Goal: Task Accomplishment & Management: Manage account settings

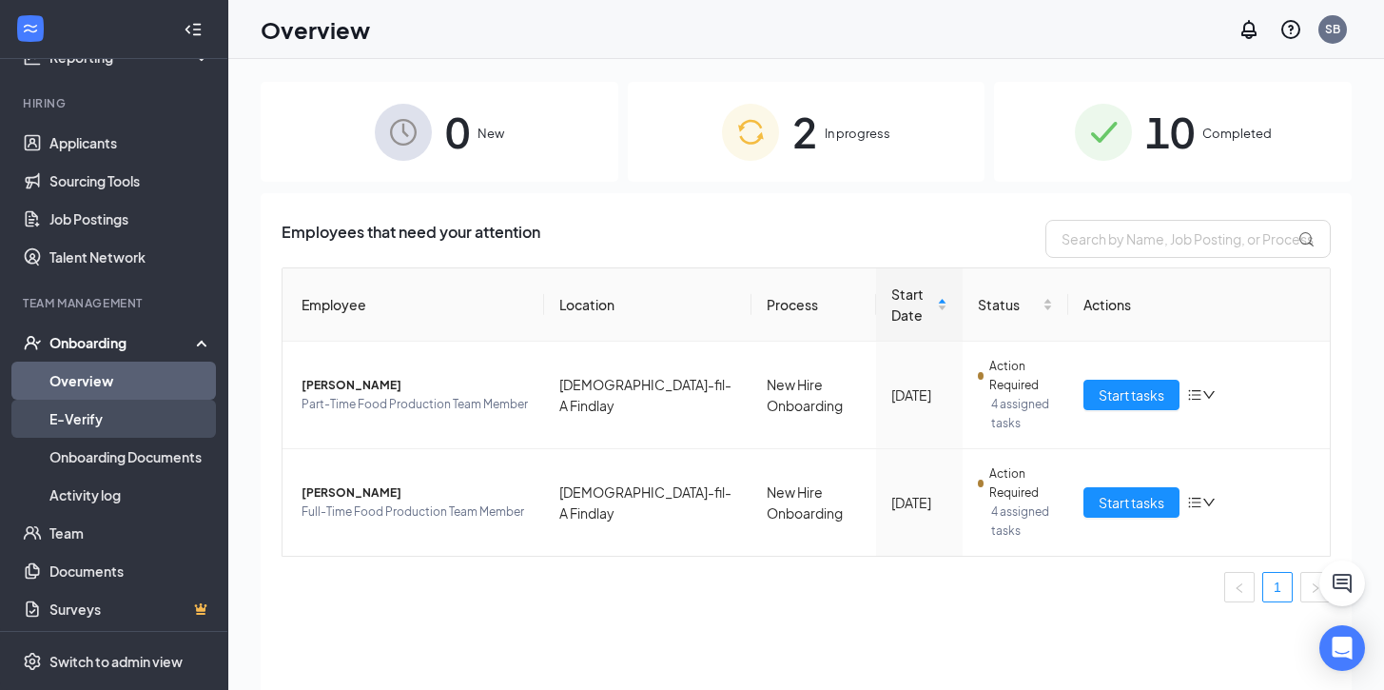
scroll to position [155, 0]
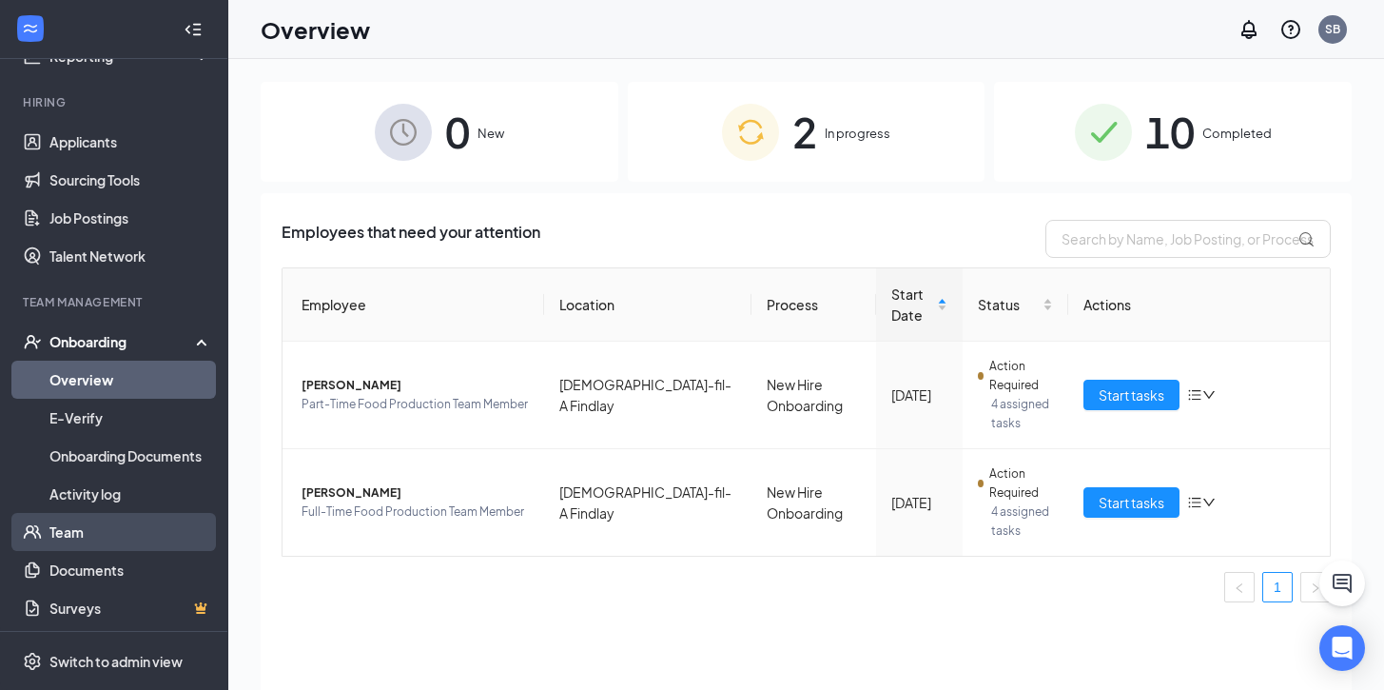
click at [78, 540] on link "Team" at bounding box center [130, 532] width 163 height 38
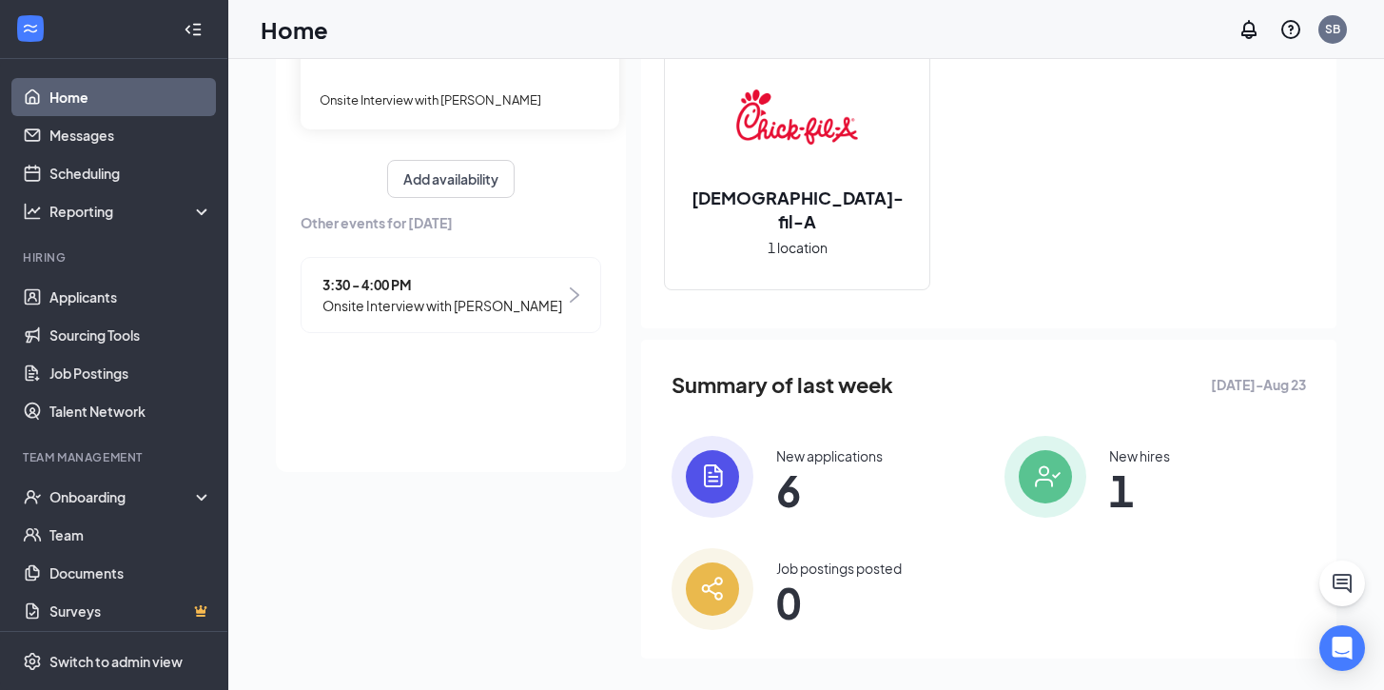
scroll to position [239, 0]
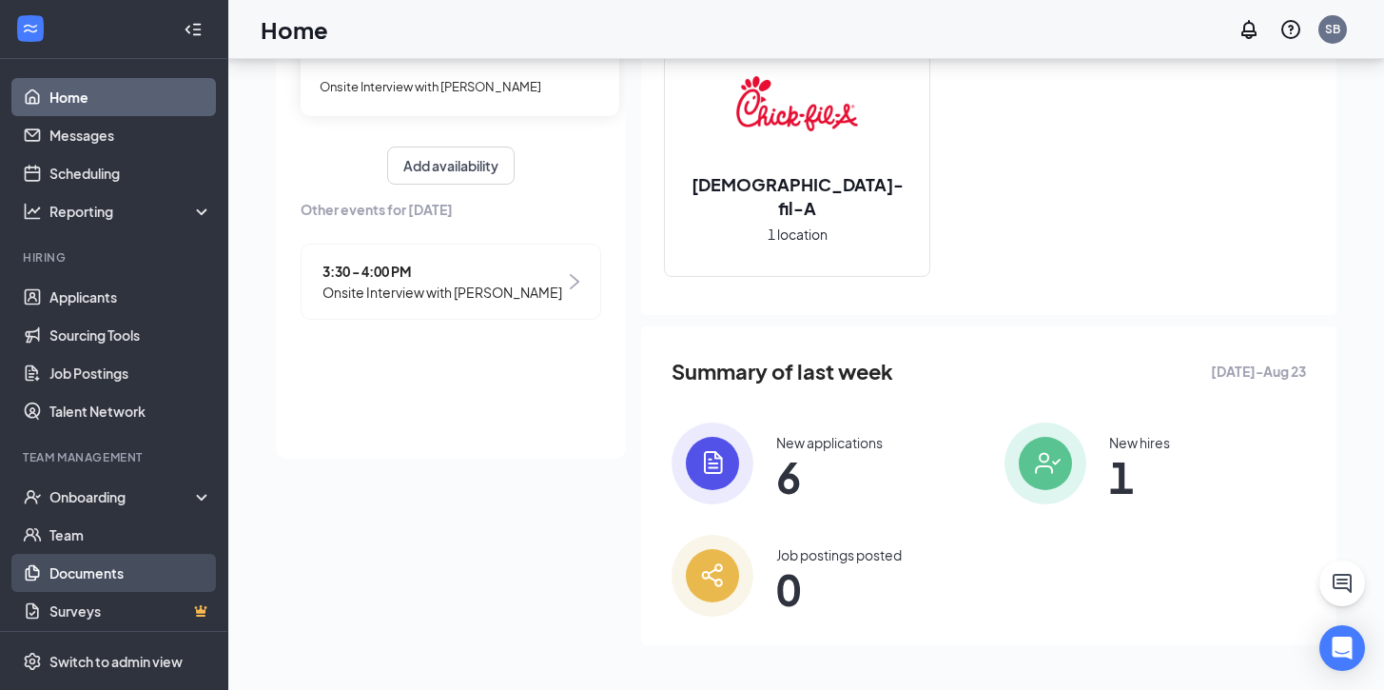
click at [79, 574] on link "Documents" at bounding box center [130, 573] width 163 height 38
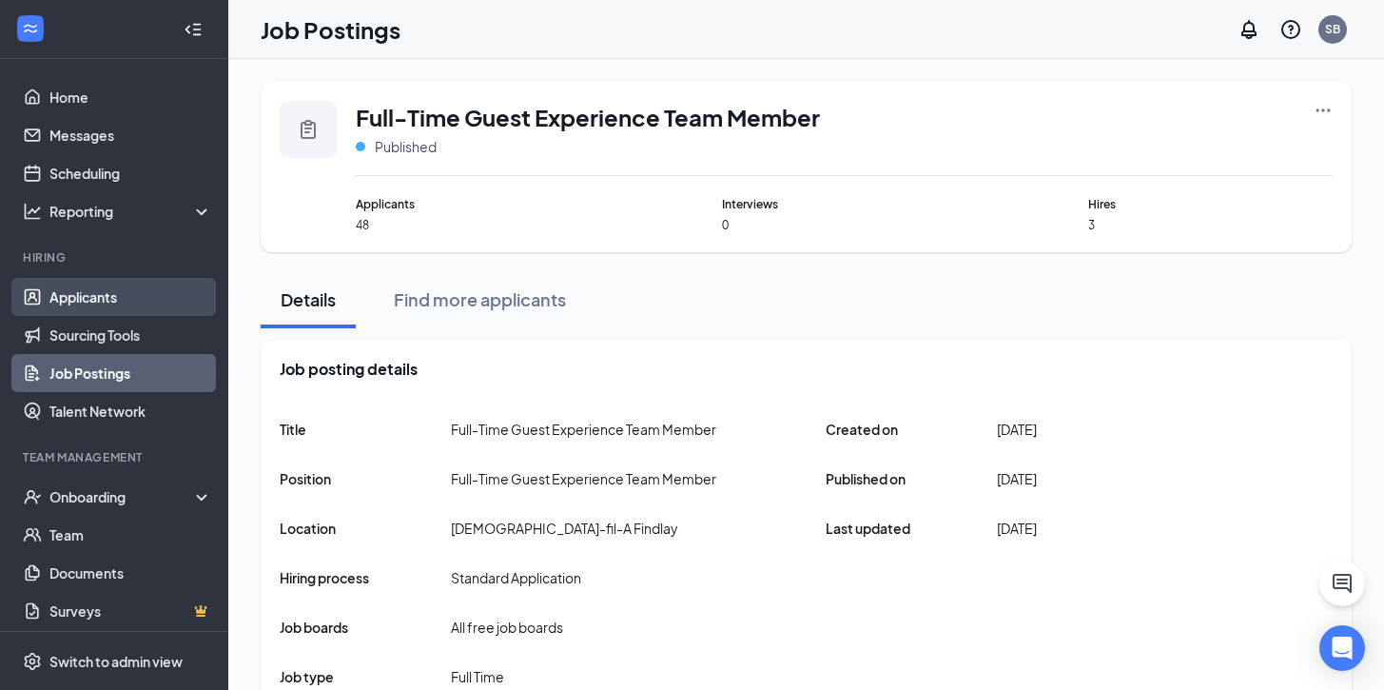
click at [90, 295] on link "Applicants" at bounding box center [130, 297] width 163 height 38
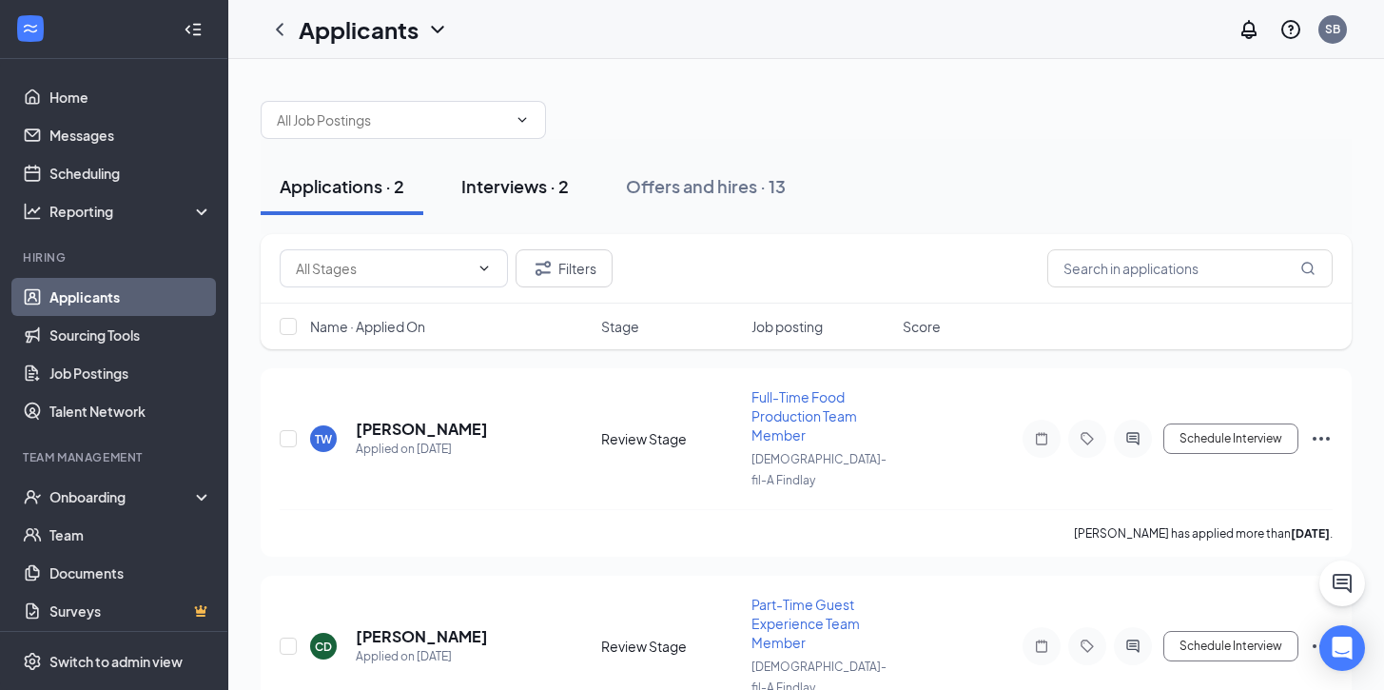
click at [541, 184] on div "Interviews · 2" at bounding box center [515, 186] width 108 height 24
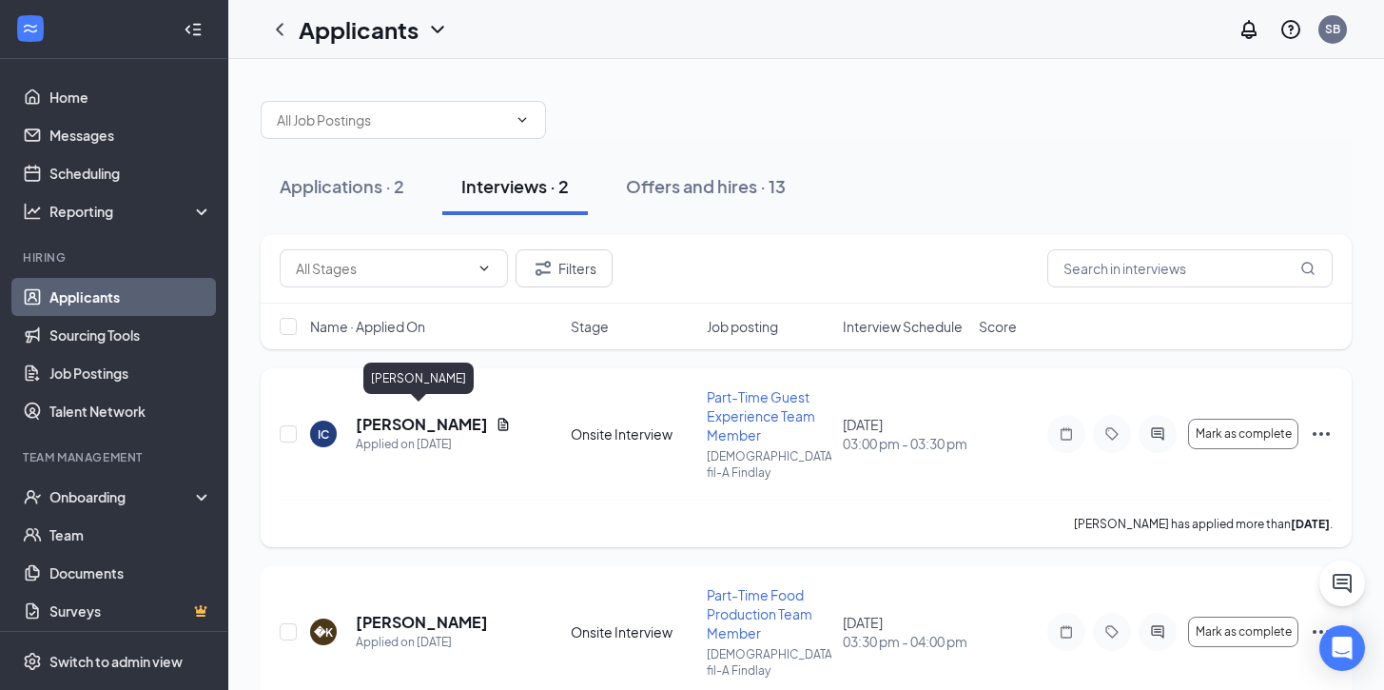
click at [419, 416] on h5 "Isaac Chandler" at bounding box center [422, 424] width 132 height 21
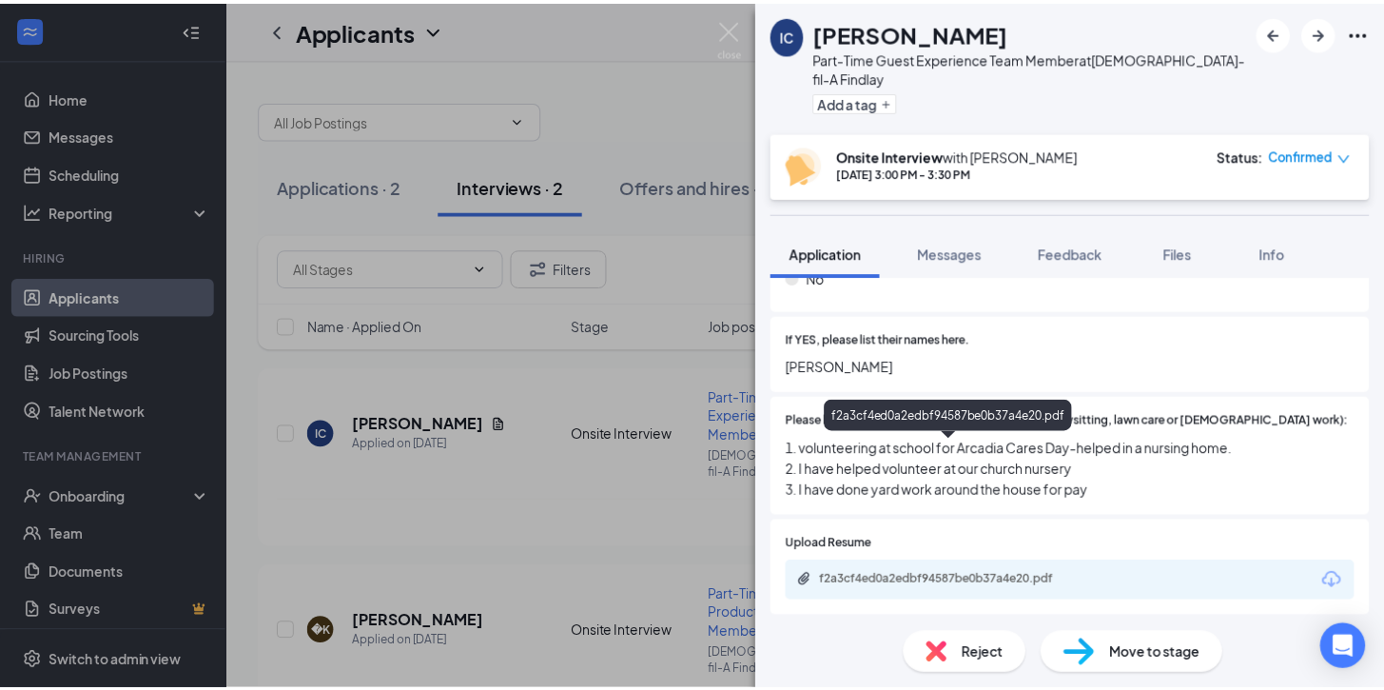
scroll to position [1986, 0]
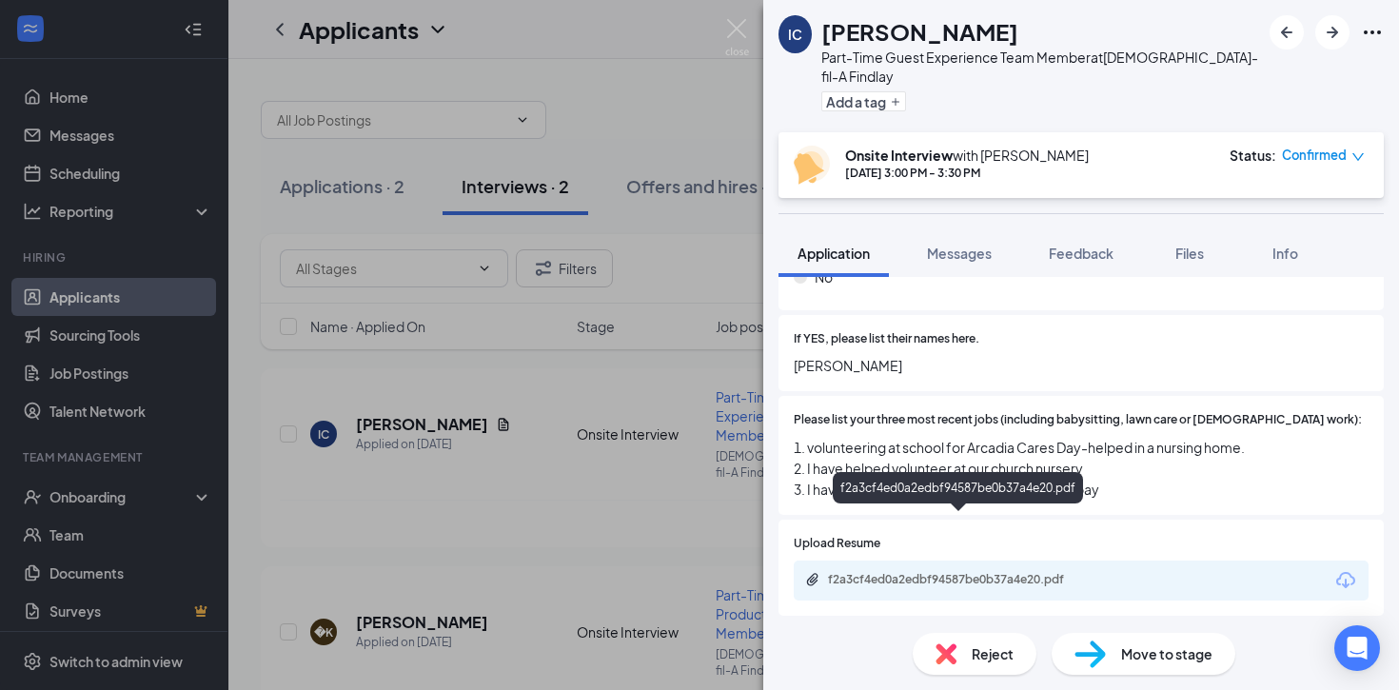
click at [938, 572] on div "f2a3cf4ed0a2edbf94587be0b37a4e20.pdf" at bounding box center [961, 579] width 266 height 15
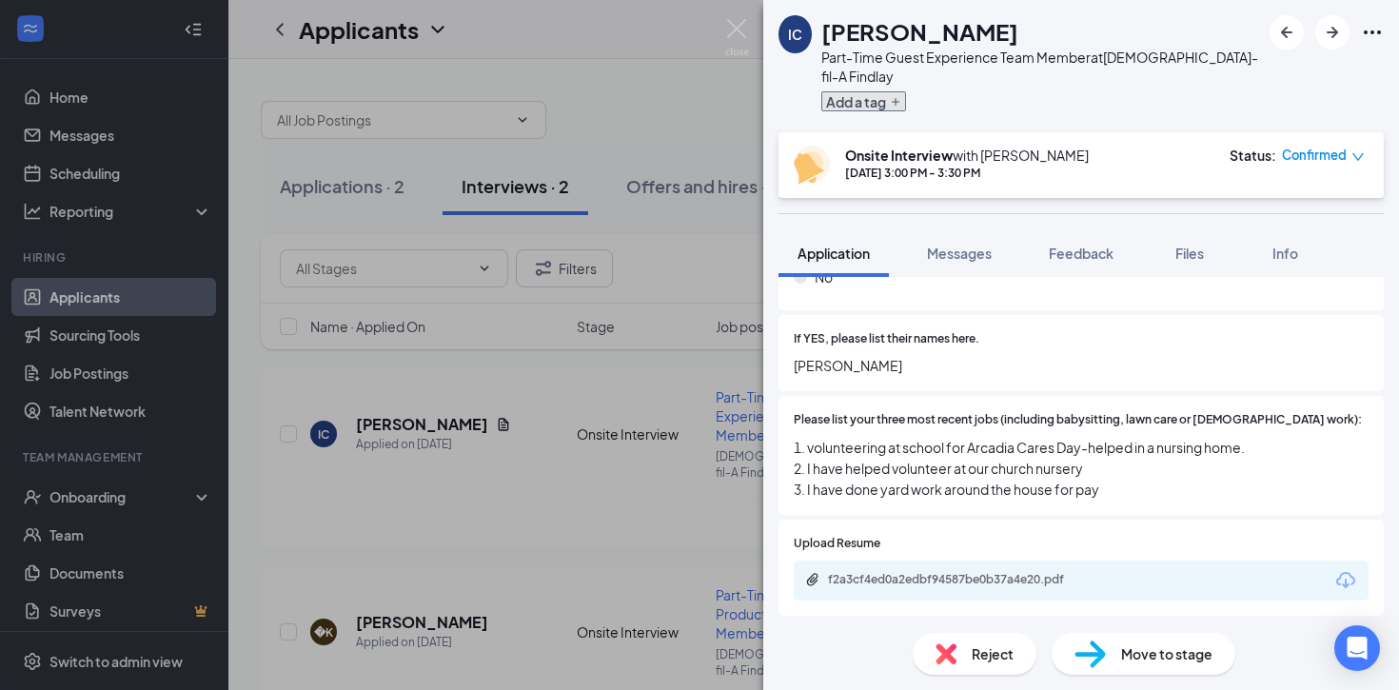
click at [835, 91] on button "Add a tag" at bounding box center [863, 101] width 85 height 20
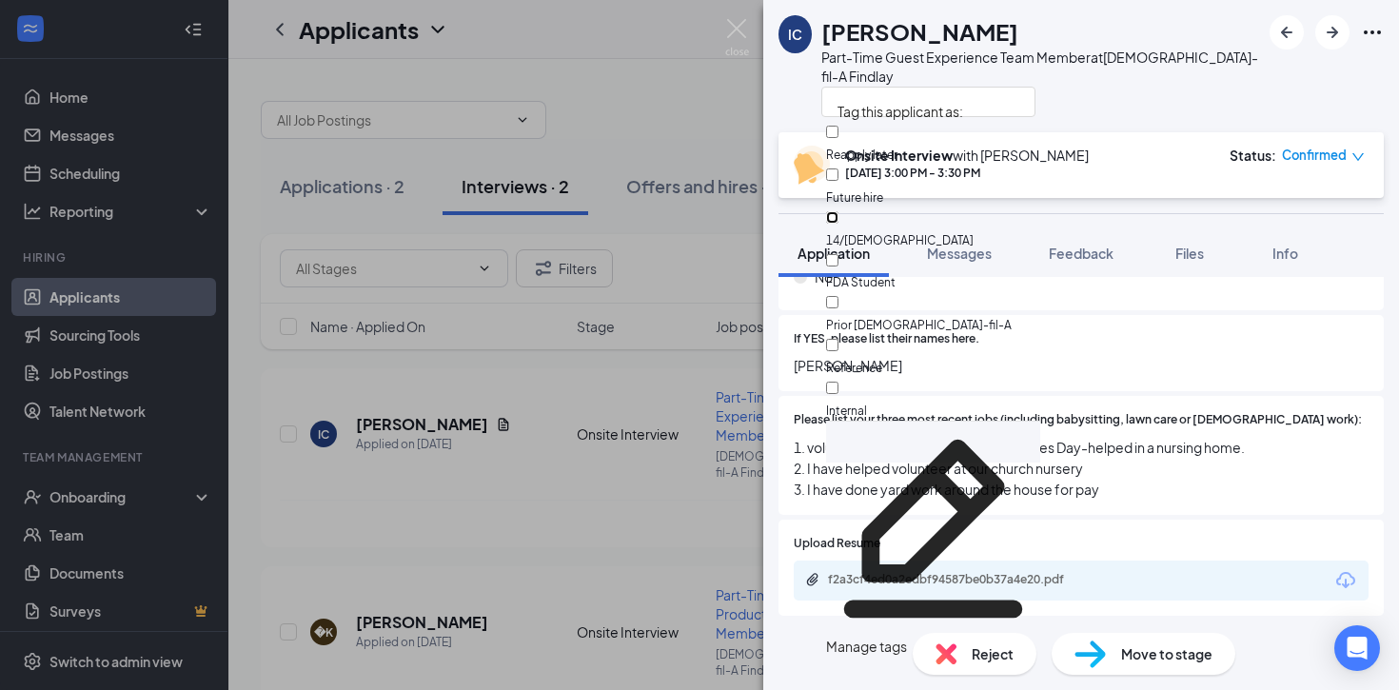
click at [838, 211] on input "14/[DEMOGRAPHIC_DATA]" at bounding box center [832, 217] width 12 height 12
checkbox input "true"
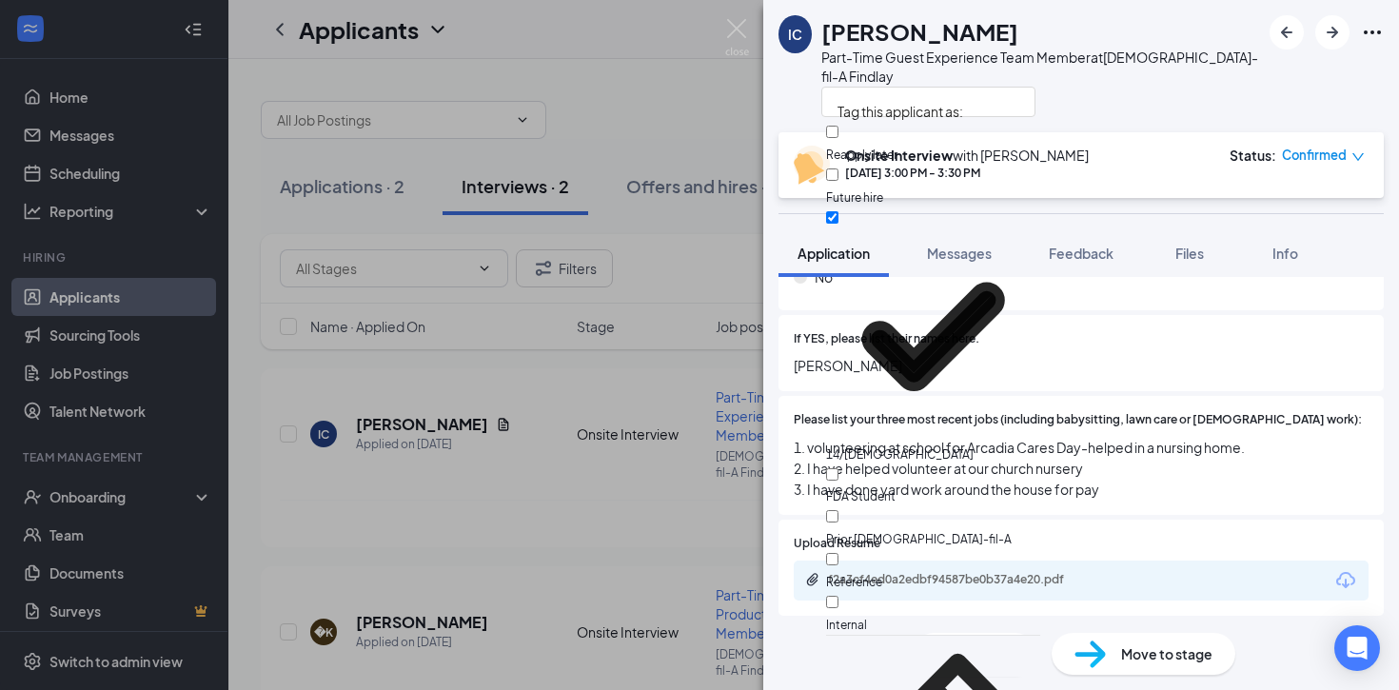
click at [1108, 89] on div at bounding box center [1041, 101] width 440 height 31
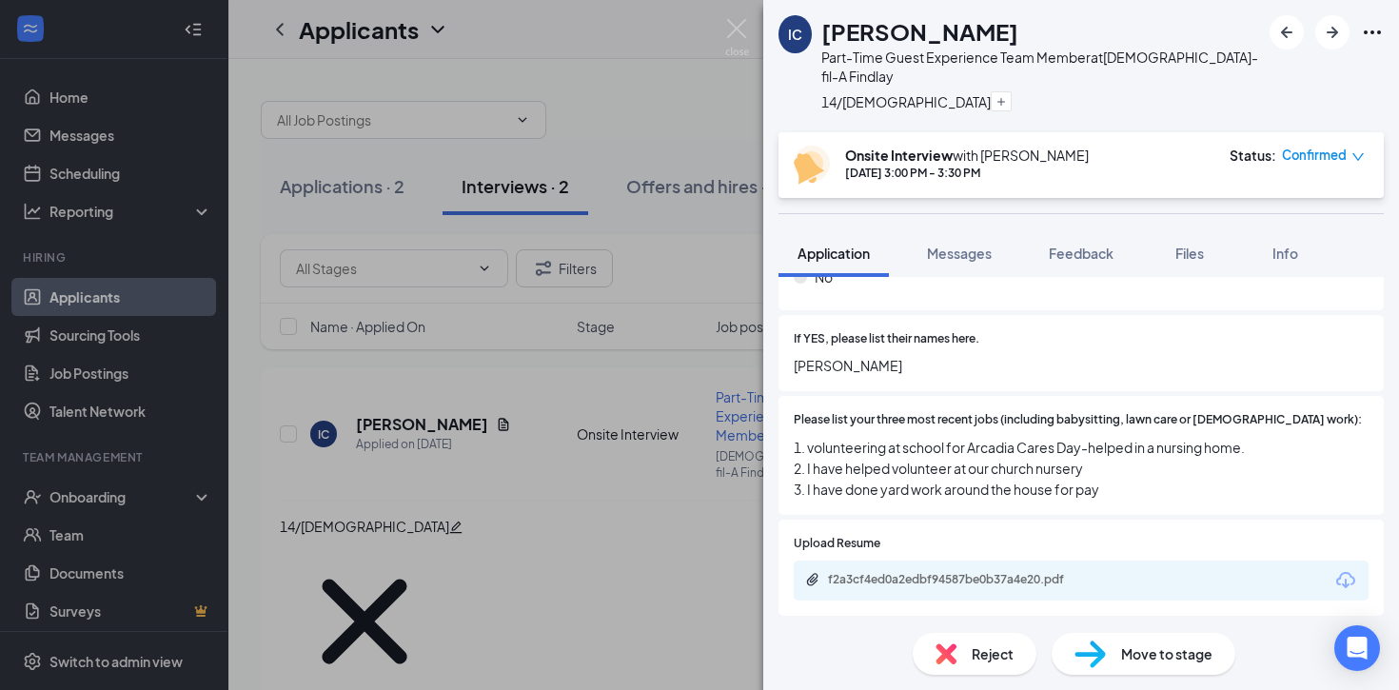
click at [75, 547] on div "IC Isaac Chandler Part-Time Guest Experience Team Member at Chick-fil-A Findlay…" at bounding box center [699, 345] width 1399 height 690
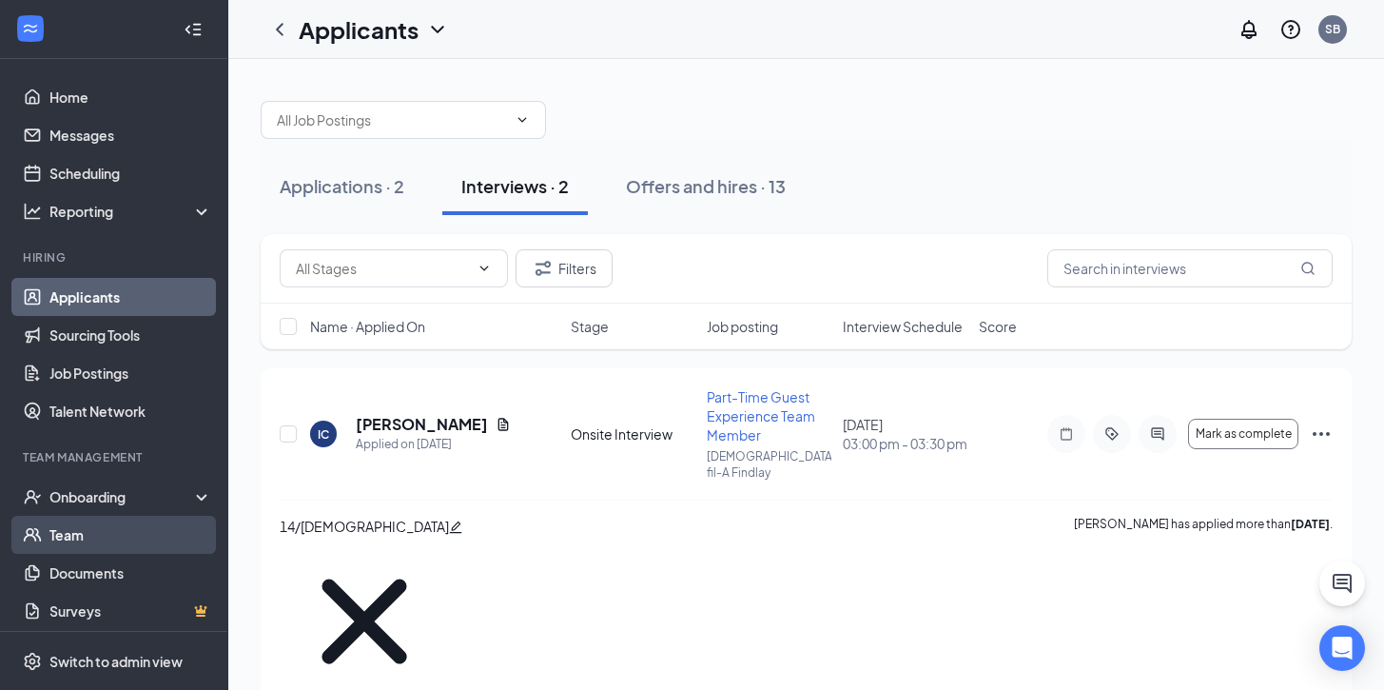
click at [75, 532] on link "Team" at bounding box center [130, 535] width 163 height 38
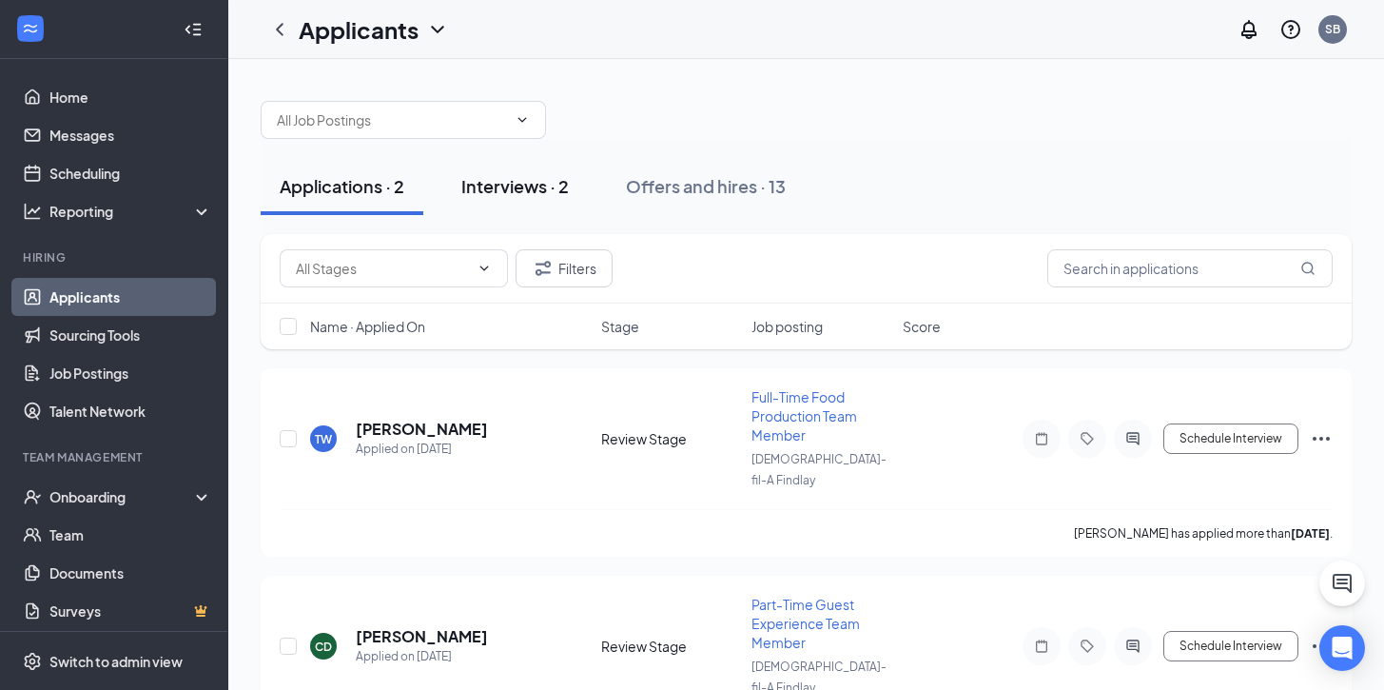
click at [531, 186] on div "Interviews · 2" at bounding box center [515, 186] width 108 height 24
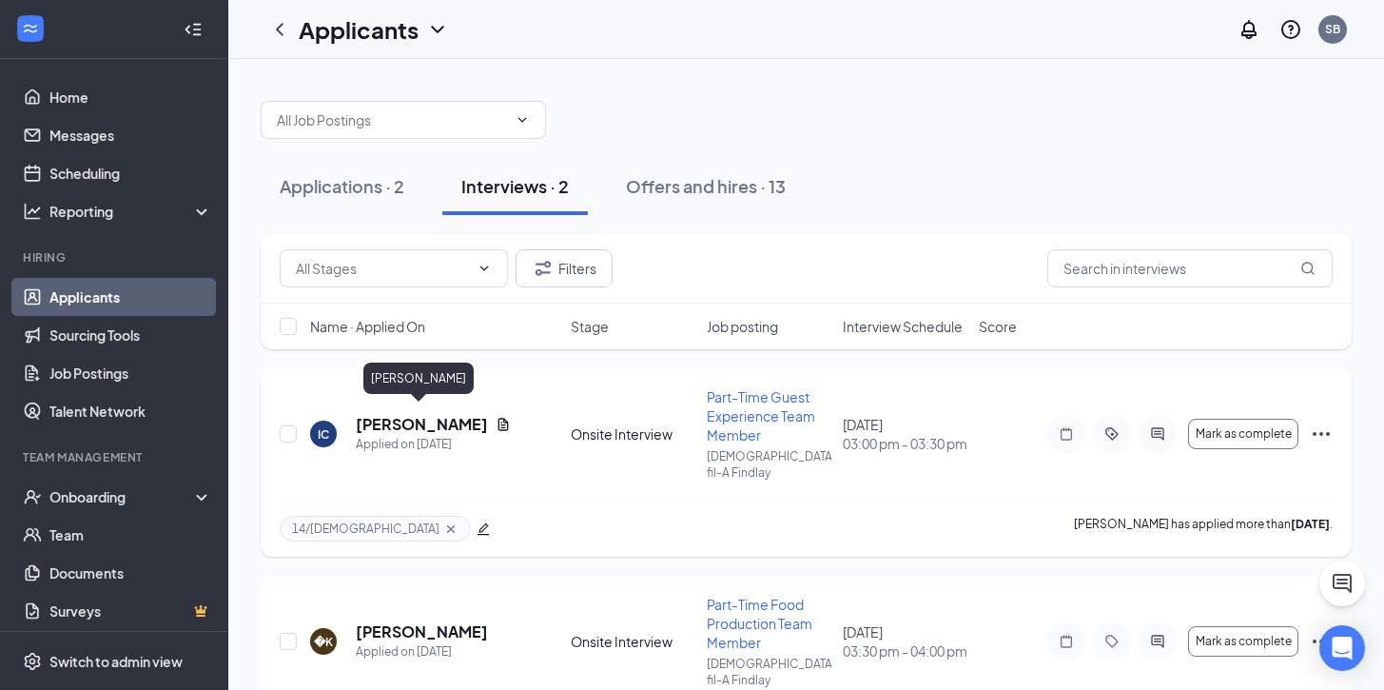
click at [414, 414] on h5 "[PERSON_NAME]" at bounding box center [422, 424] width 132 height 21
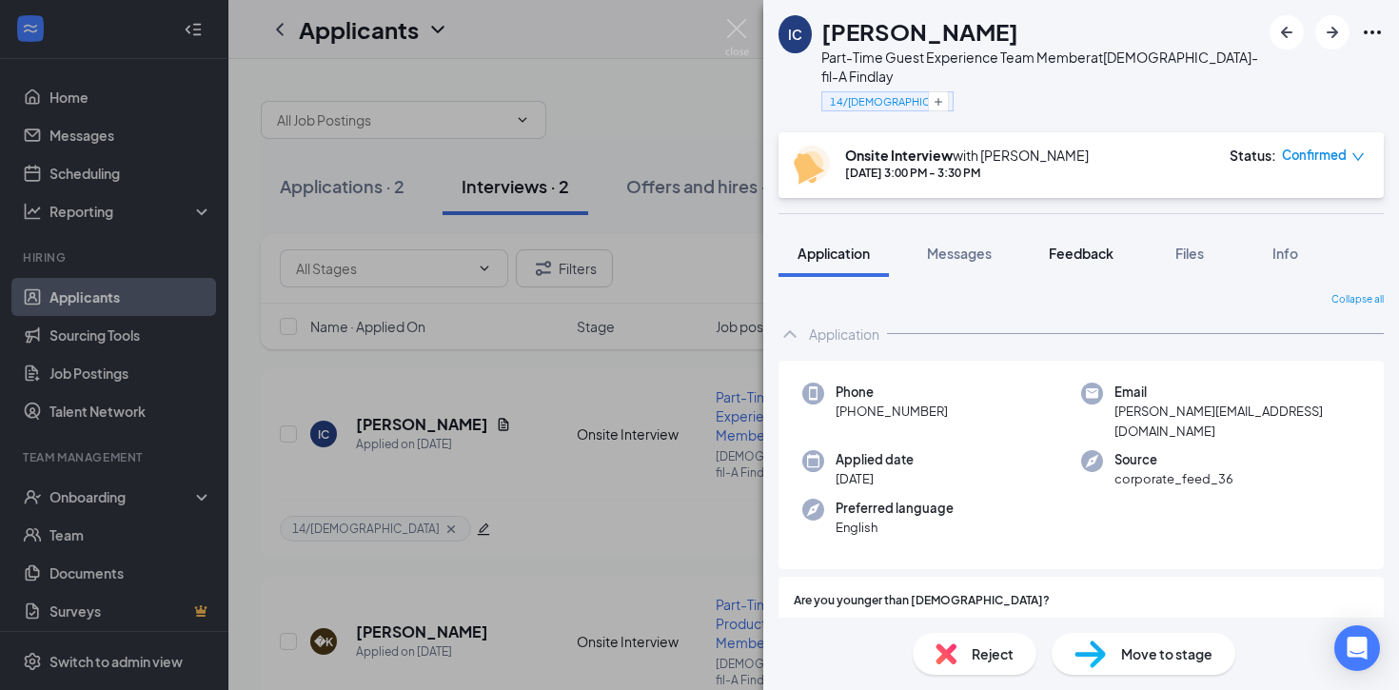
click at [1086, 245] on span "Feedback" at bounding box center [1081, 253] width 65 height 17
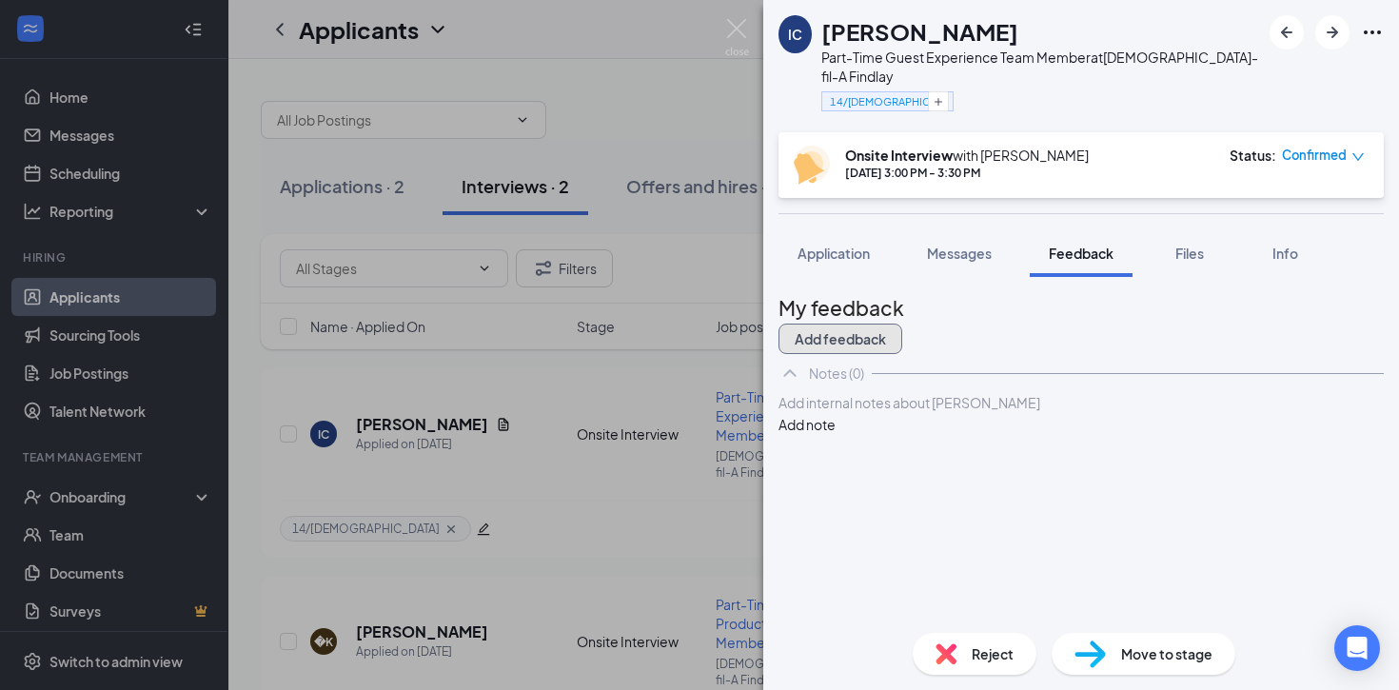
click at [902, 323] on button "Add feedback" at bounding box center [840, 338] width 124 height 30
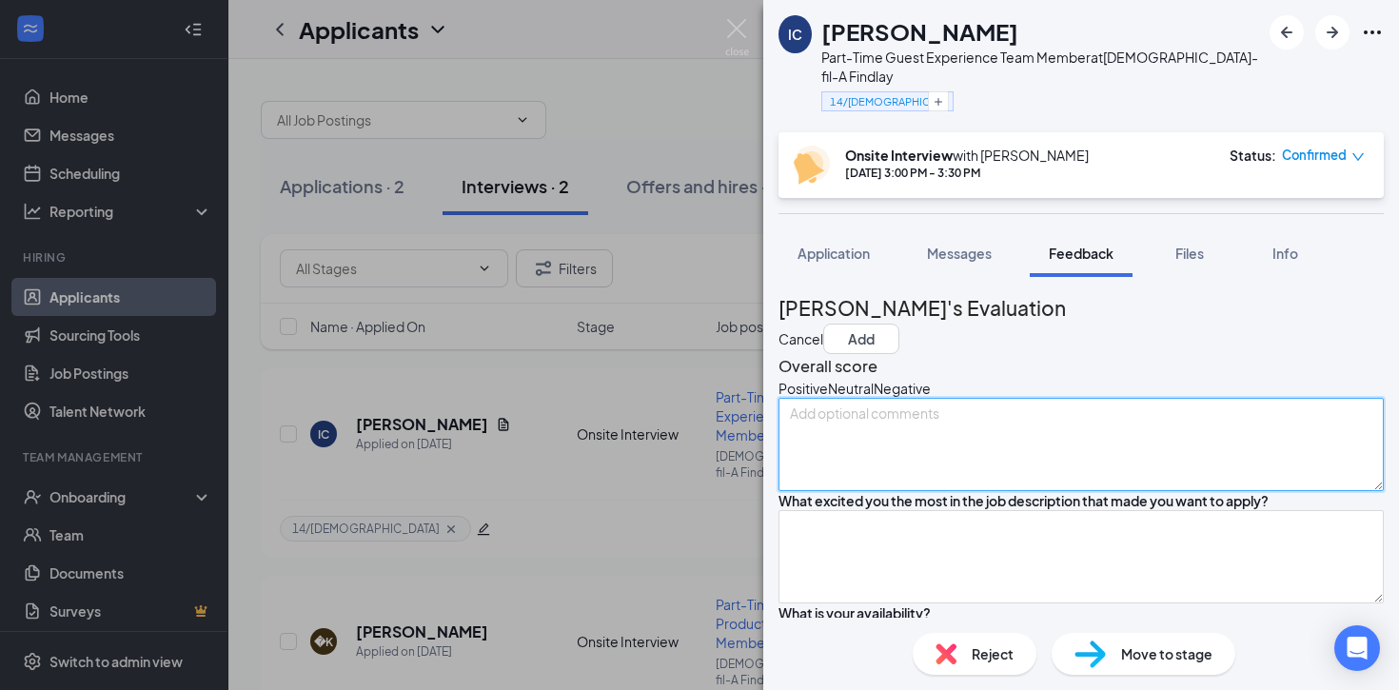
click at [969, 451] on textarea at bounding box center [1080, 444] width 605 height 93
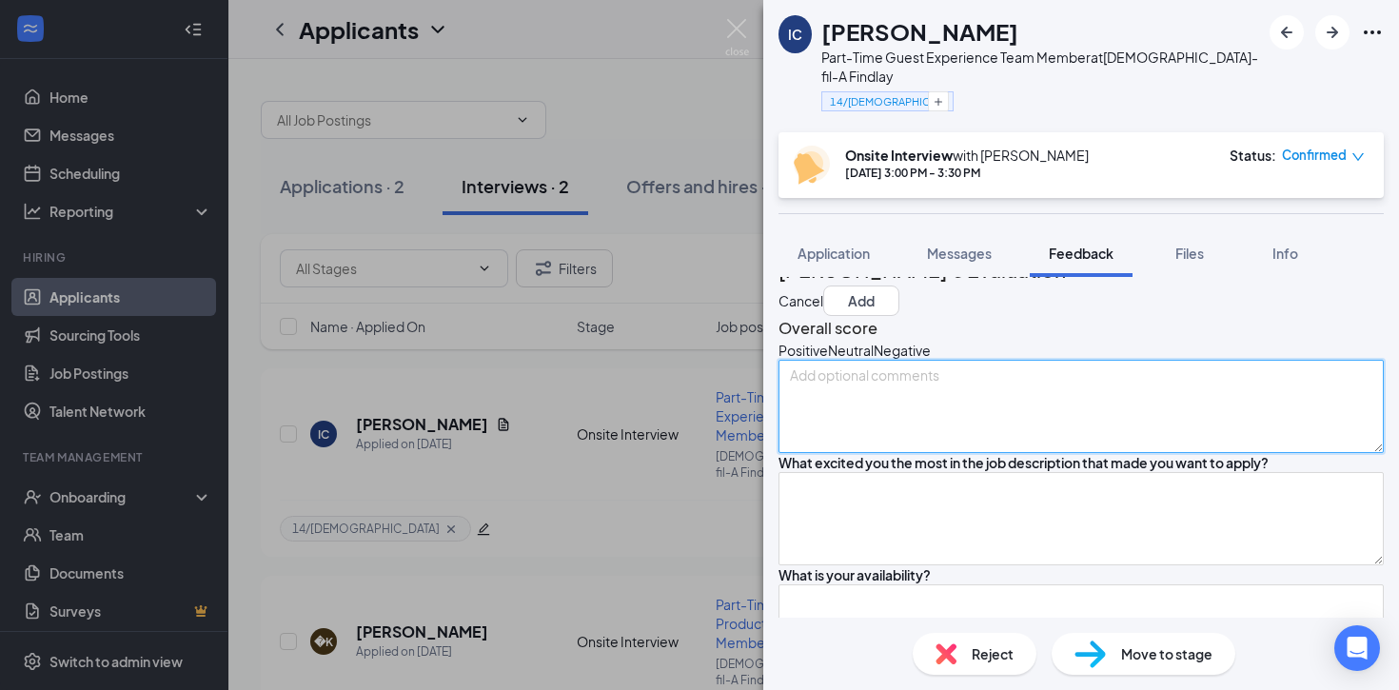
scroll to position [17, 0]
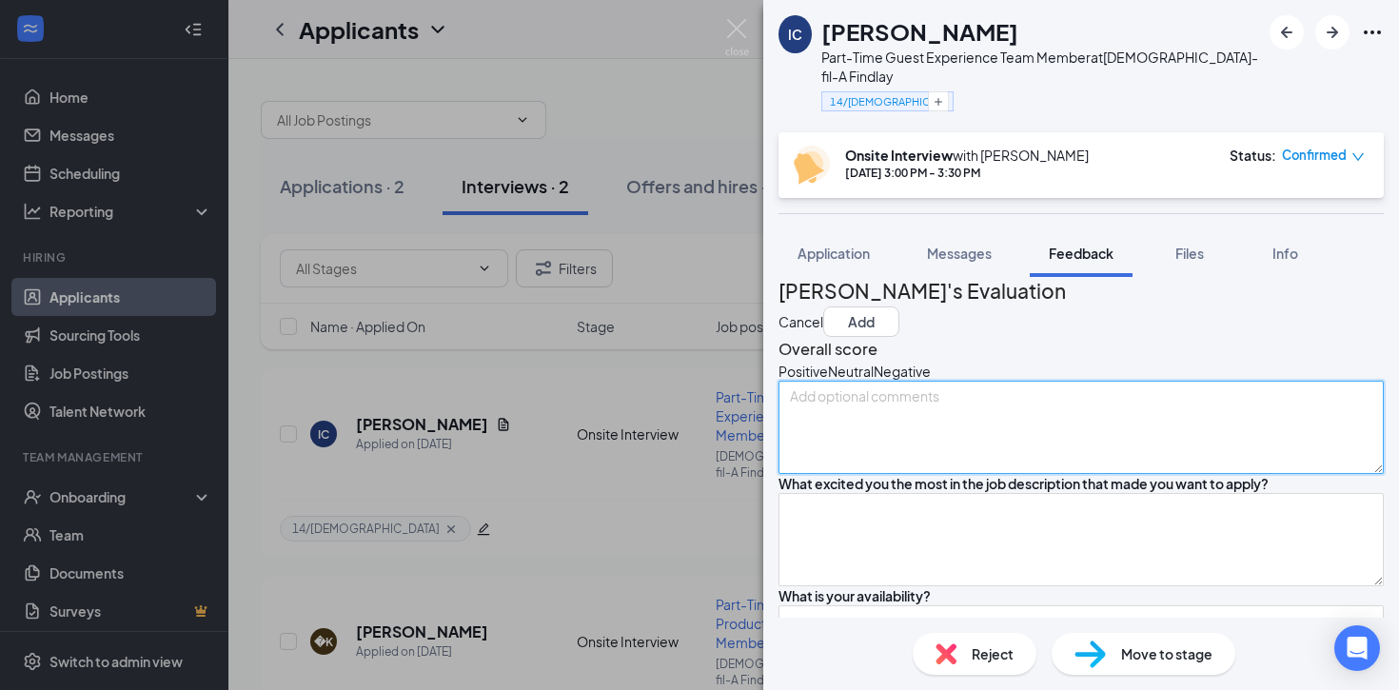
click at [854, 421] on textarea at bounding box center [1080, 427] width 605 height 93
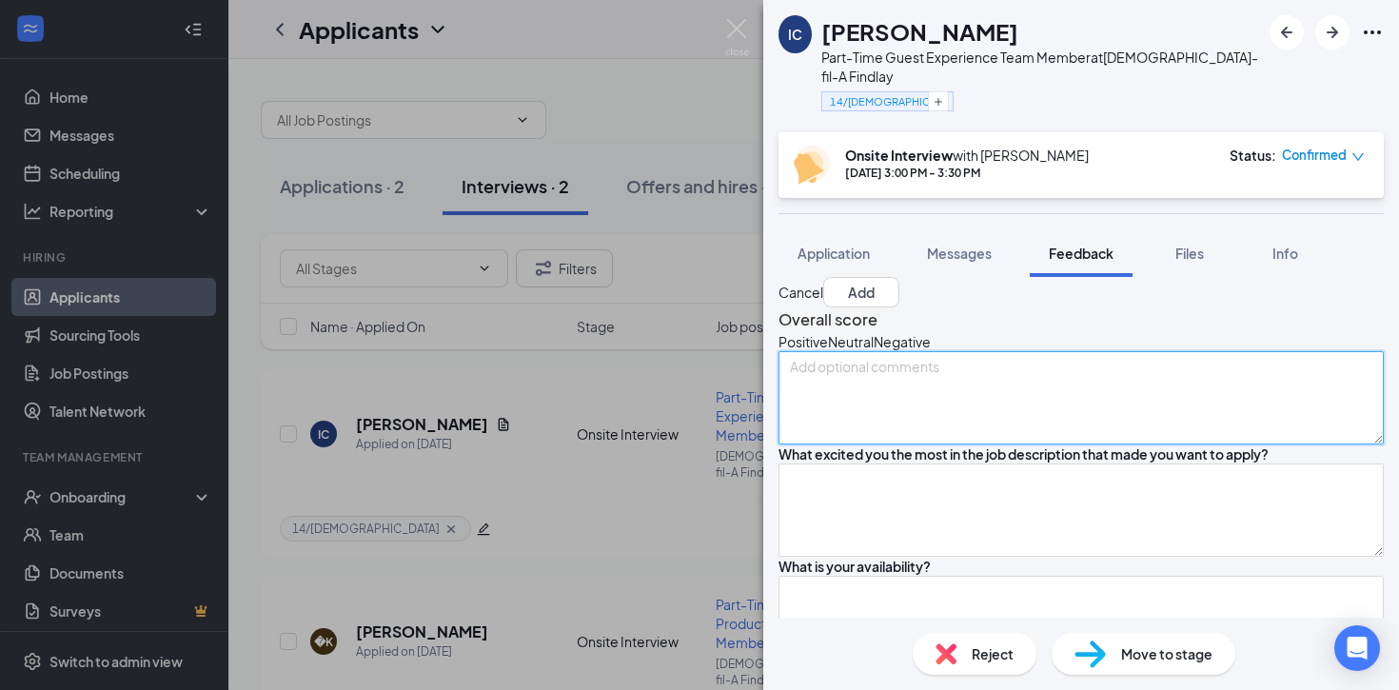
scroll to position [46, 0]
click at [829, 393] on textarea at bounding box center [1080, 398] width 605 height 93
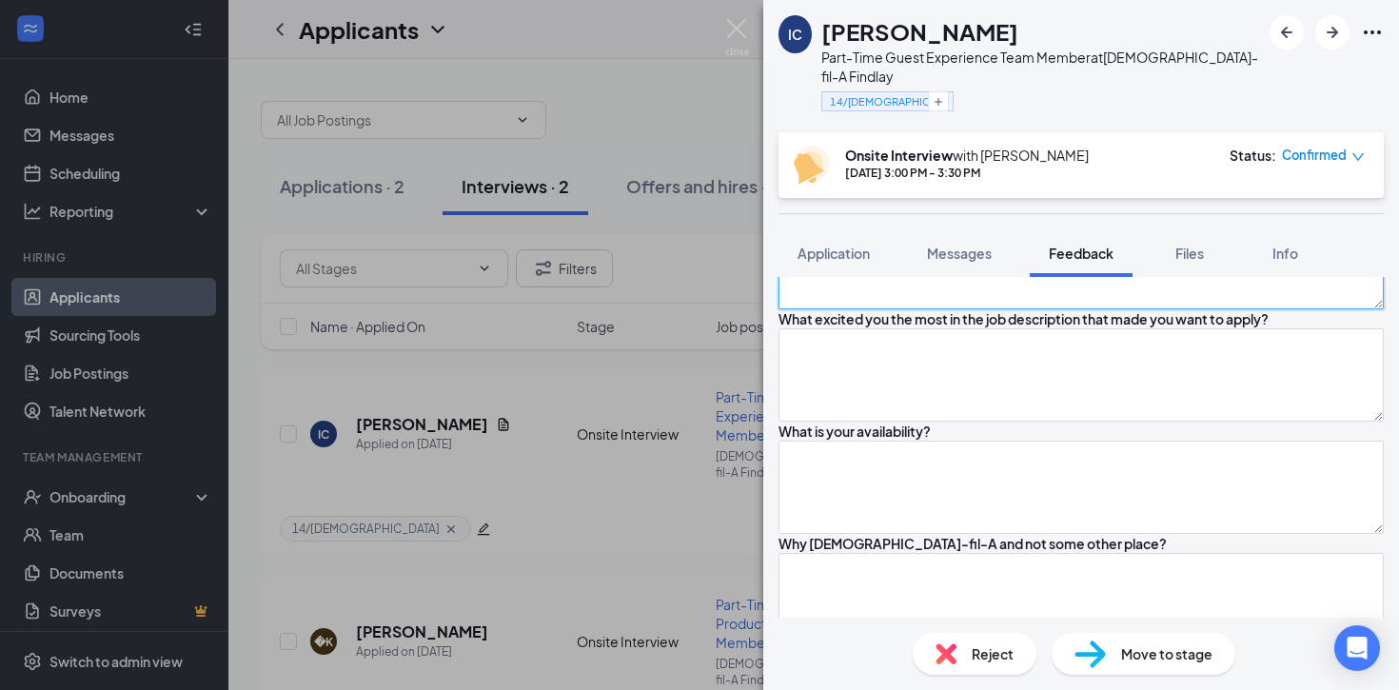
scroll to position [186, 0]
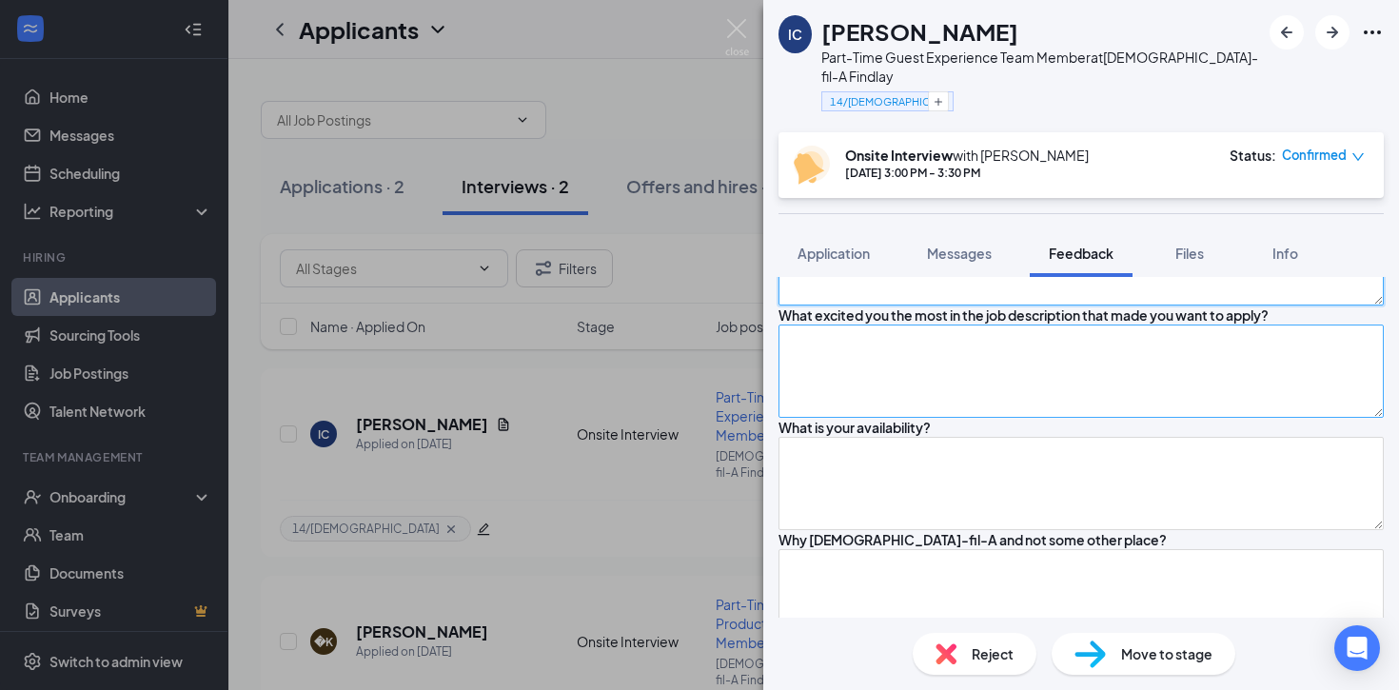
type textarea "14 year olds. Likes to be outdoors, playing sports, video games."
click at [869, 418] on textarea at bounding box center [1080, 370] width 605 height 93
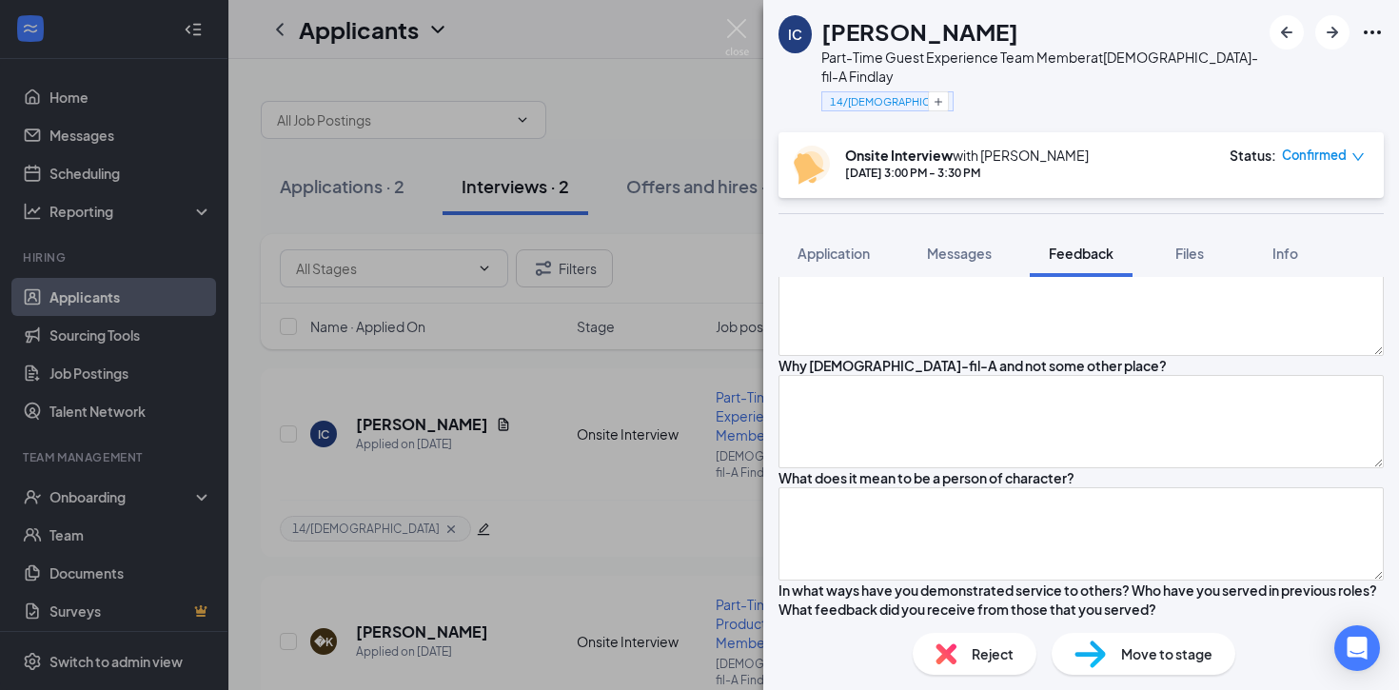
scroll to position [365, 0]
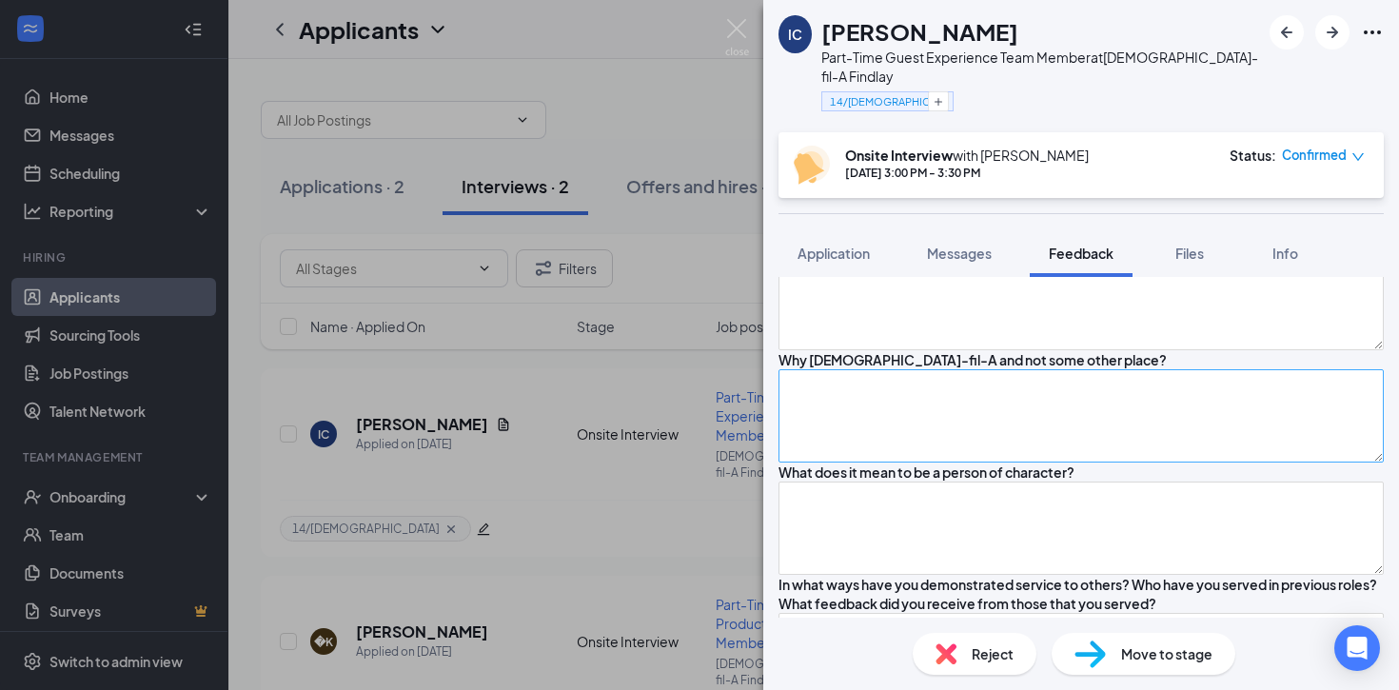
type textarea "Because he never super involved with sports and so wanted to use the extra time…"
click at [887, 462] on textarea at bounding box center [1080, 415] width 605 height 93
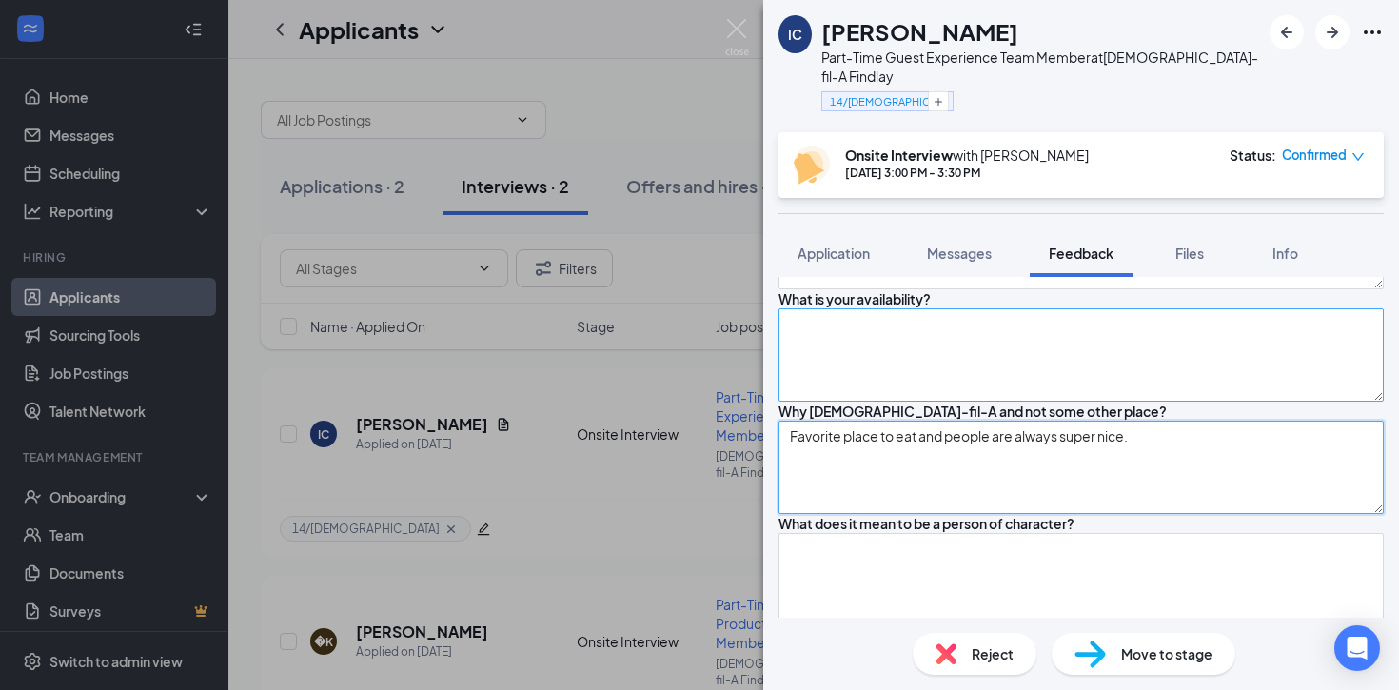
type textarea "Favorite place to eat and people are always super nice."
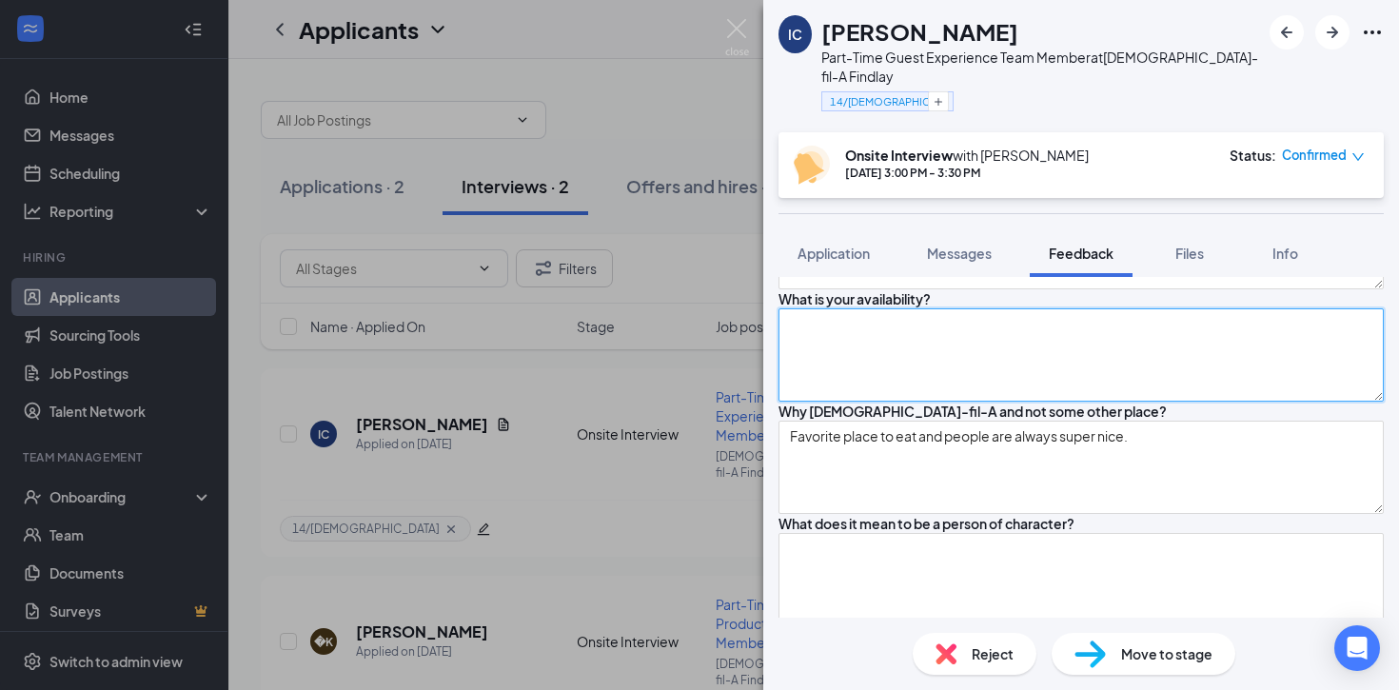
click at [904, 402] on textarea at bounding box center [1080, 354] width 605 height 93
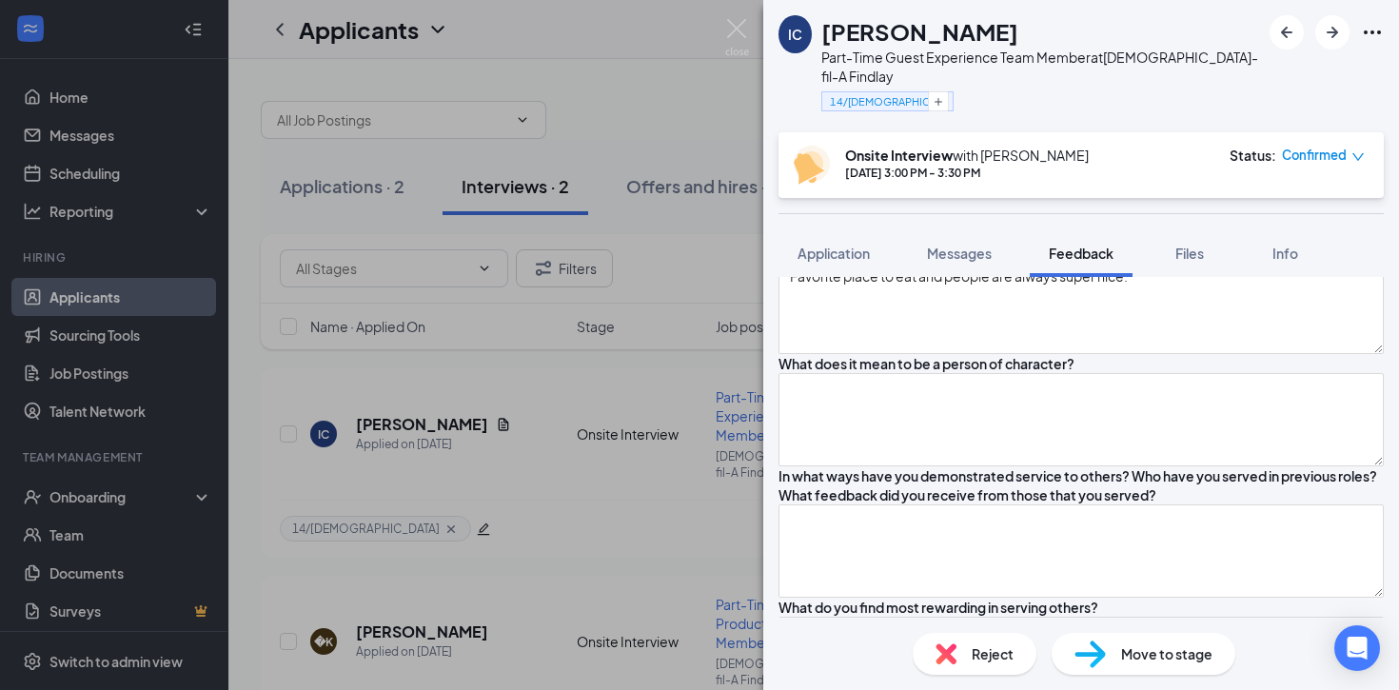
scroll to position [540, 0]
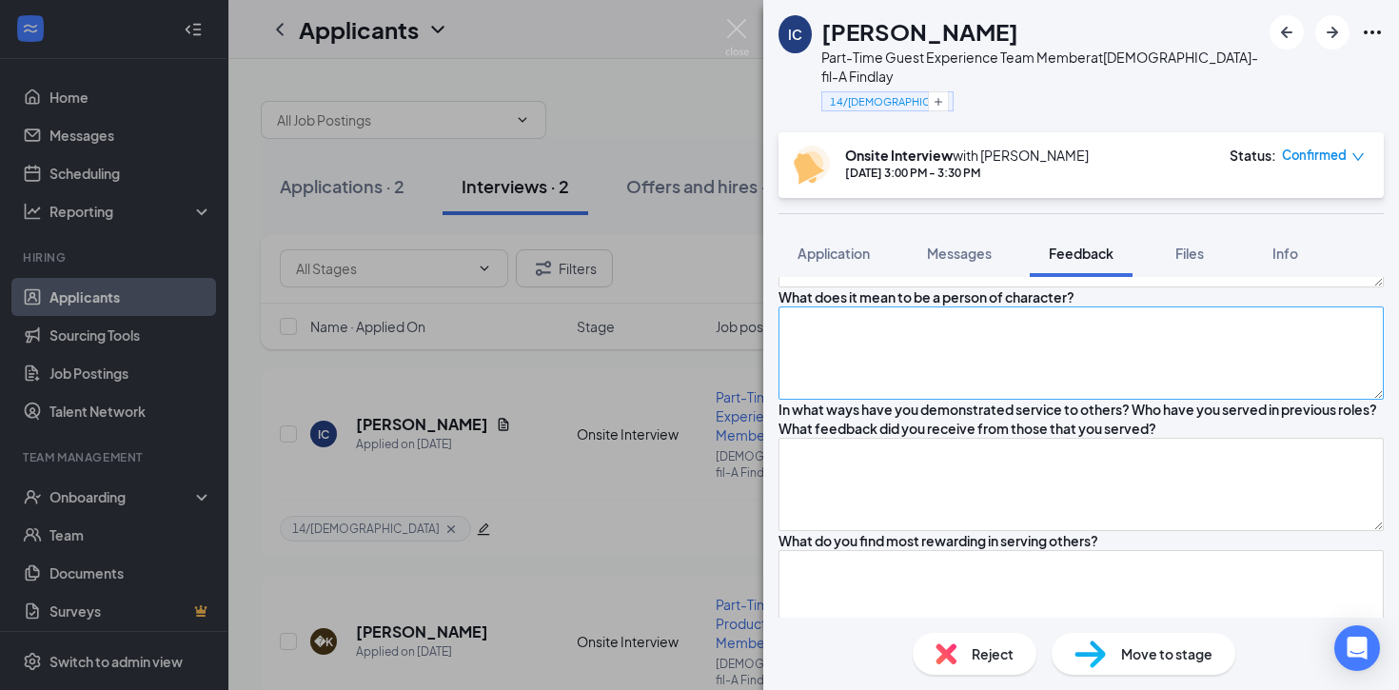
type textarea "Minor - limited."
click at [886, 400] on textarea at bounding box center [1080, 352] width 605 height 93
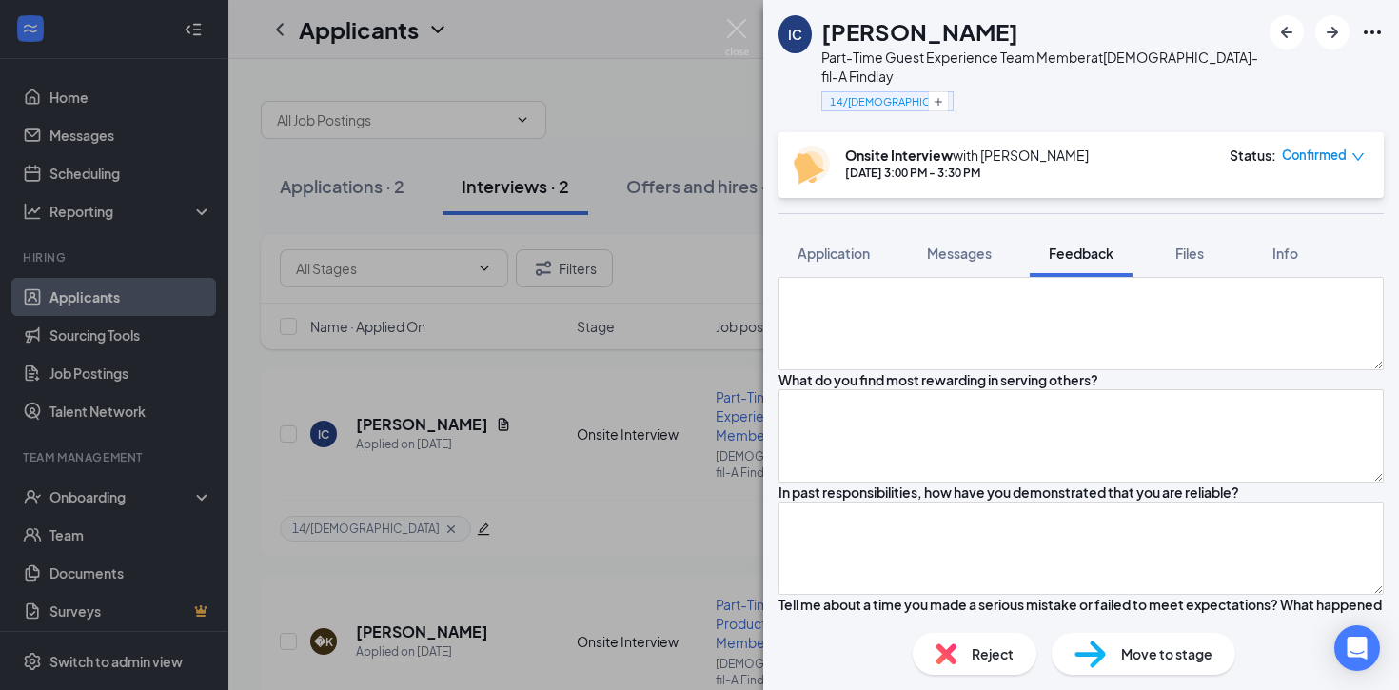
scroll to position [711, 0]
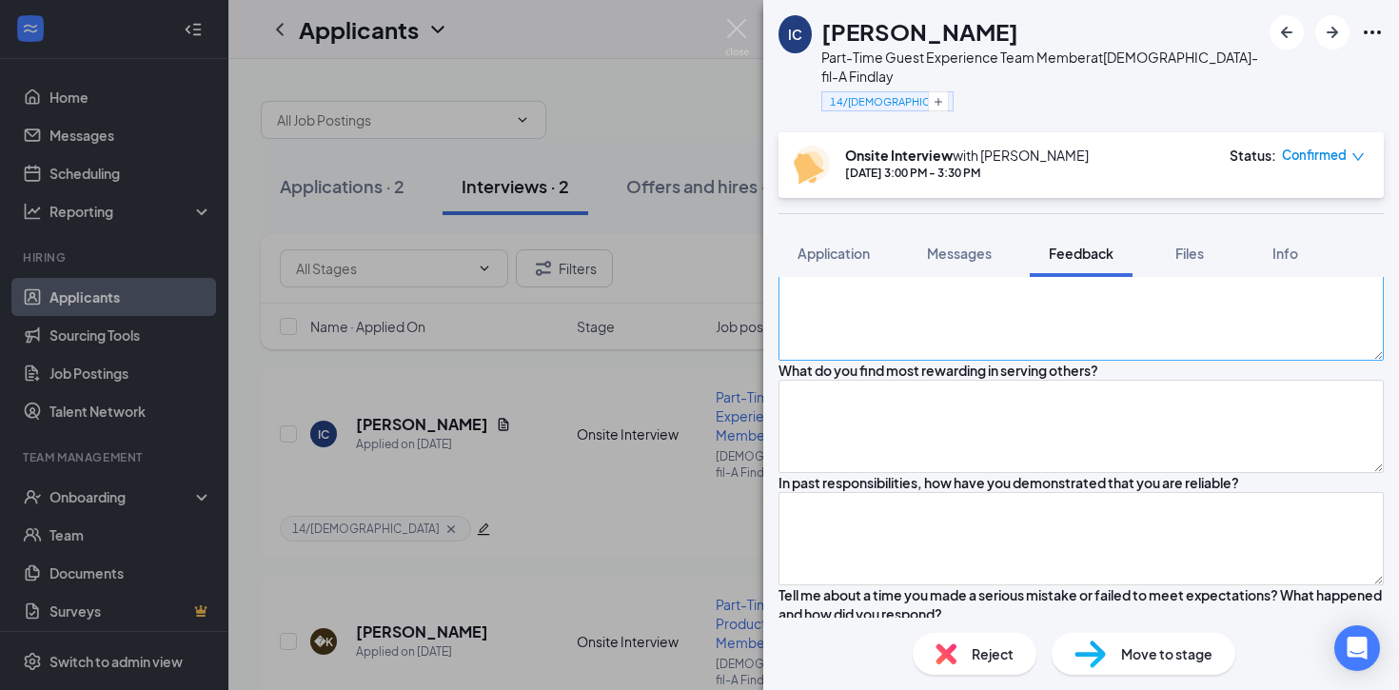
type textarea "Caring, kind, respectful, helpful and willing to do the hard work that others w…"
click at [936, 361] on textarea at bounding box center [1080, 313] width 605 height 93
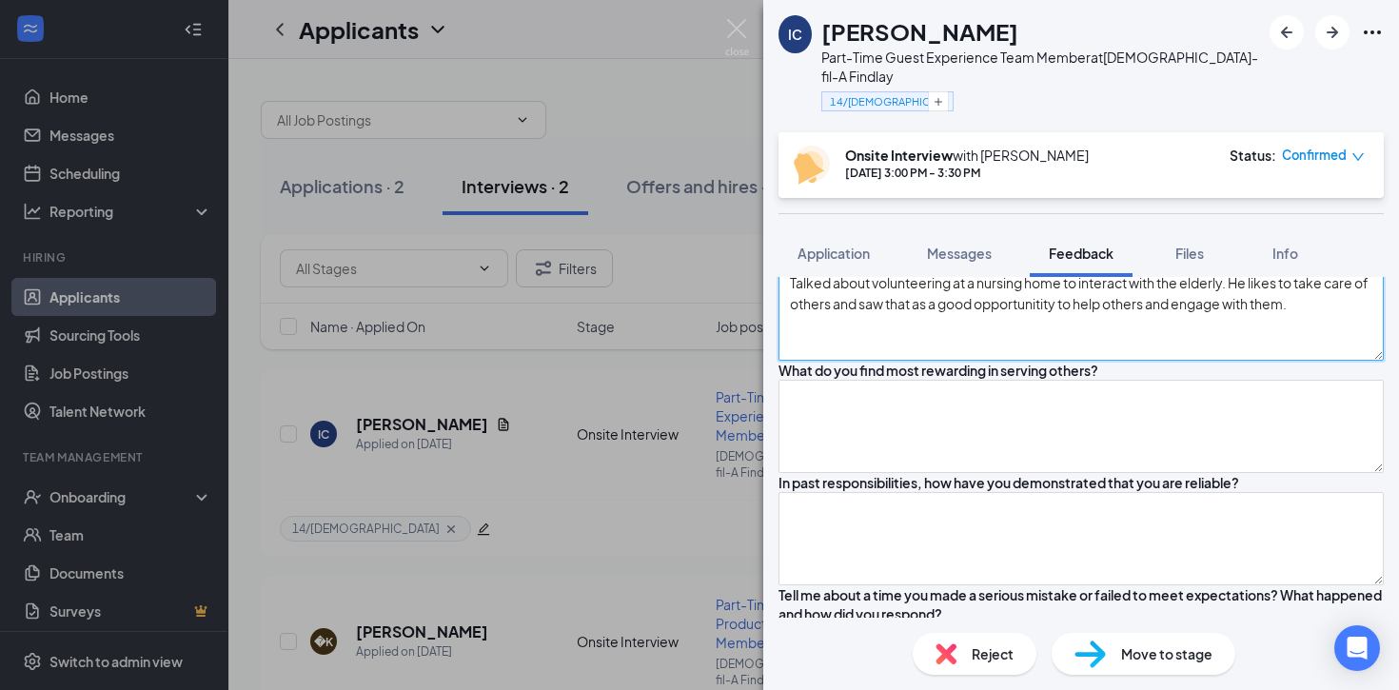
click at [1136, 361] on textarea "Talked about volunteering at a nursing home to interact with the elderly. He li…" at bounding box center [1080, 313] width 605 height 93
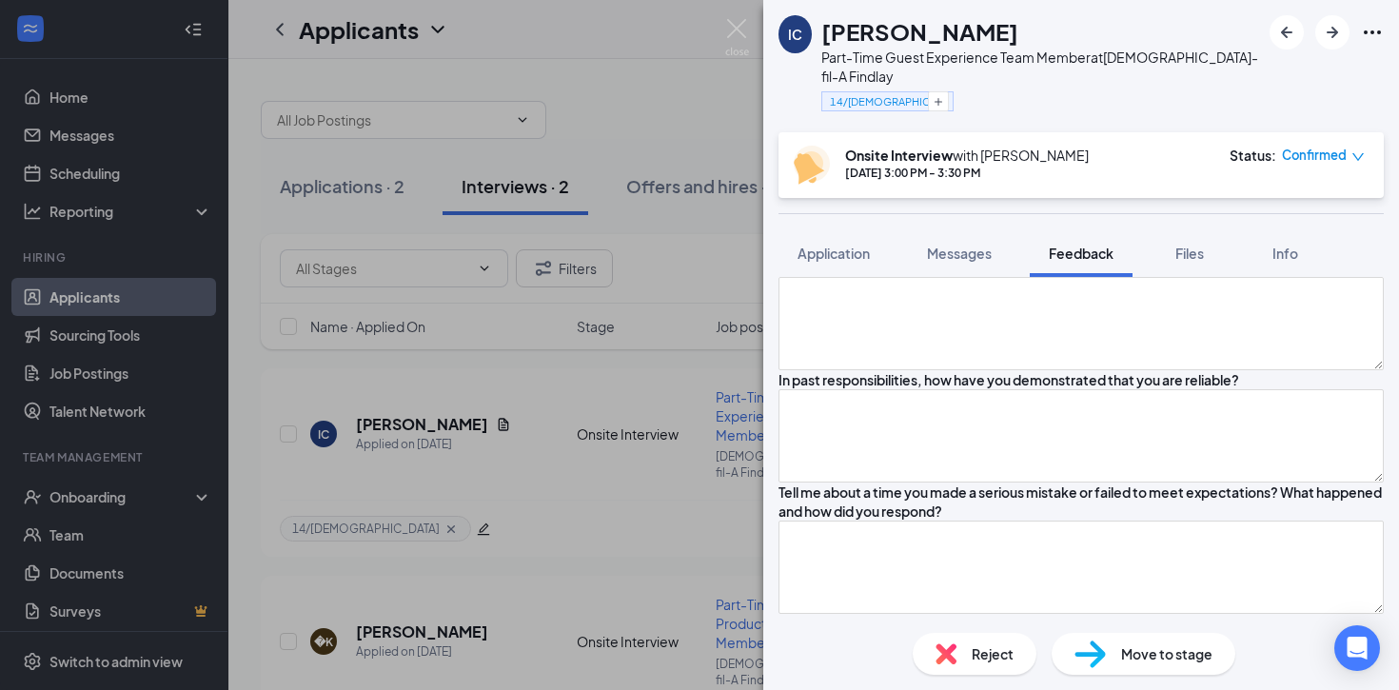
scroll to position [857, 0]
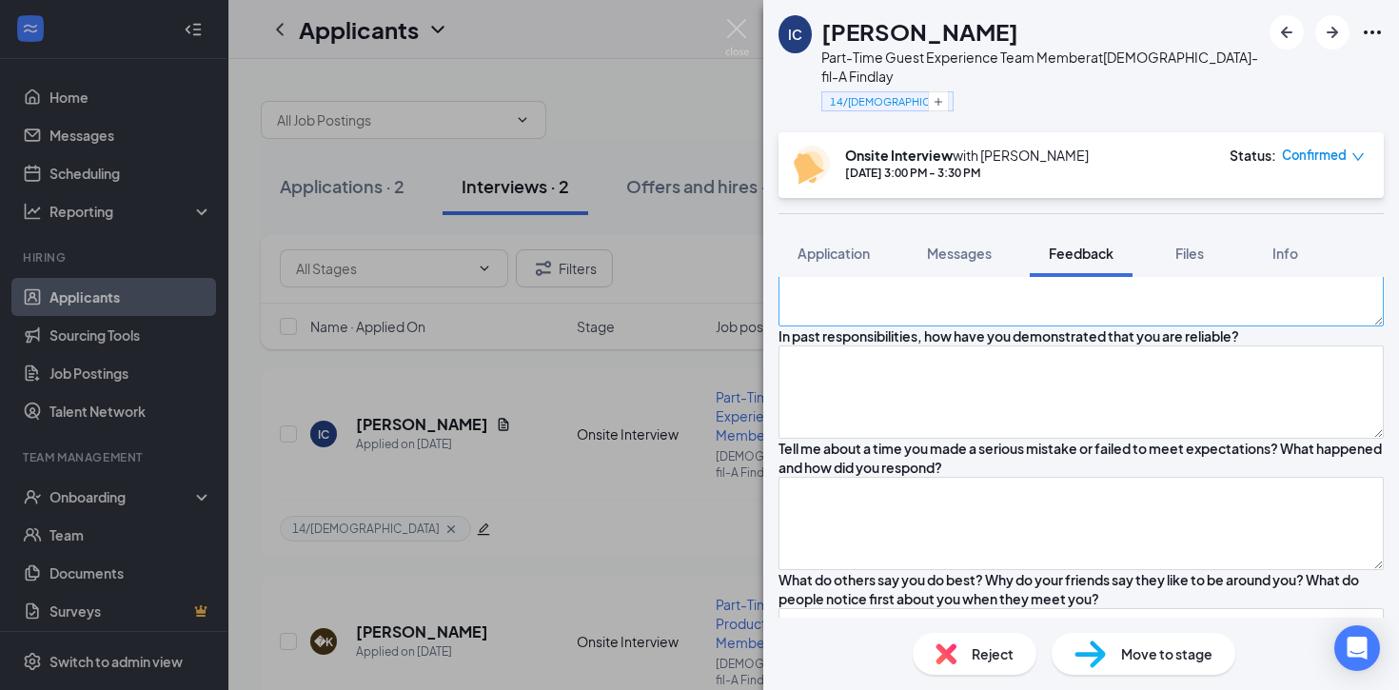
type textarea "Talked about volunteering at a nursing home to interact with the elderly. He li…"
click at [1024, 326] on textarea at bounding box center [1080, 279] width 605 height 93
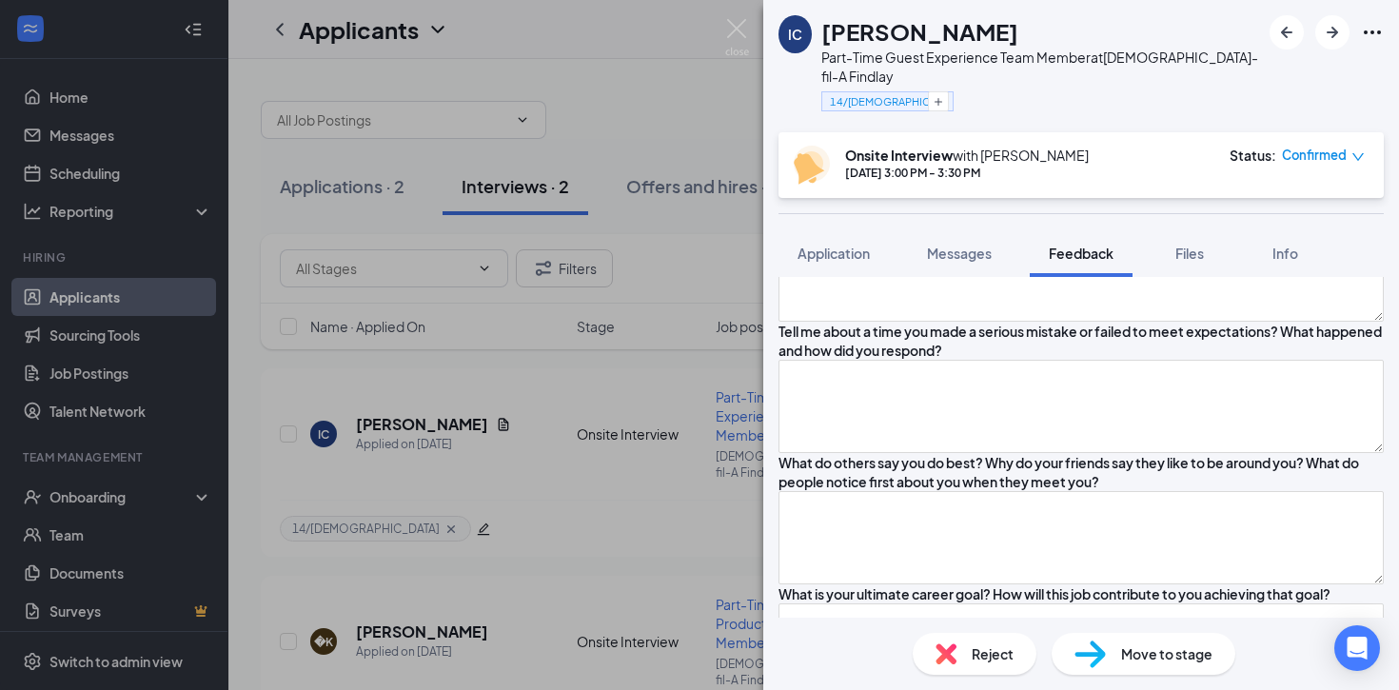
scroll to position [976, 0]
type textarea "Making others happy. He likes to be helpful and know he is making an impact."
click at [996, 320] on textarea at bounding box center [1080, 272] width 605 height 93
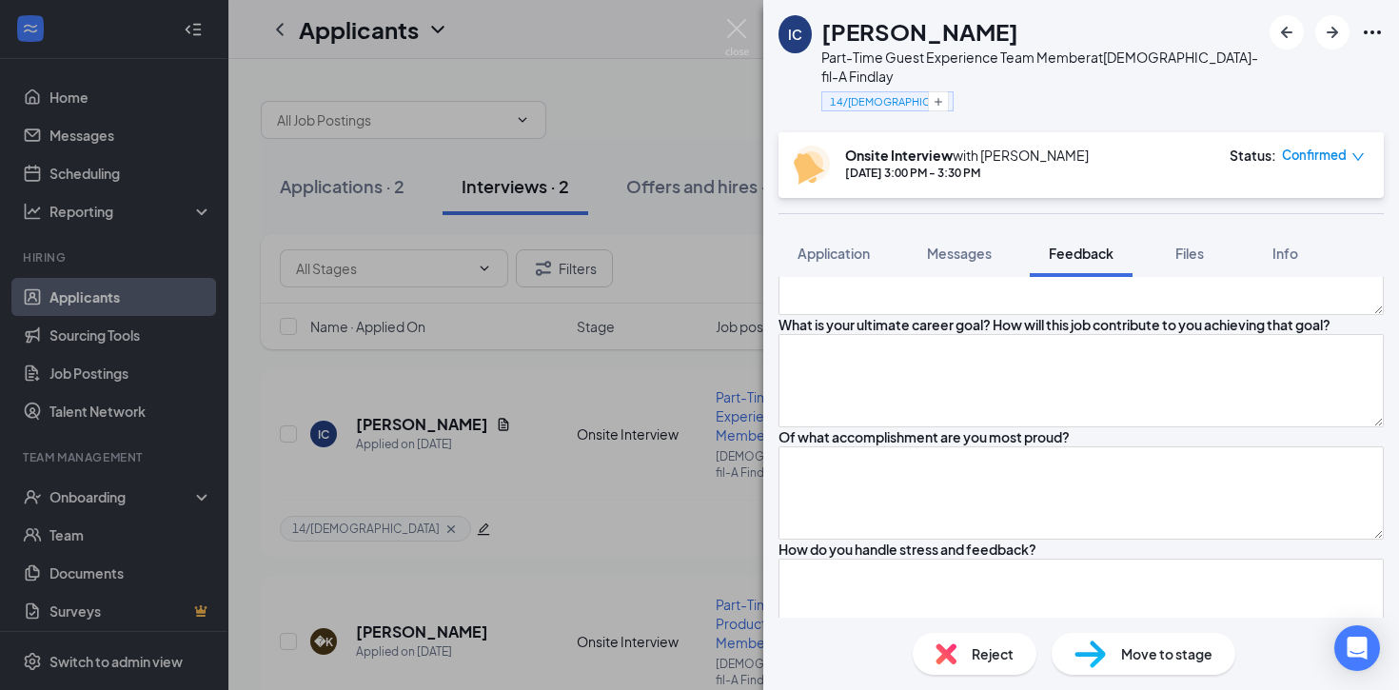
scroll to position [1245, 0]
type textarea "Talked about how when his parents need help around the house he usually volunte…"
click at [912, 182] on textarea at bounding box center [1080, 134] width 605 height 93
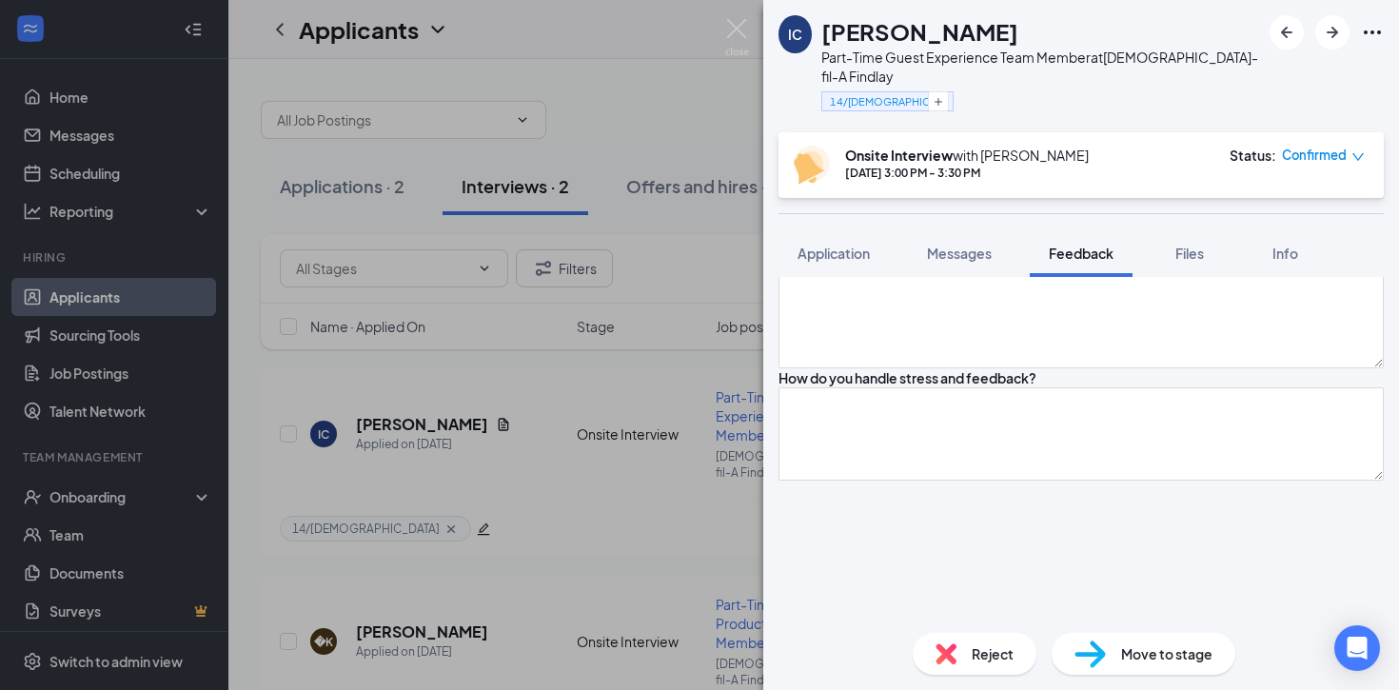
scroll to position [1426, 0]
type textarea "Pulling pranks with some friends - "pantsing" others. He ended up getting suspe…"
click at [876, 132] on textarea at bounding box center [1080, 85] width 605 height 93
type textarea "G"
type textarea "Being a good gamer."
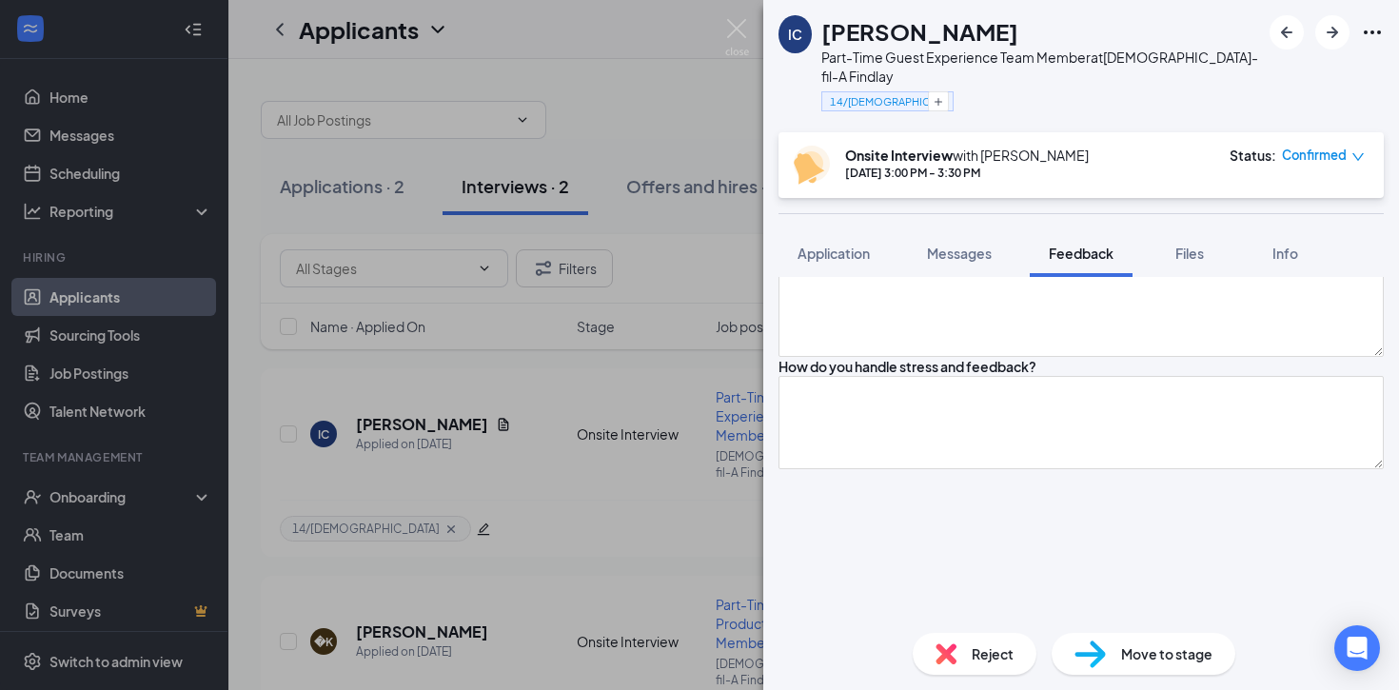
click at [848, 245] on textarea at bounding box center [1080, 197] width 605 height 93
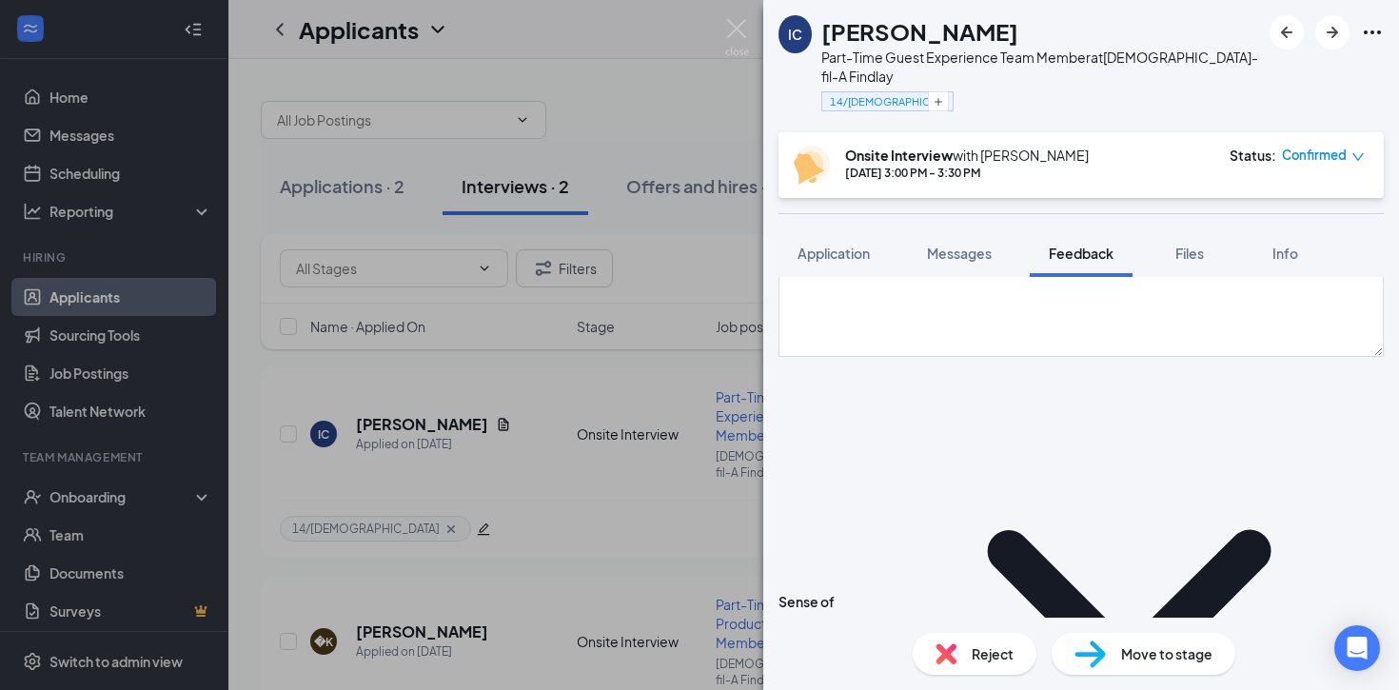
scroll to position [1569, 0]
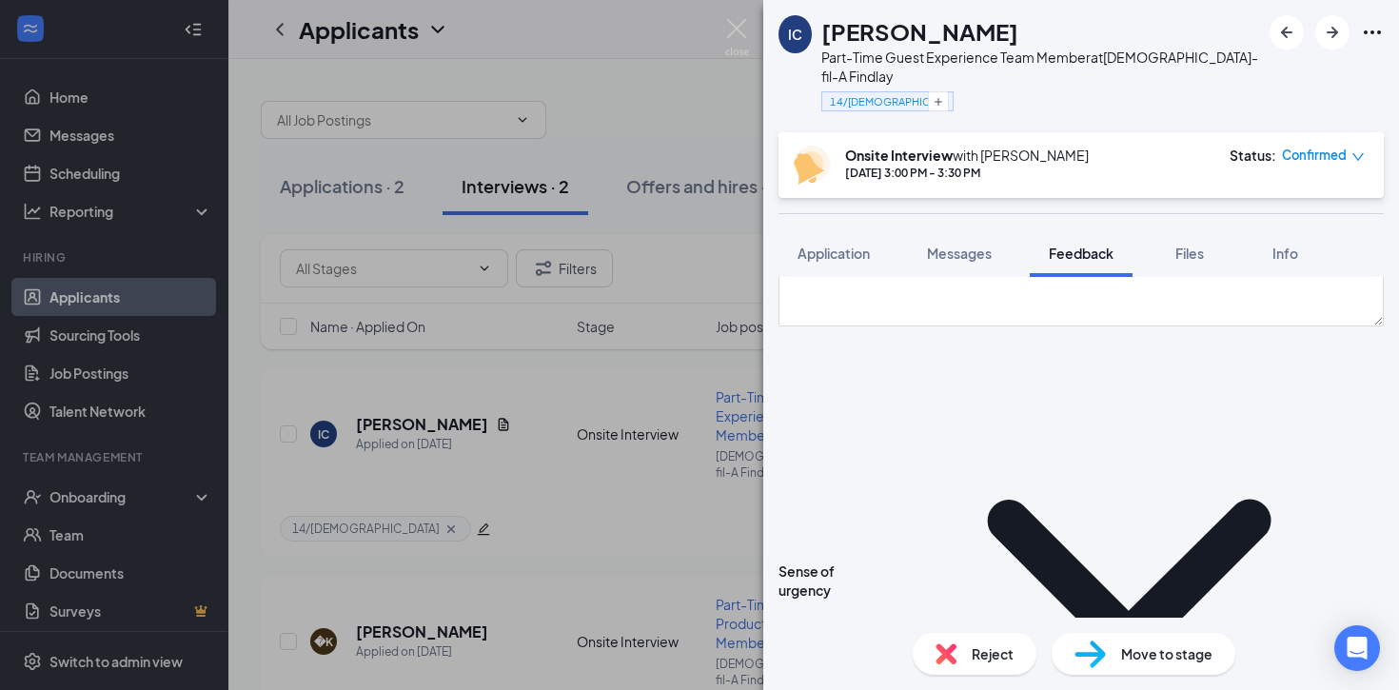
type textarea "Wants to join the army after high school - was inspired when an army recruiter …"
click at [880, 214] on textarea at bounding box center [1080, 167] width 605 height 93
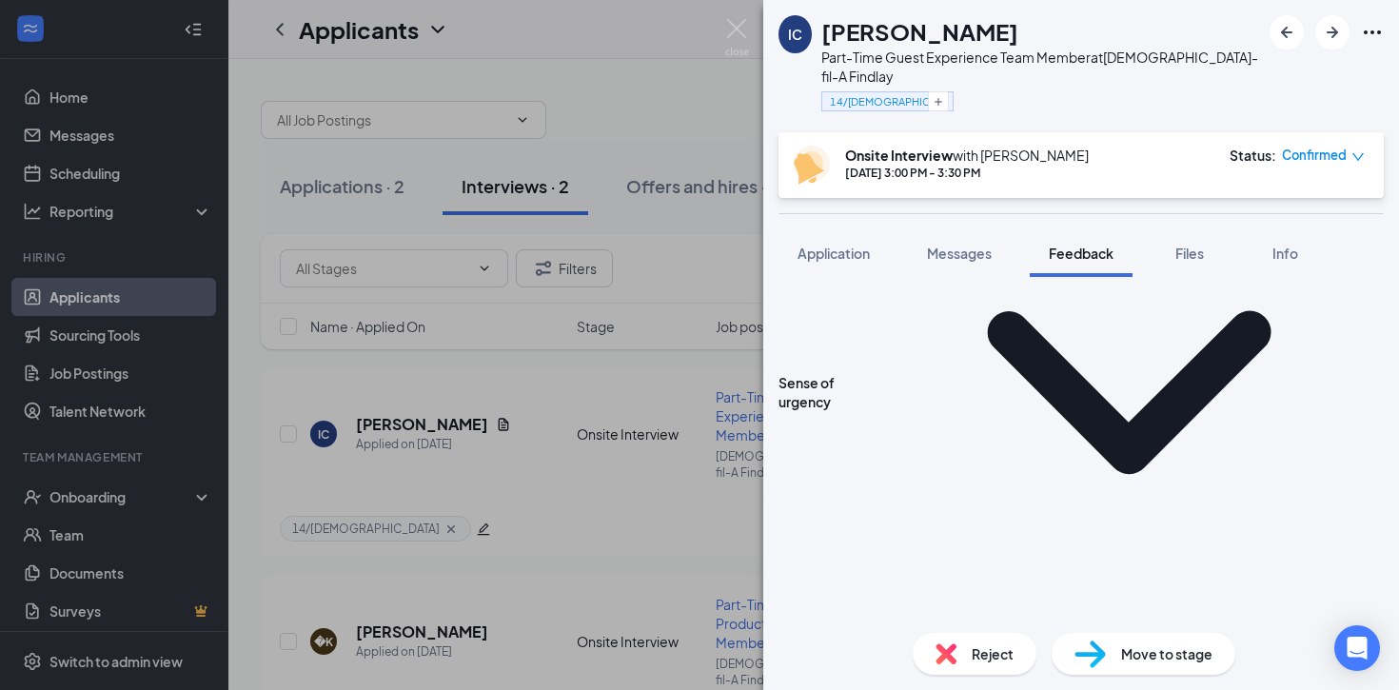
scroll to position [1762, 0]
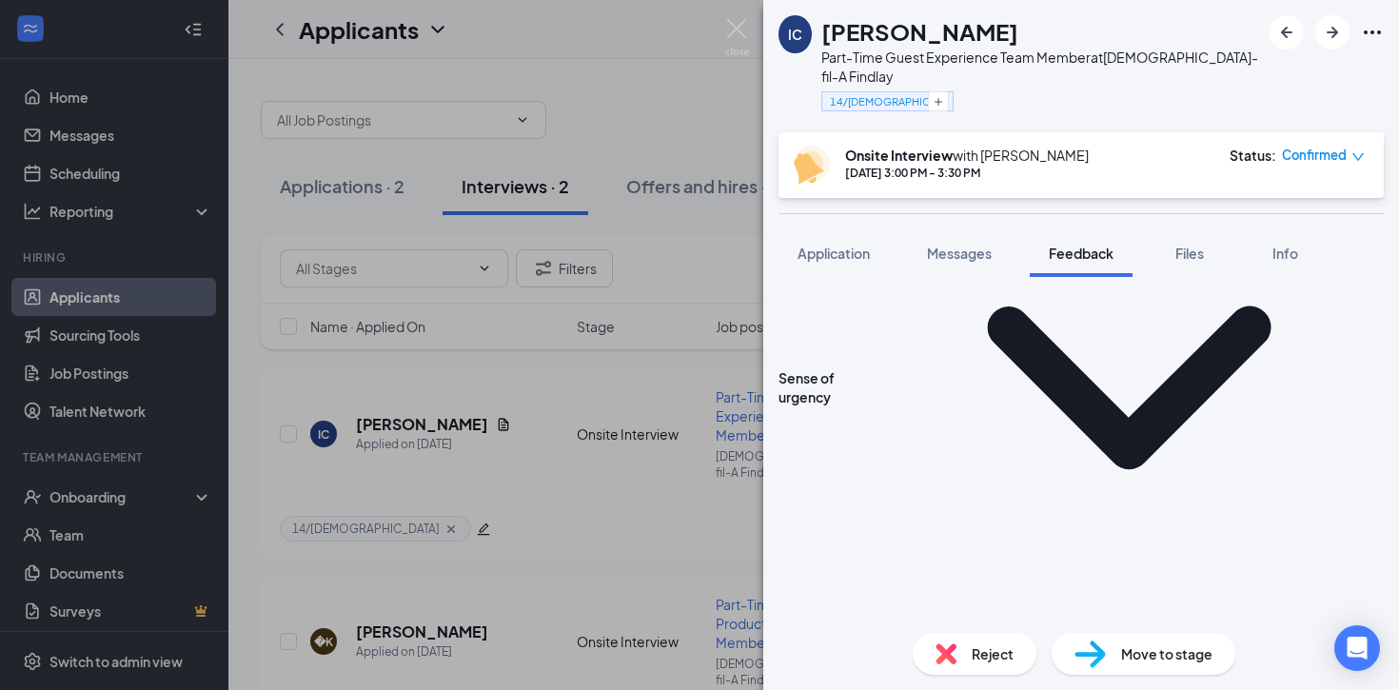
type textarea "Getting into honors society as a reflection of his hard work in academics."
click at [833, 133] on textarea at bounding box center [1080, 86] width 605 height 93
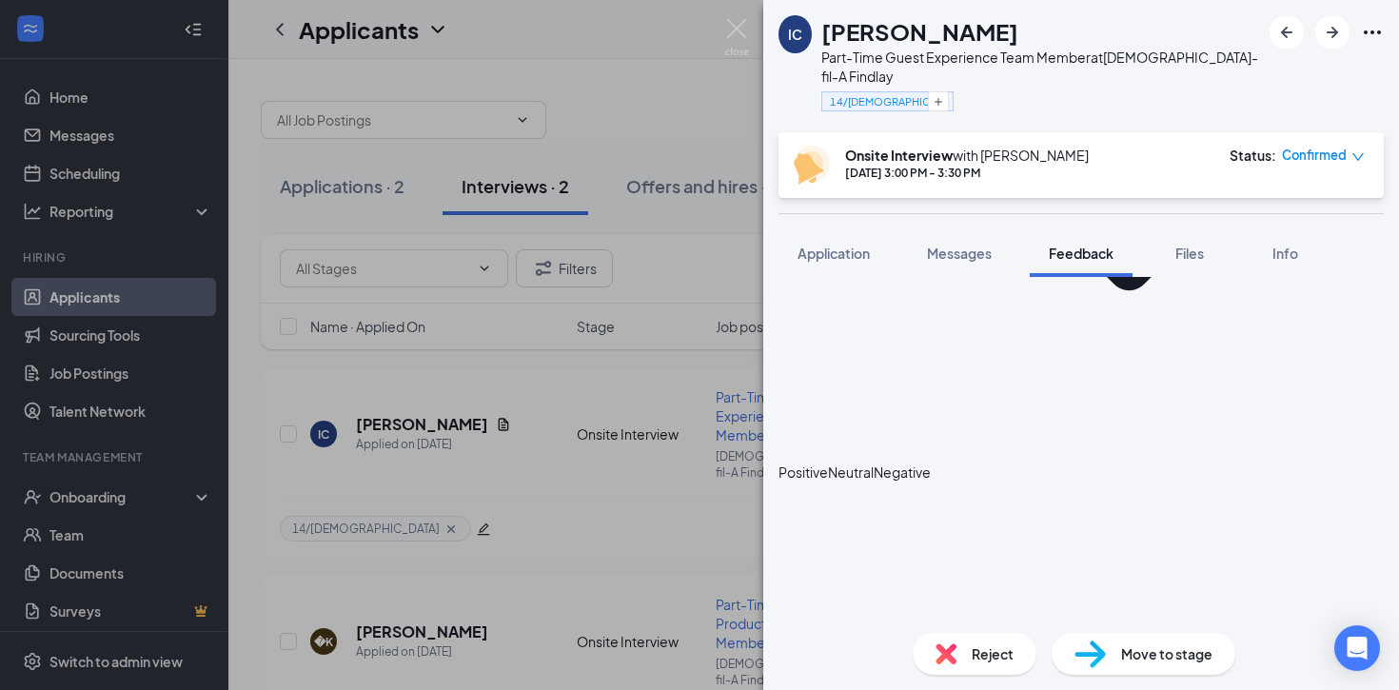
scroll to position [1943, 0]
type textarea "Stress: music and talking things out. Not someone who gets easily overwhelmed. …"
click at [778, 461] on icon "HappyFace" at bounding box center [778, 470] width 0 height 19
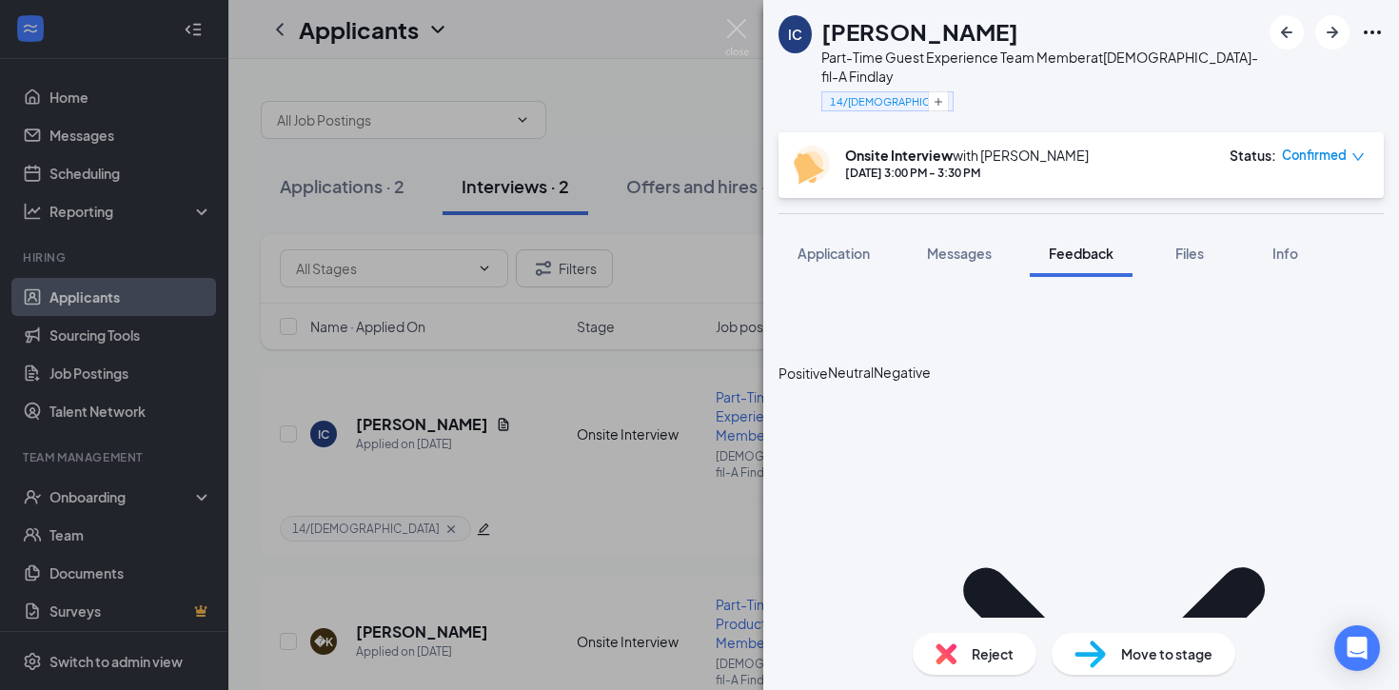
scroll to position [2048, 0]
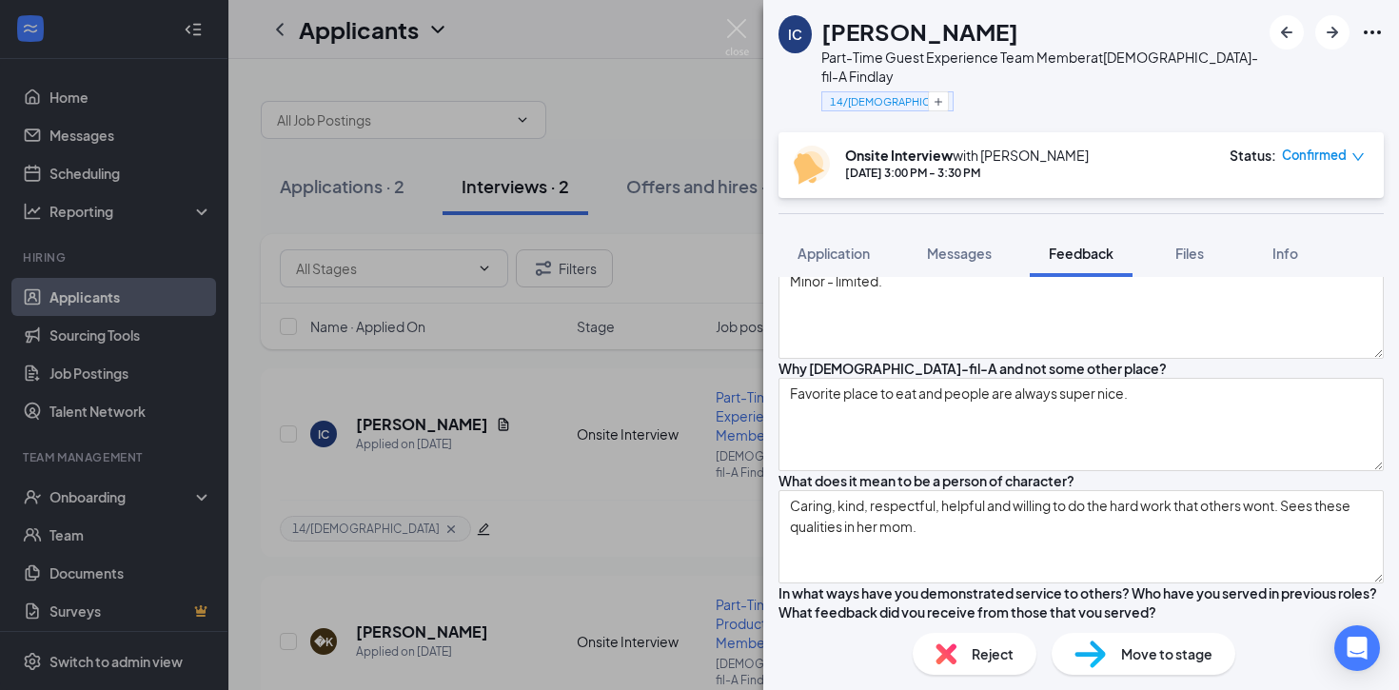
scroll to position [0, 0]
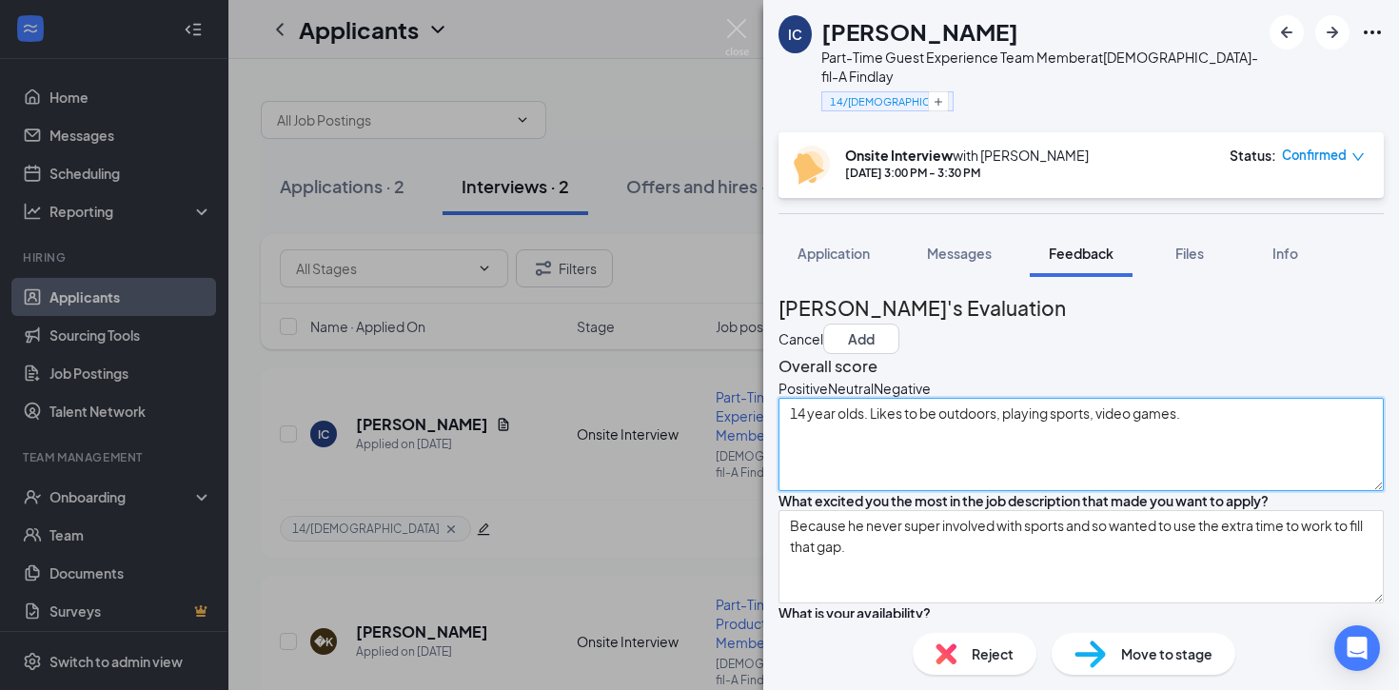
click at [1225, 435] on textarea "14 year olds. Likes to be outdoors, playing sports, video games." at bounding box center [1080, 444] width 605 height 93
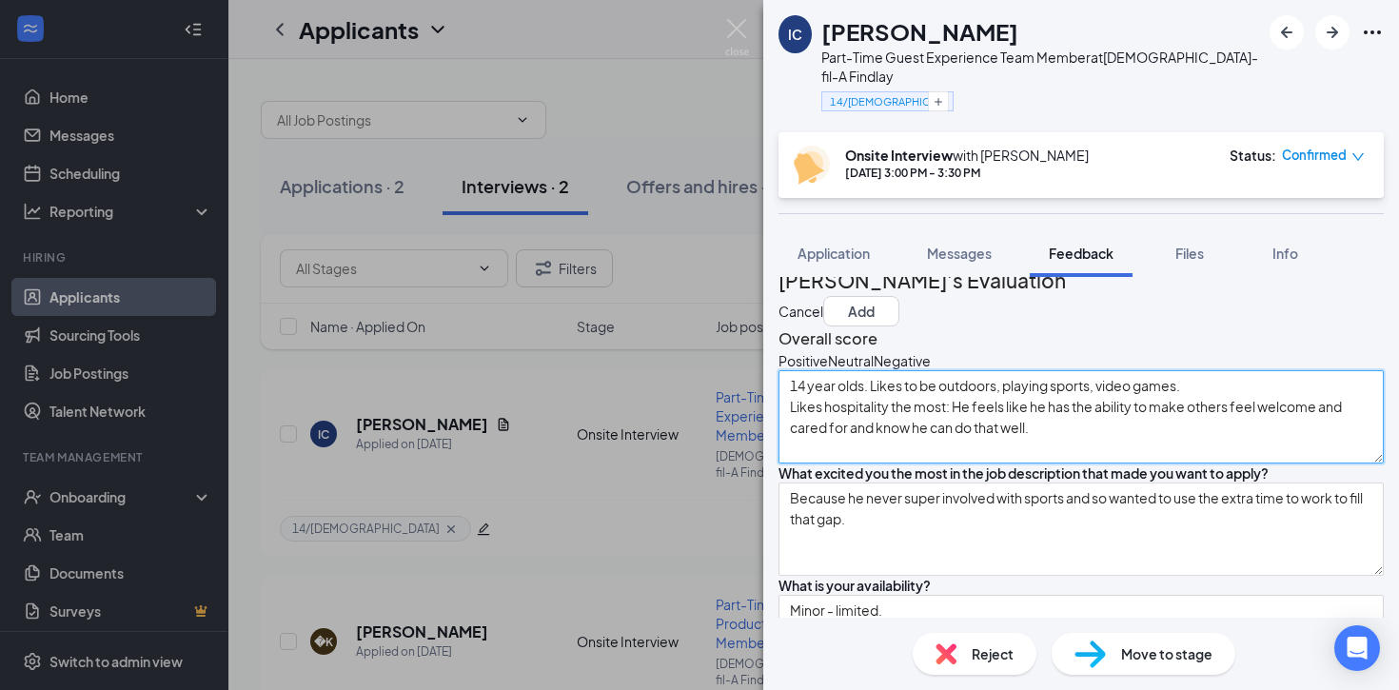
scroll to position [29, 0]
click at [1088, 447] on textarea "14 year olds. Likes to be outdoors, playing sports, video games. Likes hospital…" at bounding box center [1080, 414] width 605 height 93
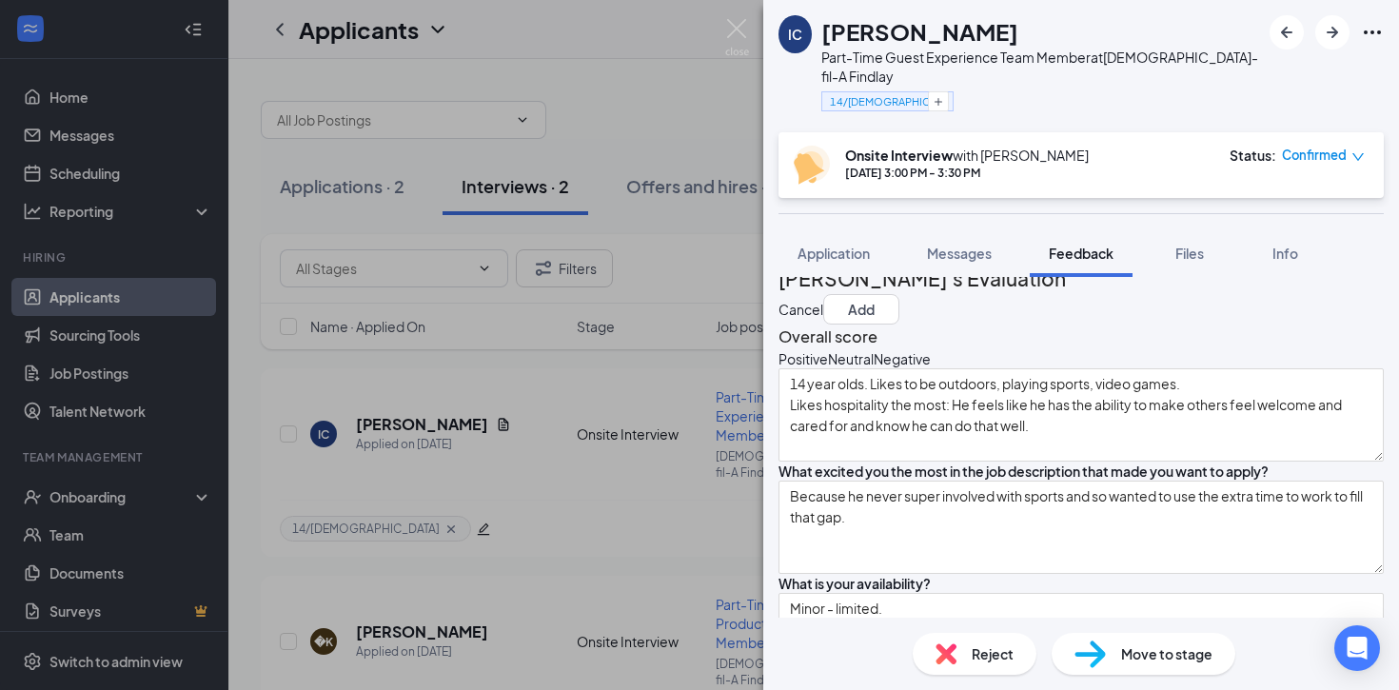
click at [778, 368] on icon "HappyFace" at bounding box center [778, 358] width 0 height 19
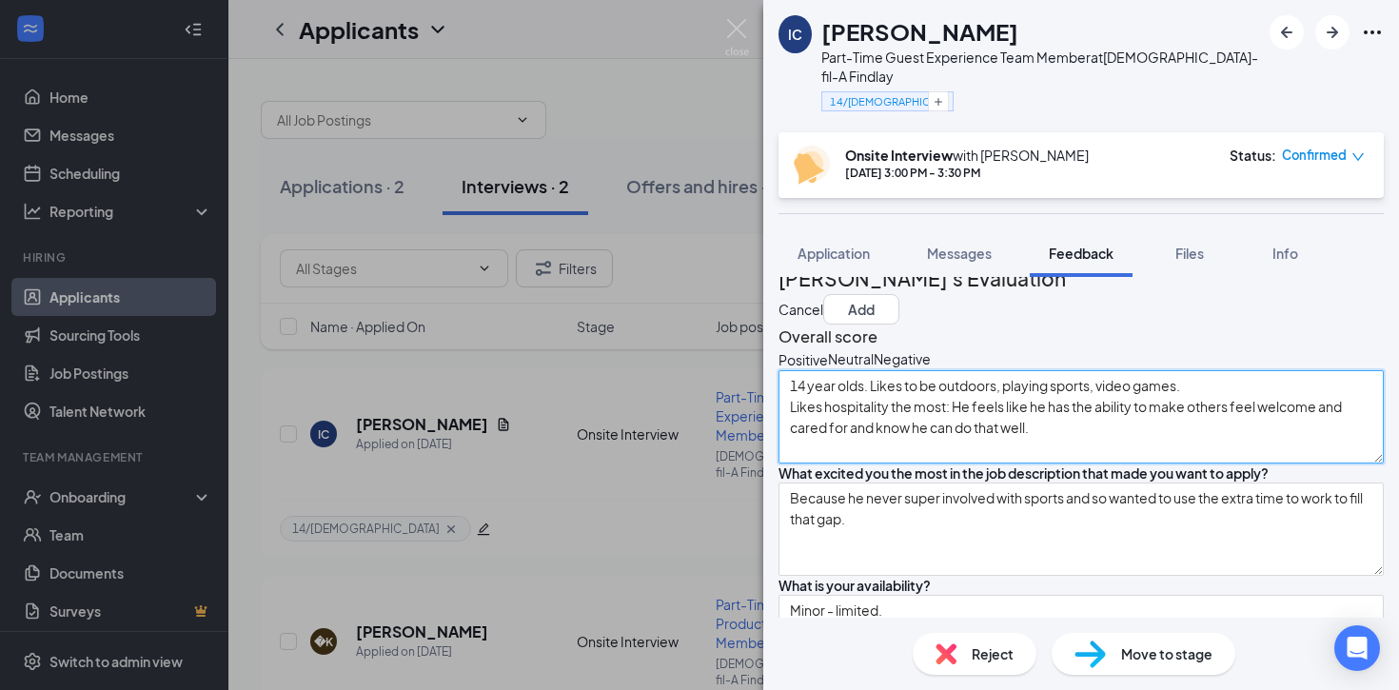
click at [1090, 453] on textarea "14 year olds. Likes to be outdoors, playing sports, video games. Likes hospital…" at bounding box center [1080, 416] width 605 height 93
click at [890, 414] on textarea "14 year olds. Likes to be outdoors, playing sports, video games. Likes hospital…" at bounding box center [1080, 416] width 605 height 93
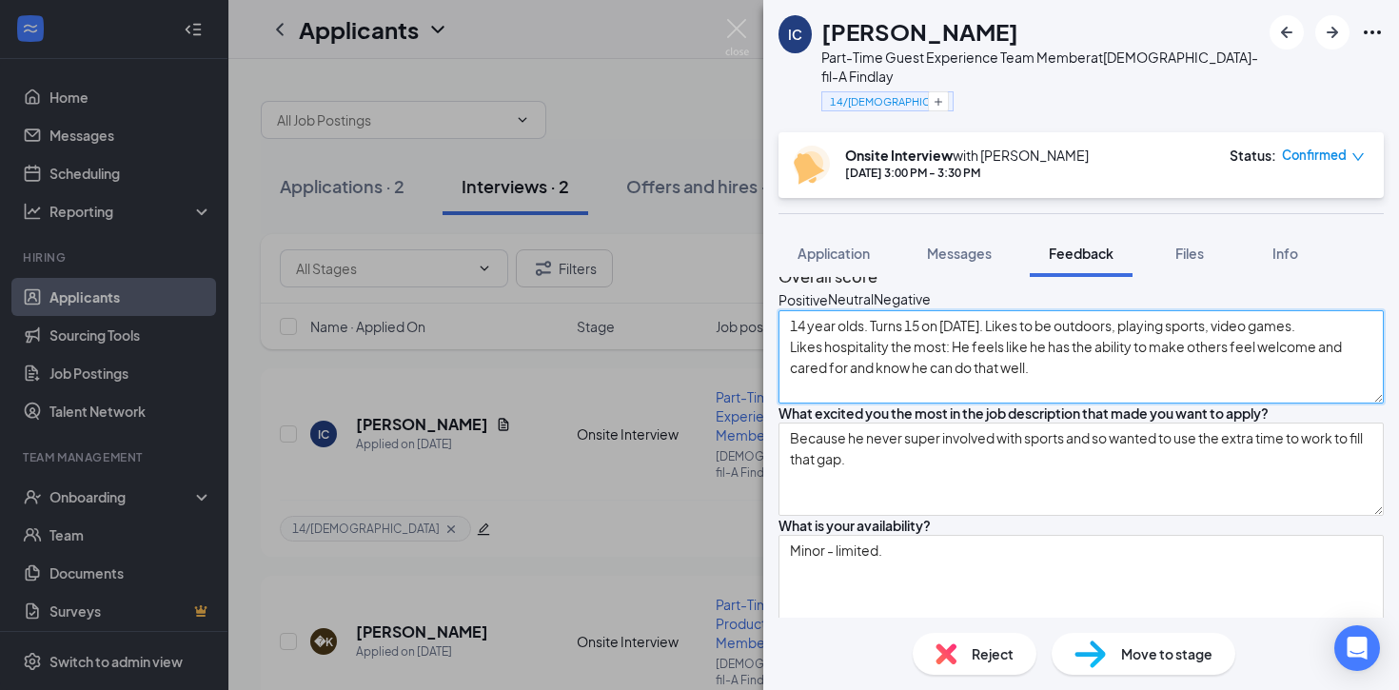
click at [1087, 403] on textarea "14 year olds. Turns 15 on [DATE]. Likes to be outdoors, playing sports, video g…" at bounding box center [1080, 356] width 605 height 93
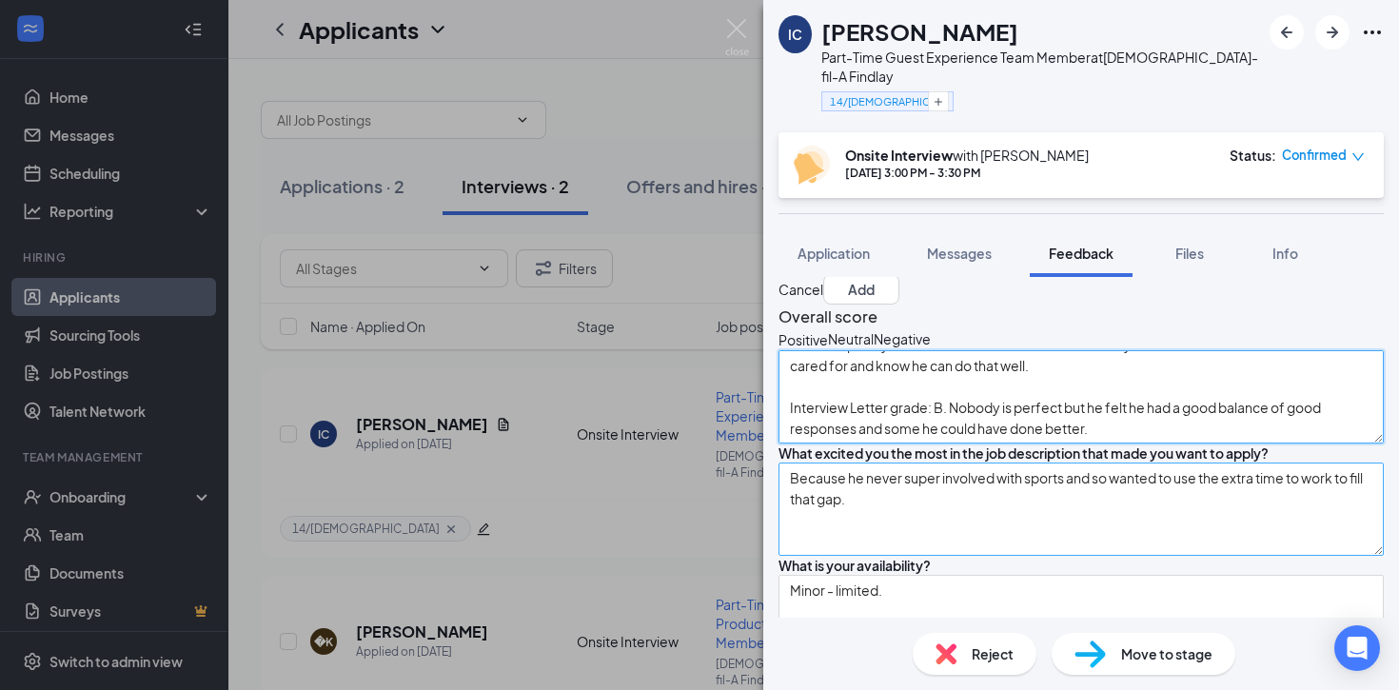
scroll to position [0, 0]
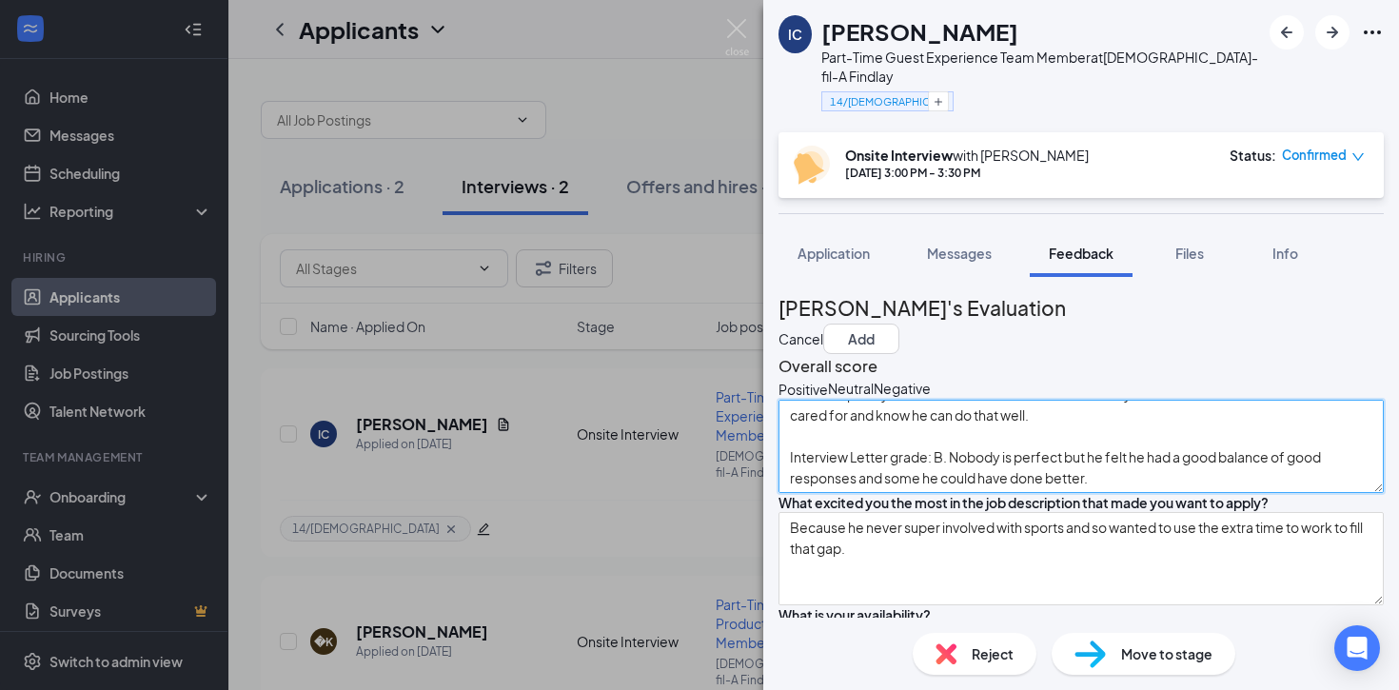
type textarea "14 year olds. Turns 15 on [DATE]. Likes to be outdoors, playing sports, video g…"
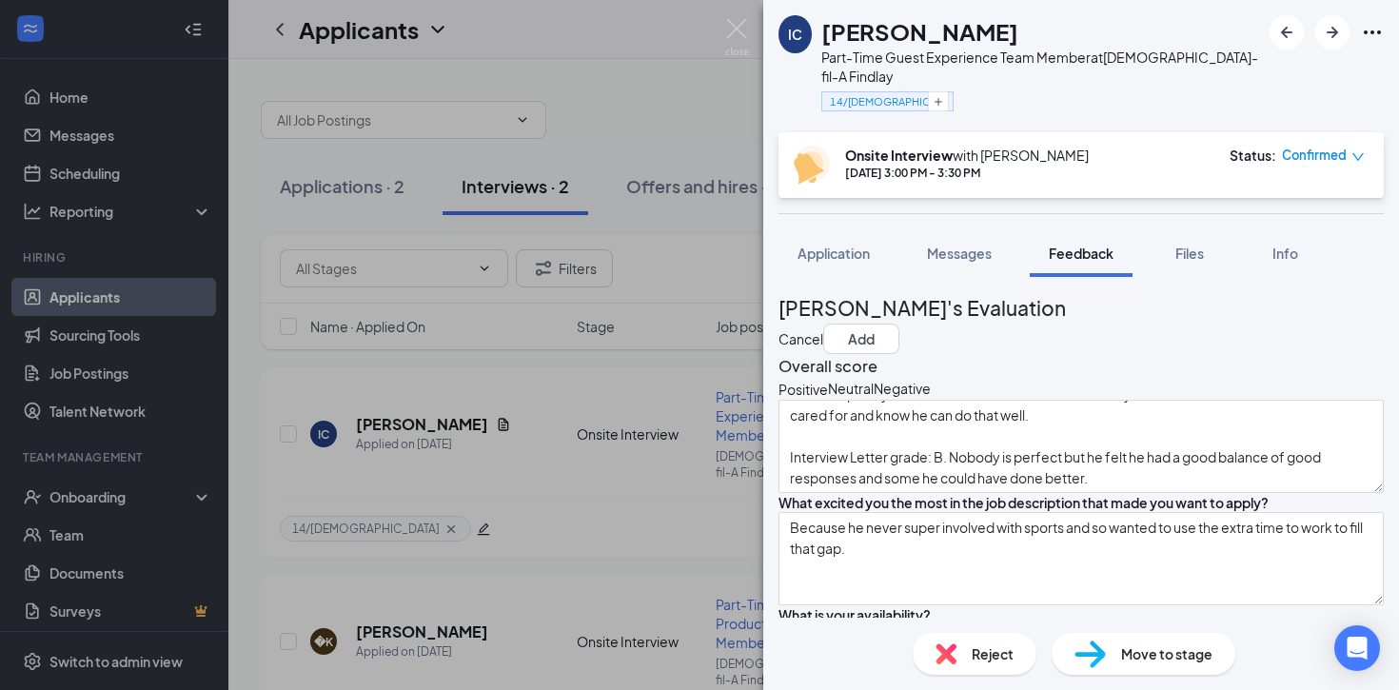
click at [1116, 665] on div "Move to stage" at bounding box center [1143, 654] width 184 height 42
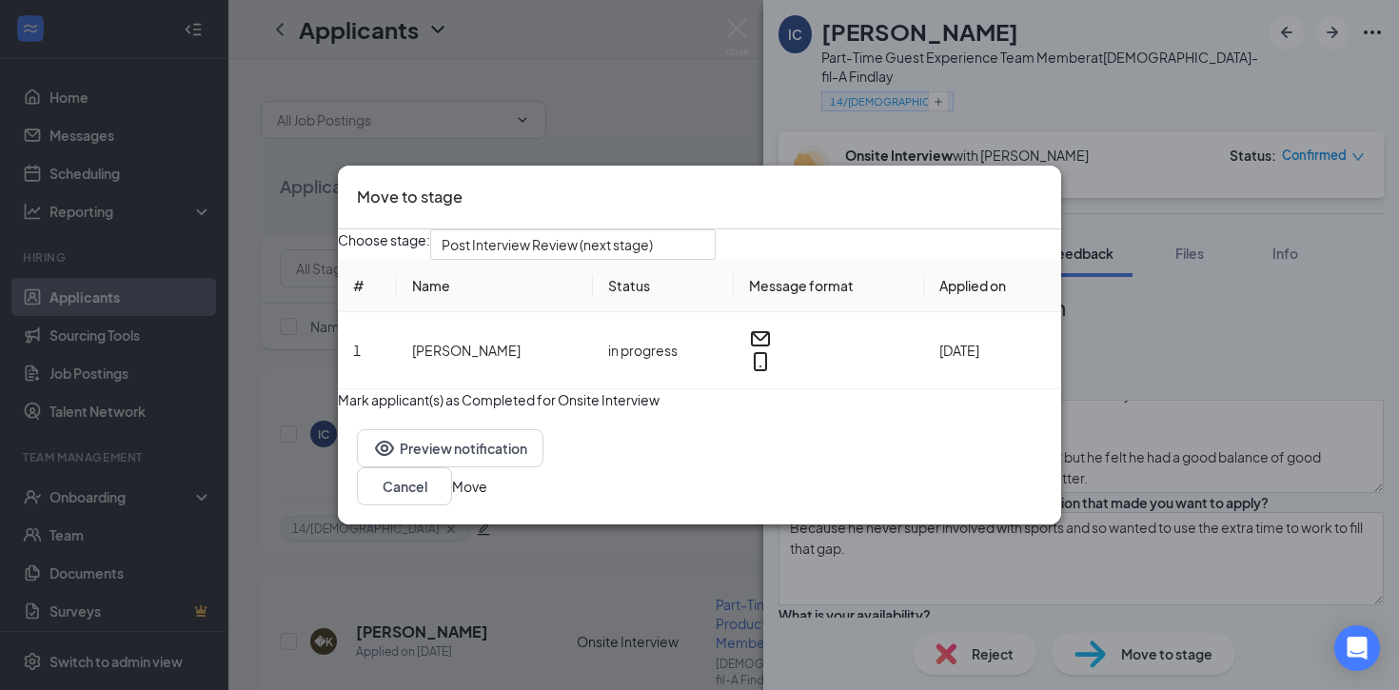
click at [487, 497] on button "Move" at bounding box center [469, 486] width 35 height 21
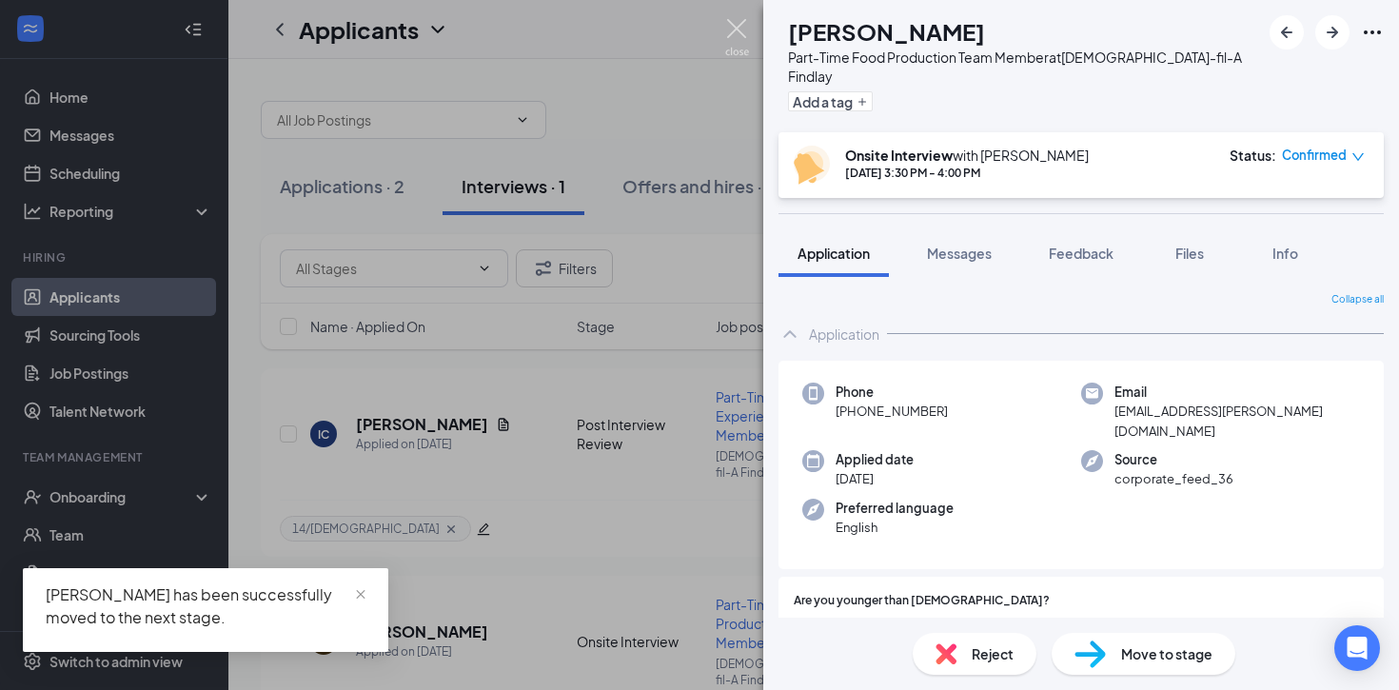
click at [733, 25] on img at bounding box center [737, 37] width 24 height 37
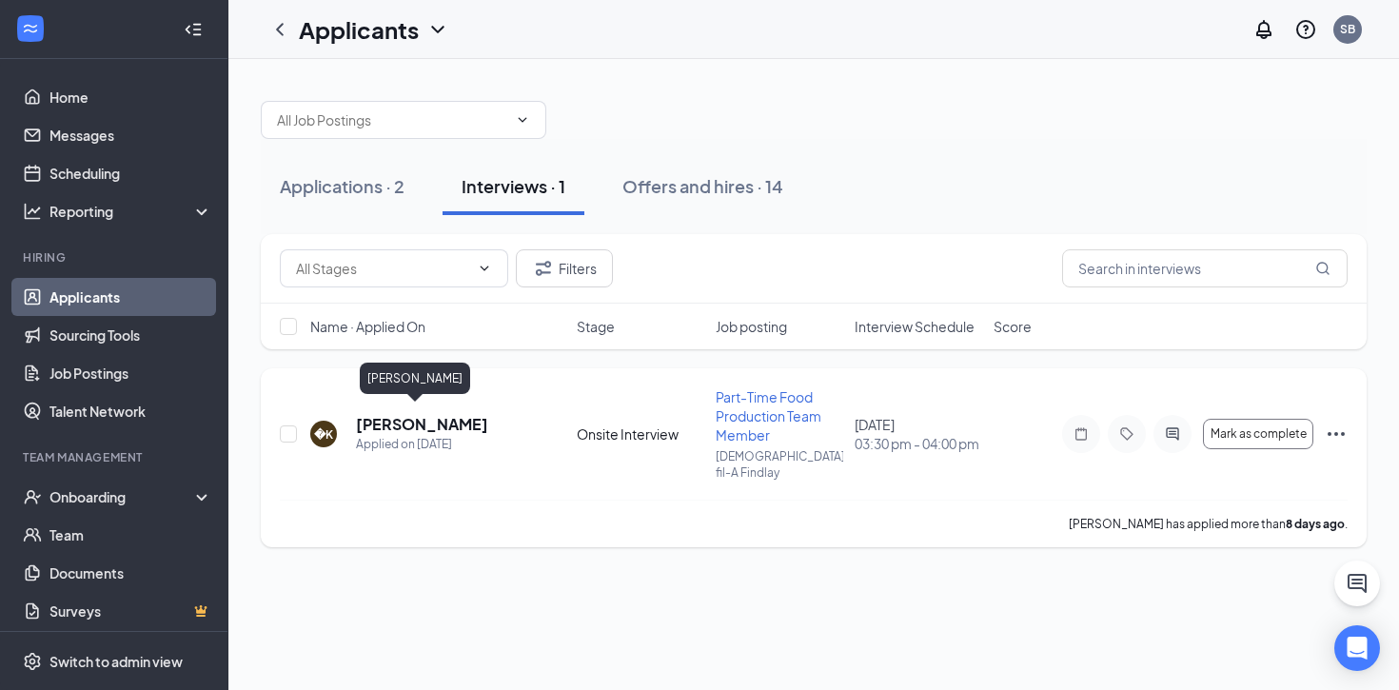
click at [409, 414] on h5 "[PERSON_NAME]" at bounding box center [422, 424] width 132 height 21
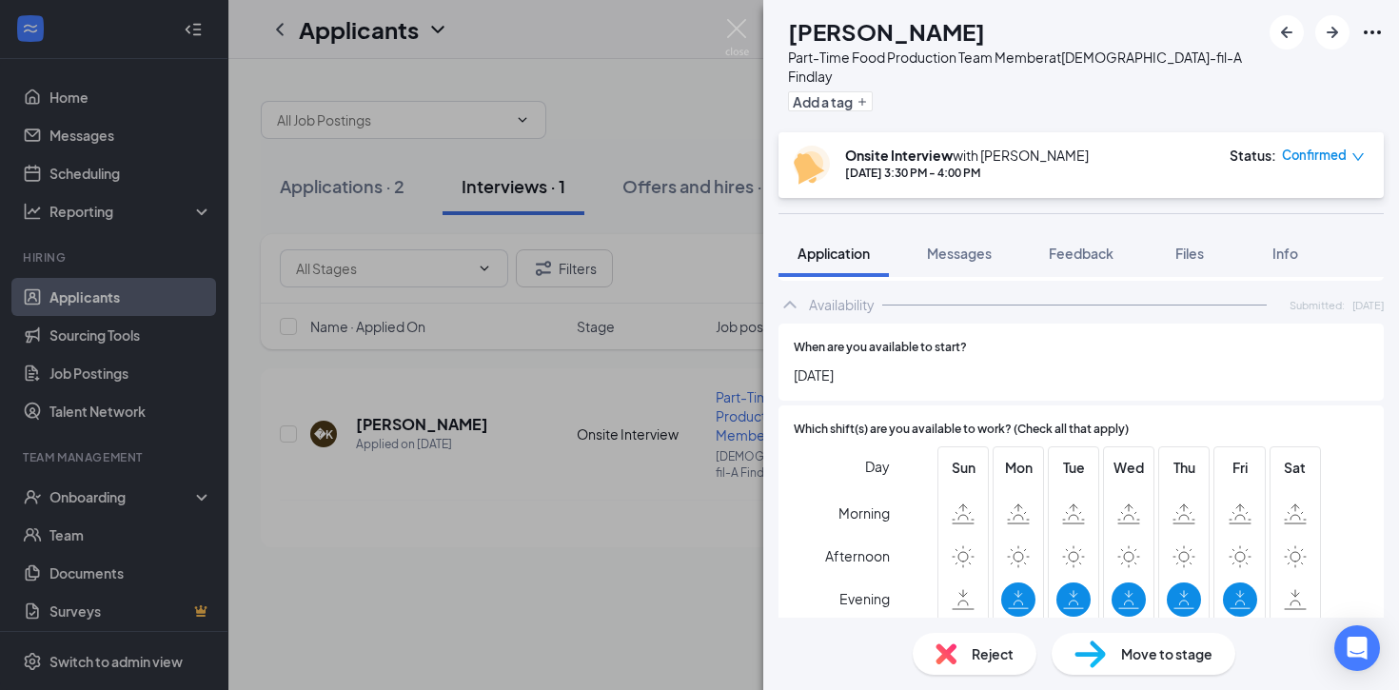
scroll to position [2526, 0]
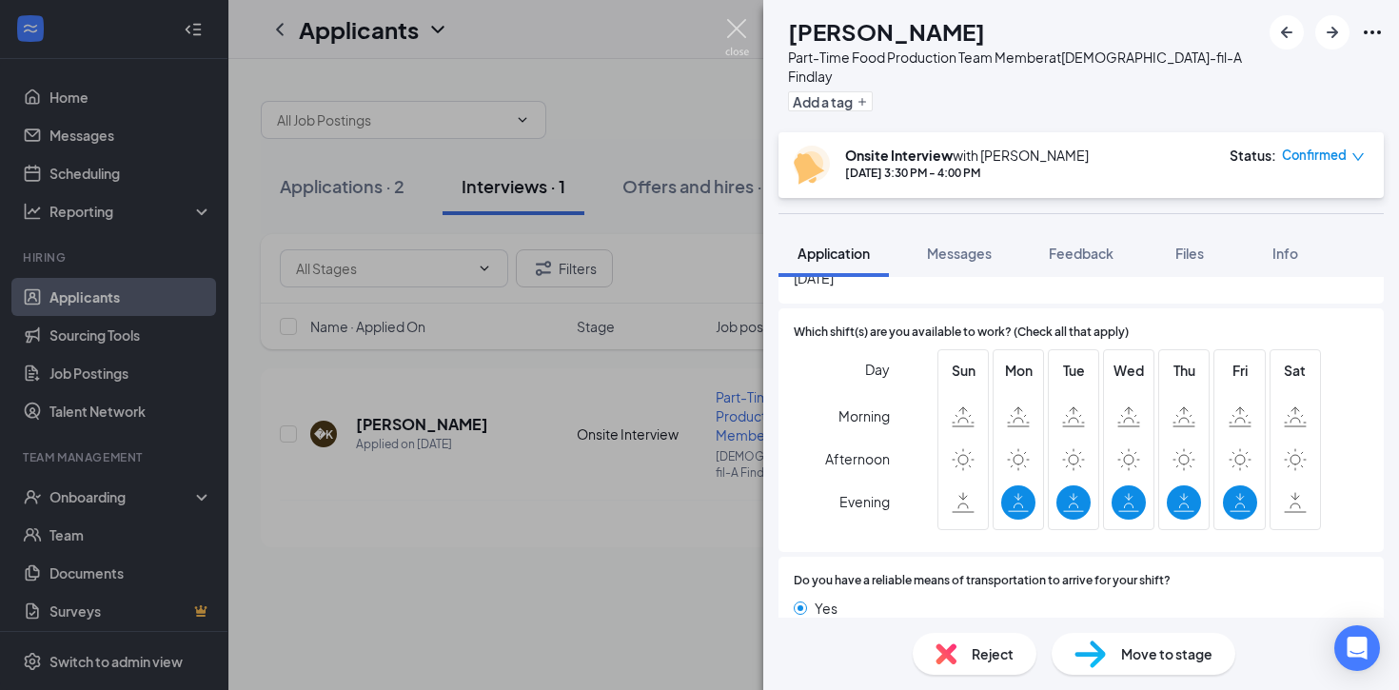
click at [735, 25] on img at bounding box center [737, 37] width 24 height 37
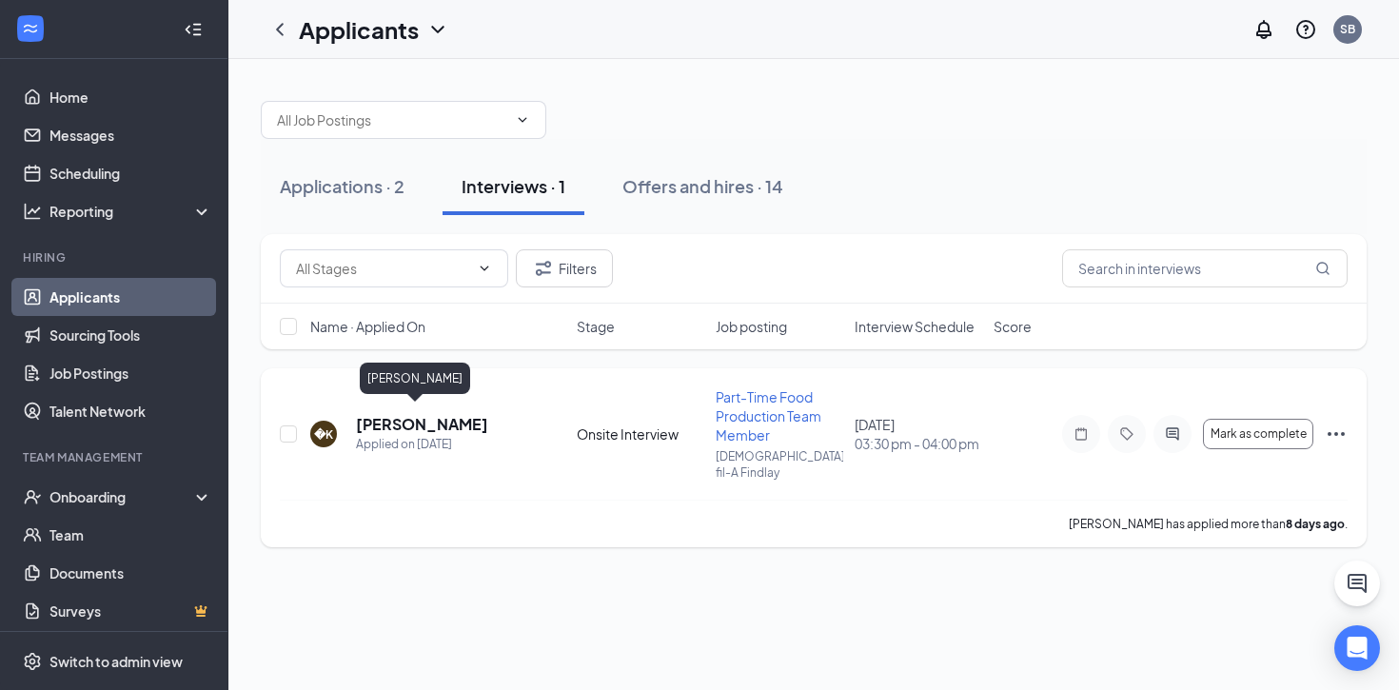
click at [389, 421] on h5 "[PERSON_NAME]" at bounding box center [422, 424] width 132 height 21
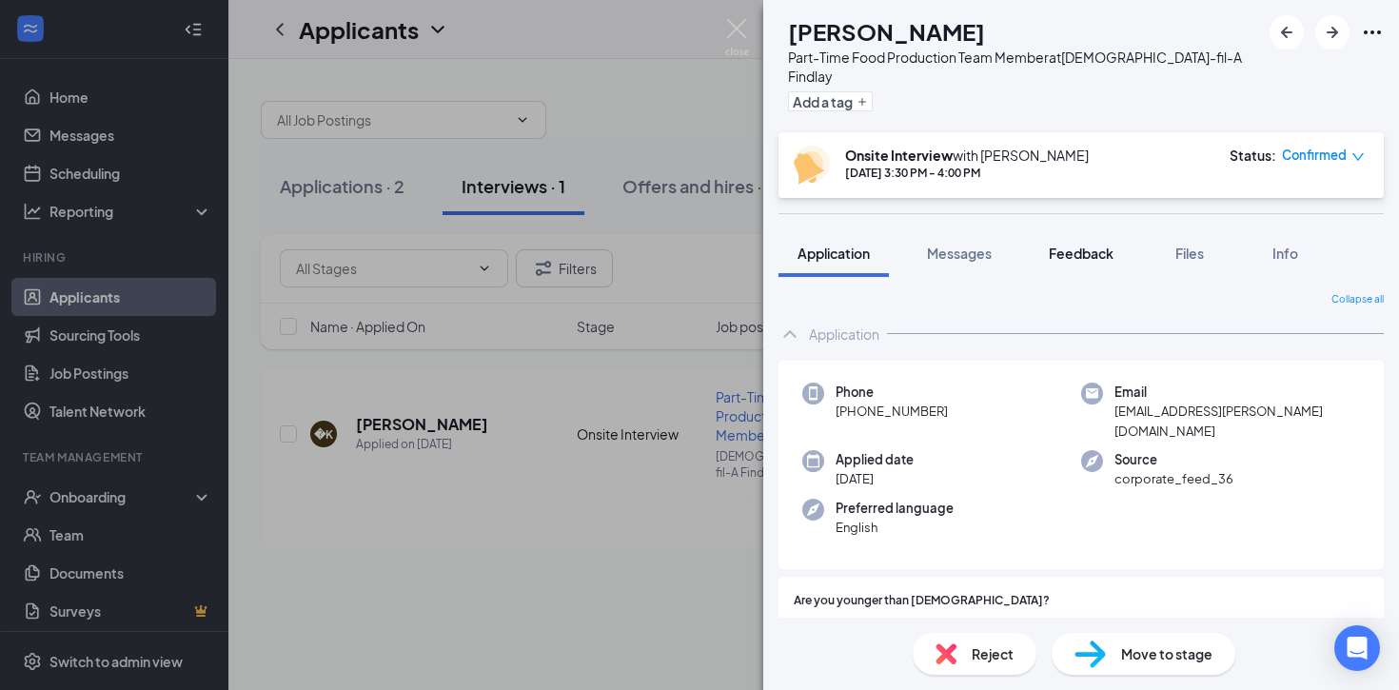
click at [1077, 245] on span "Feedback" at bounding box center [1081, 253] width 65 height 17
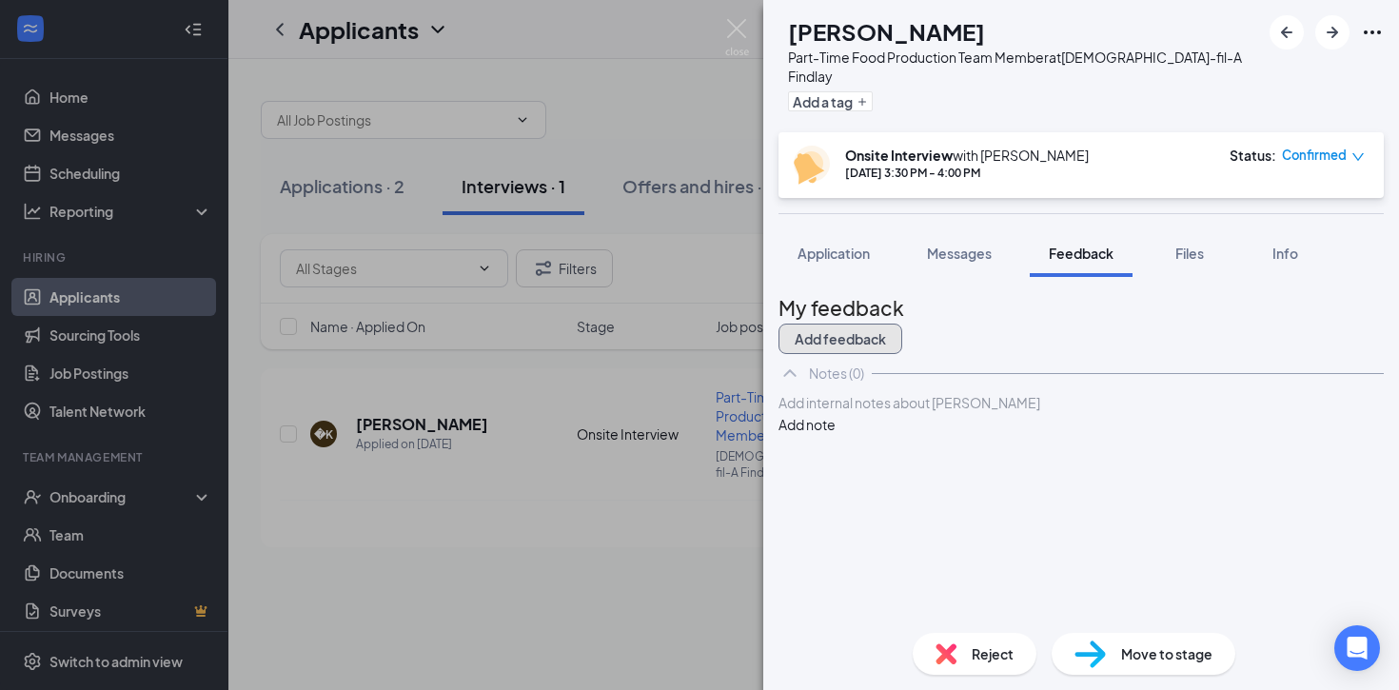
click at [902, 323] on button "Add feedback" at bounding box center [840, 338] width 124 height 30
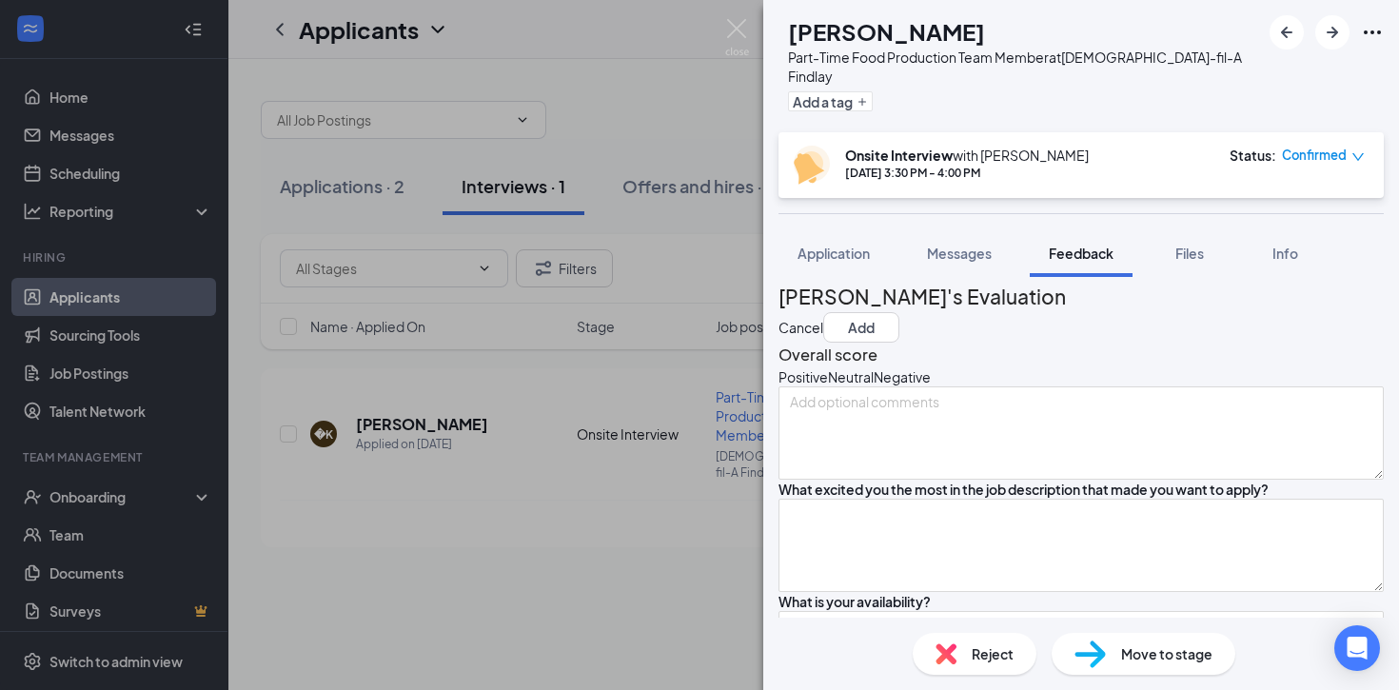
scroll to position [12, 0]
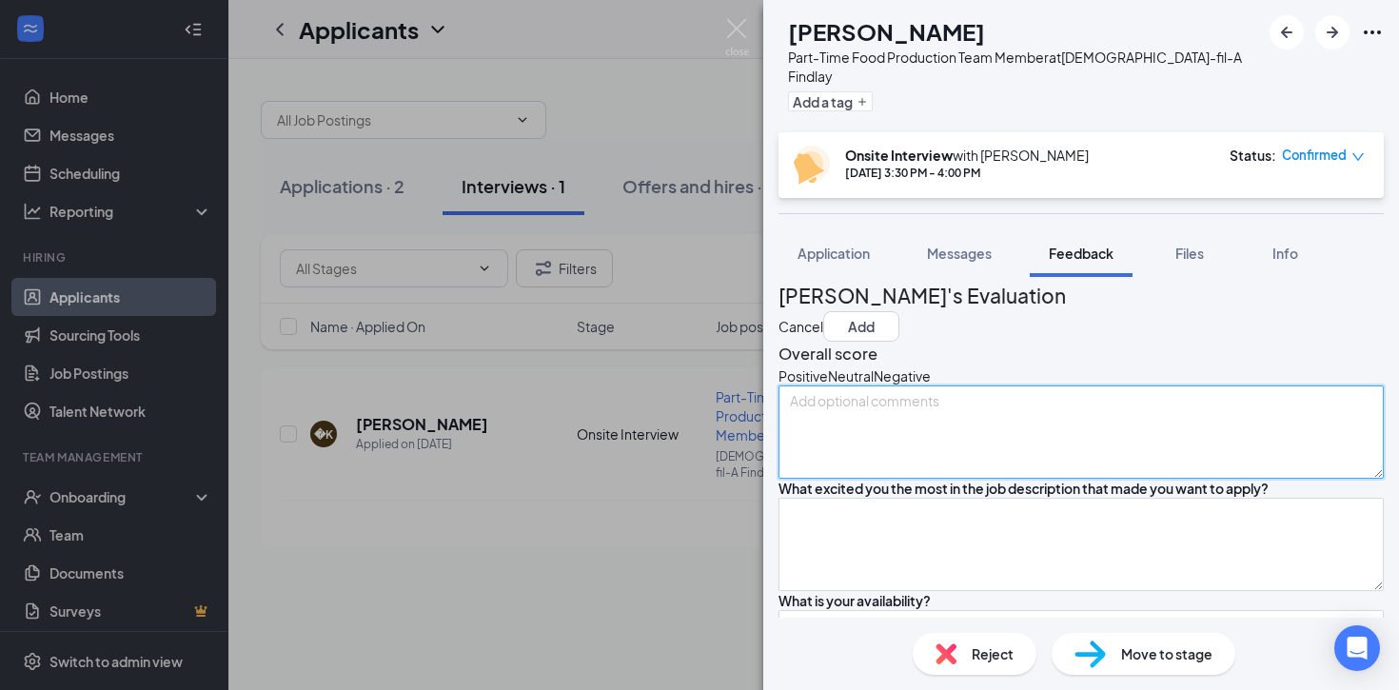
click at [864, 425] on textarea at bounding box center [1080, 431] width 605 height 93
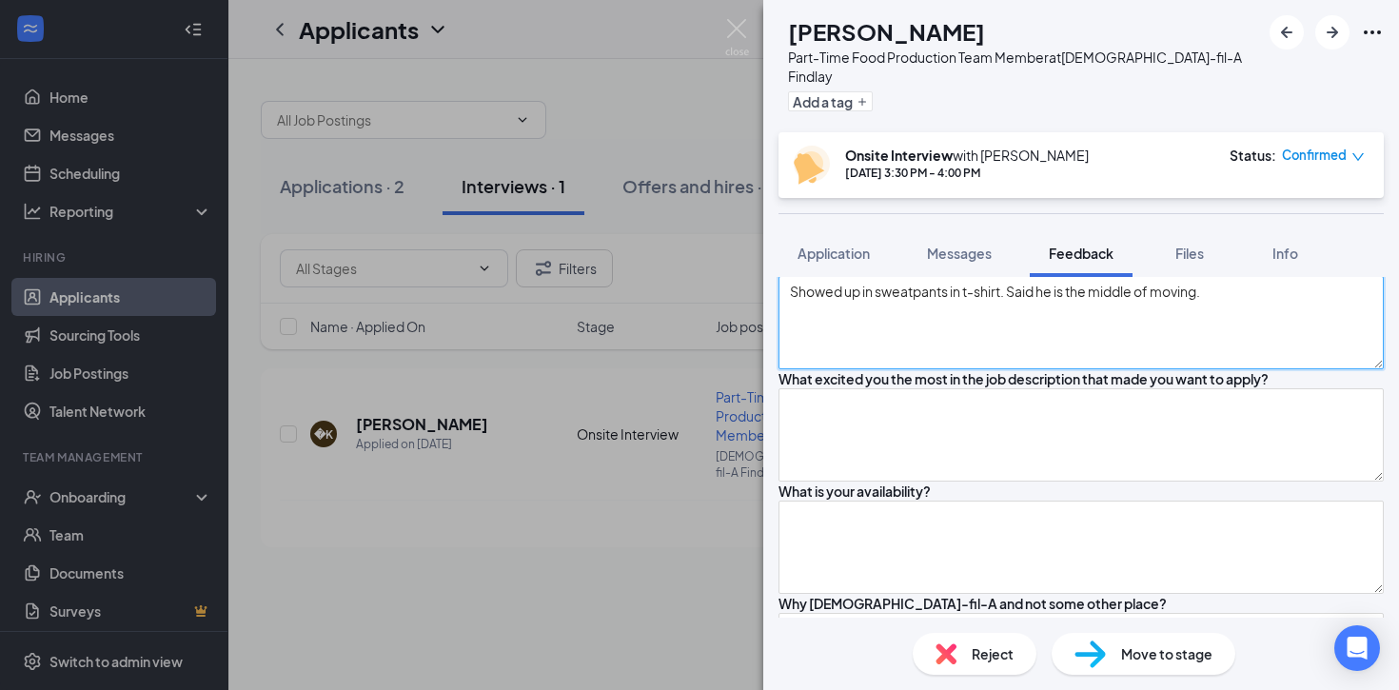
scroll to position [124, 0]
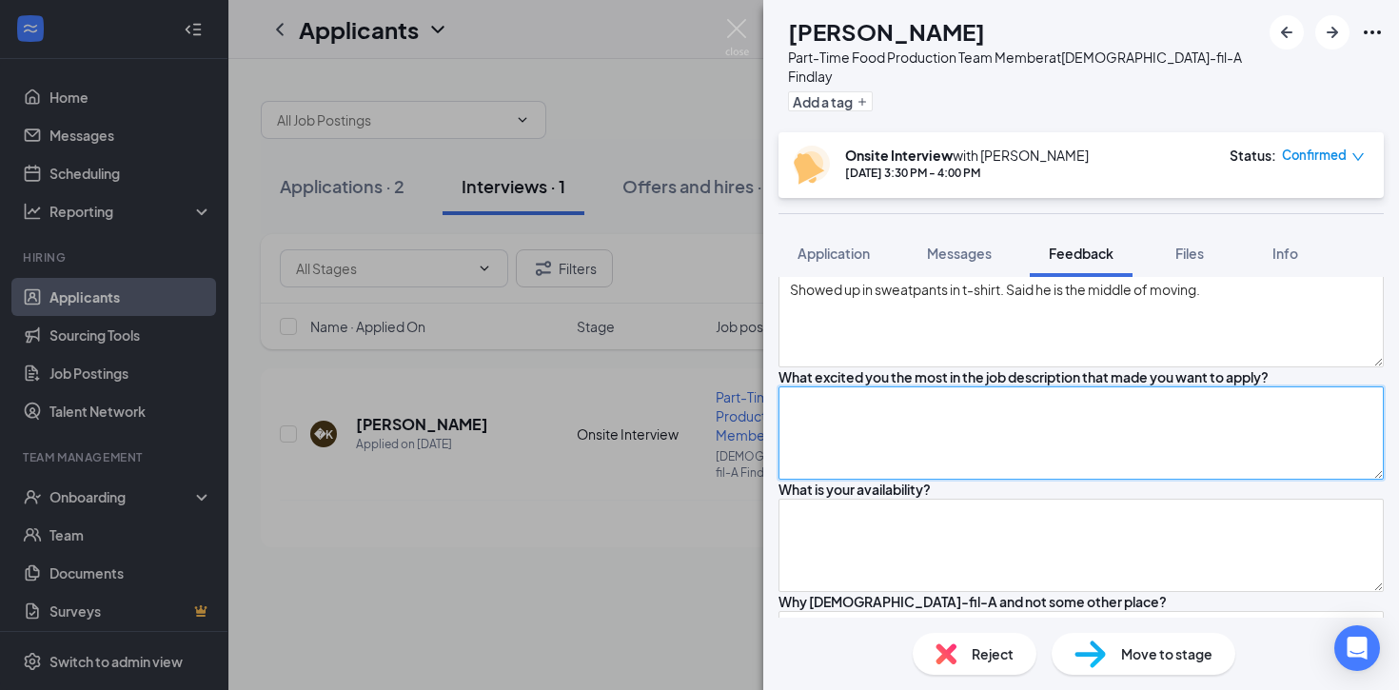
click at [866, 480] on textarea at bounding box center [1080, 432] width 605 height 93
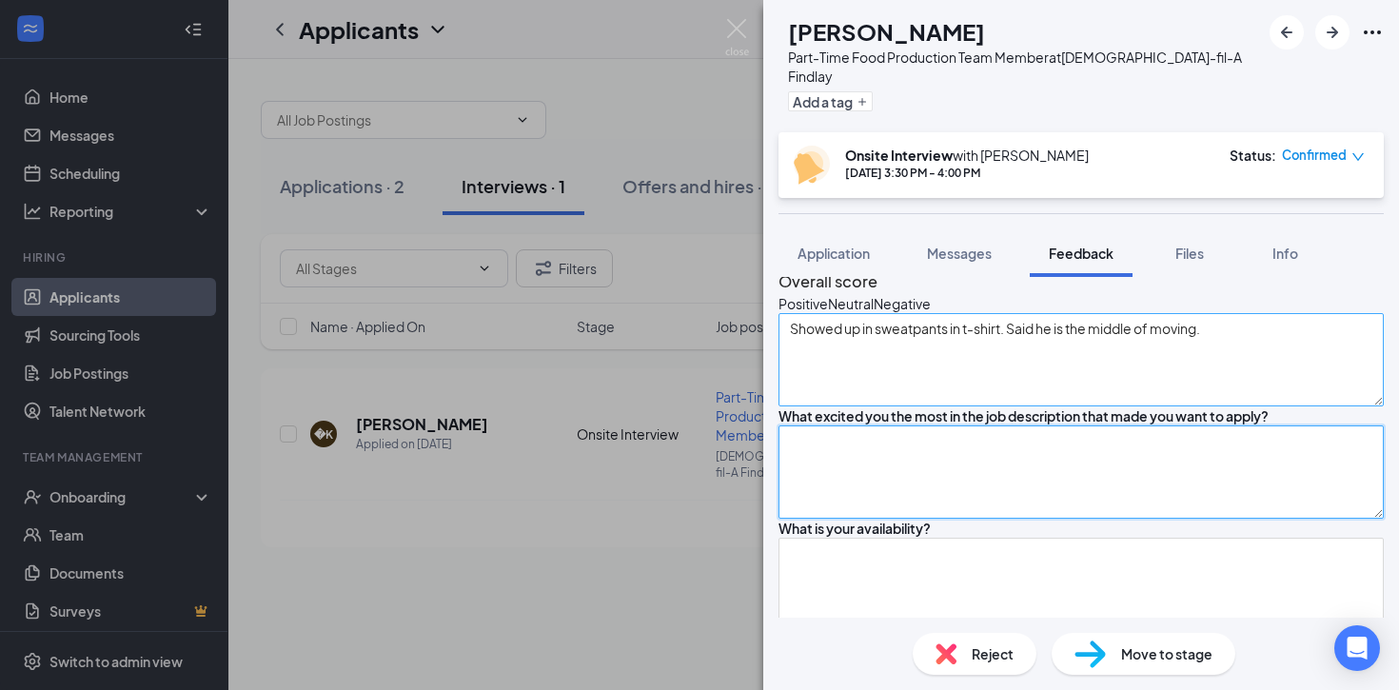
scroll to position [79, 0]
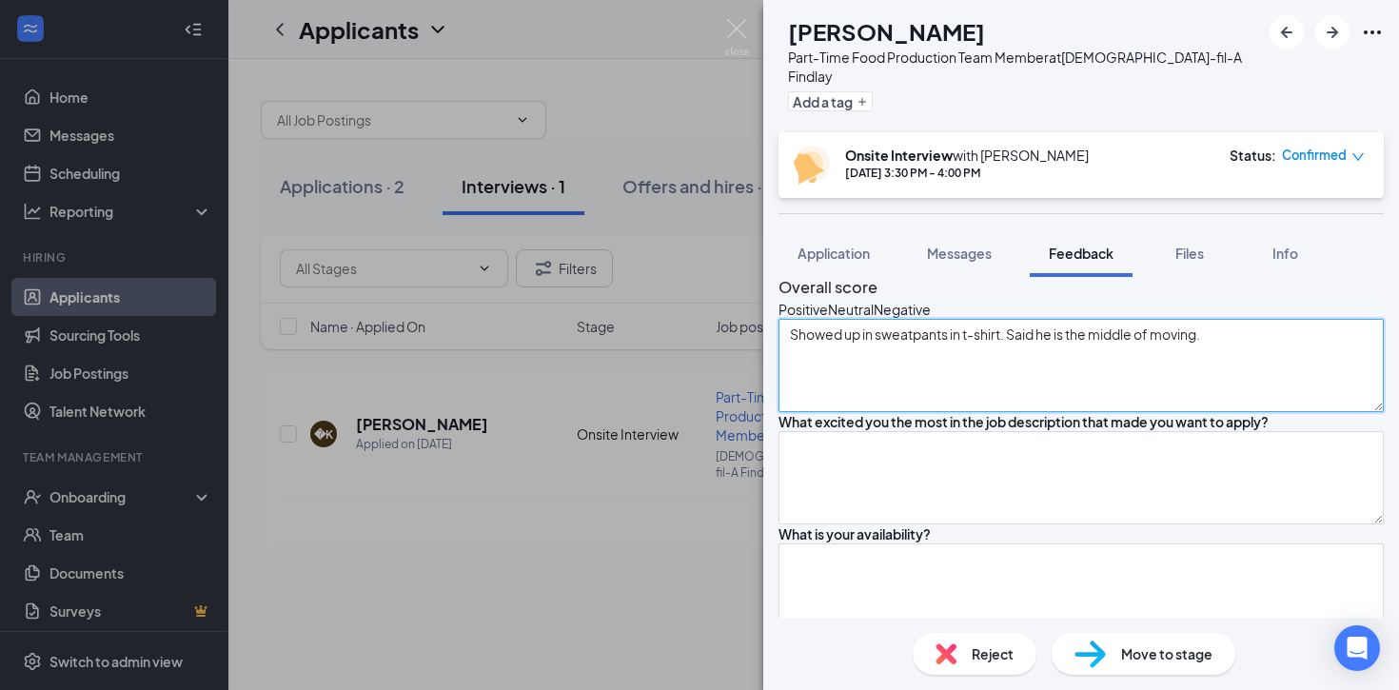
click at [1251, 361] on textarea "Showed up in sweatpants in t-shirt. Said he is the middle of moving." at bounding box center [1080, 365] width 605 height 93
click at [857, 387] on textarea "Showed up in sweatpants in t-shirt. Said he is the middle of moving. Sophmore at" at bounding box center [1080, 365] width 605 height 93
click at [897, 381] on textarea "Showed up in sweatpants in t-shirt. Said he is the middle of moving. Sophomore …" at bounding box center [1080, 365] width 605 height 93
type textarea "Showed up in sweatpants in t-shirt. Said he is the middle of moving. Sophomore …"
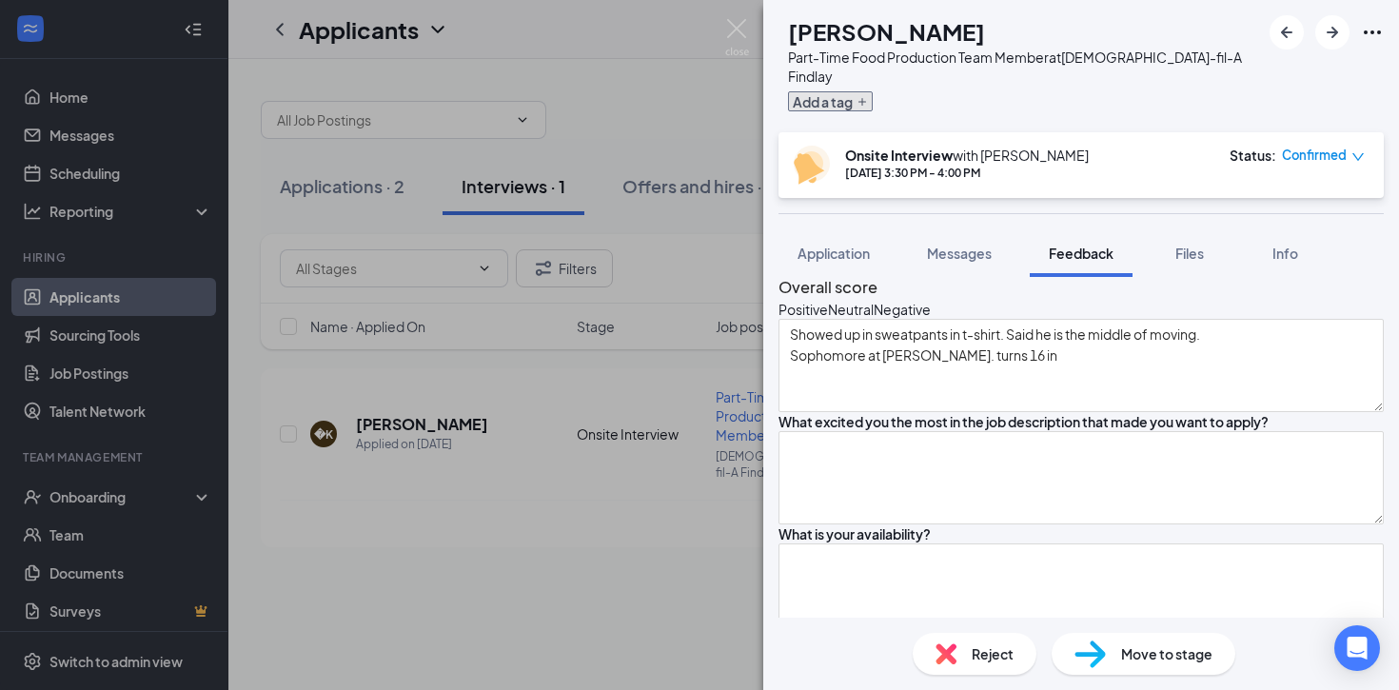
click at [858, 91] on button "Add a tag" at bounding box center [830, 101] width 85 height 20
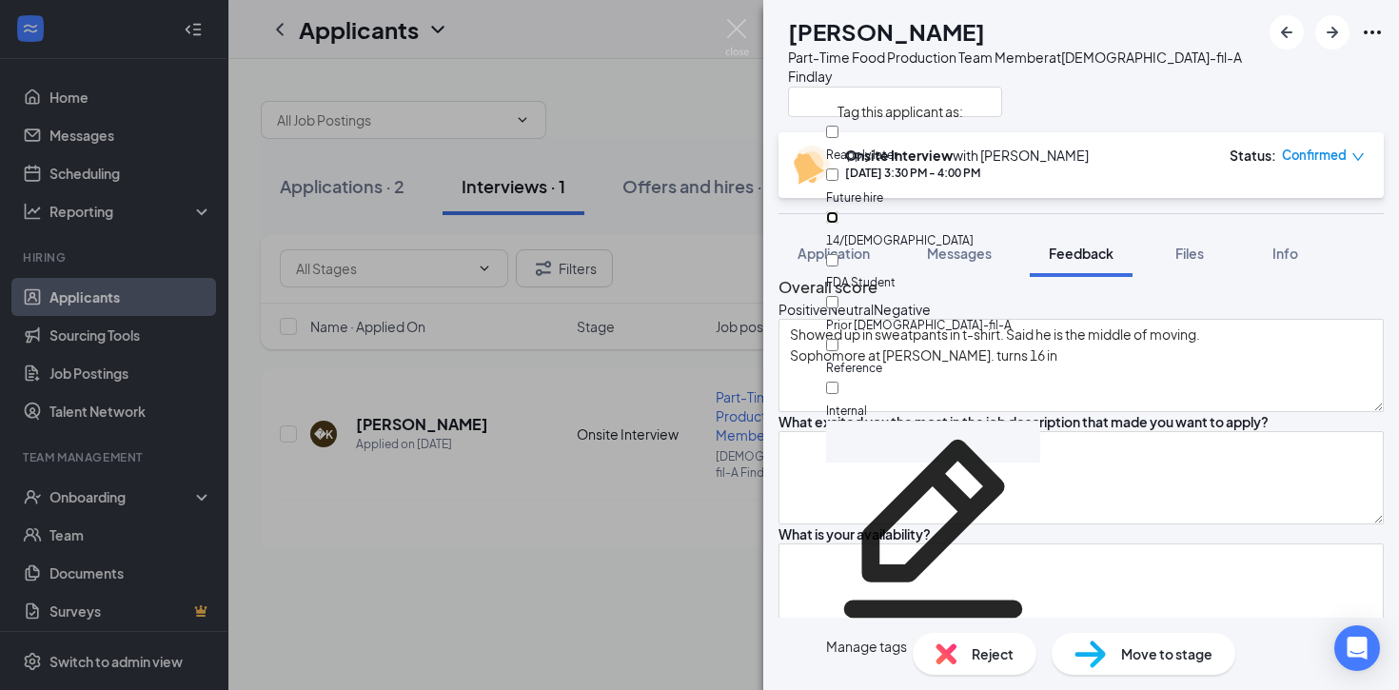
click at [838, 211] on input "14/[DEMOGRAPHIC_DATA]" at bounding box center [832, 217] width 12 height 12
checkbox input "true"
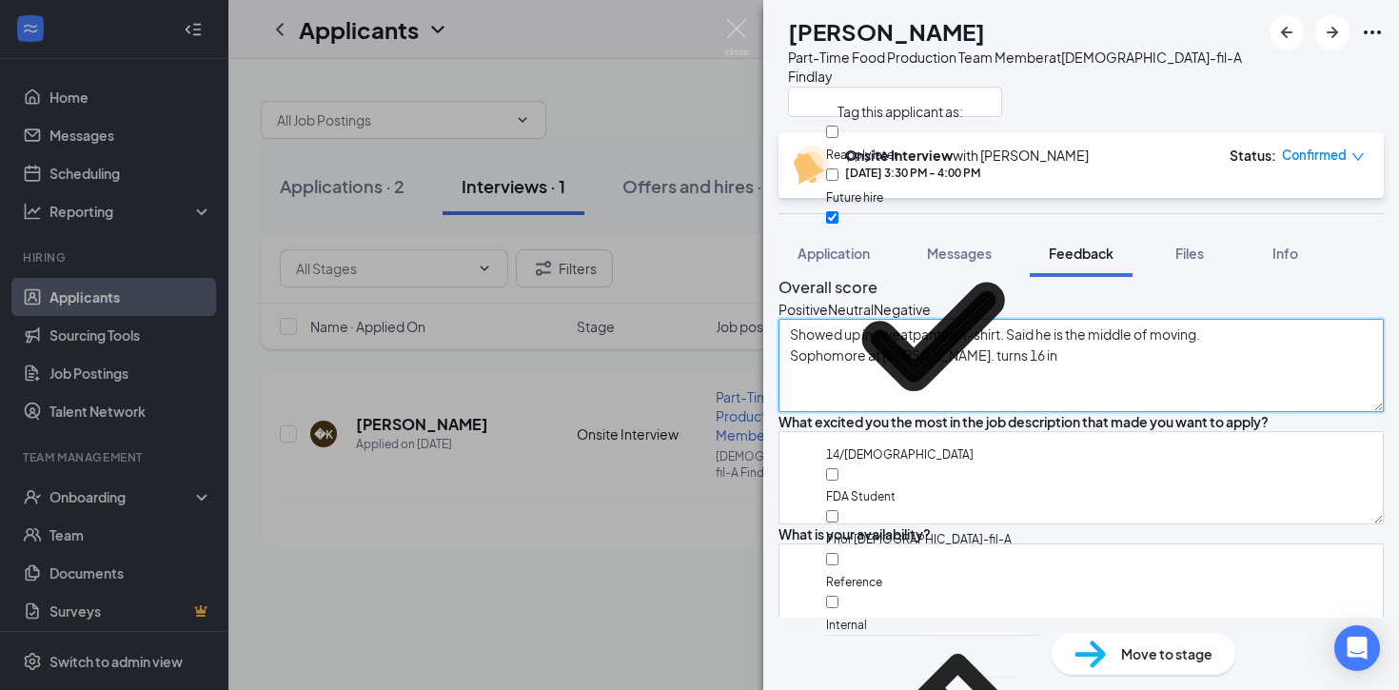
click at [1057, 378] on textarea "Showed up in sweatpants in t-shirt. Said he is the middle of moving. Sophomore …" at bounding box center [1080, 365] width 605 height 93
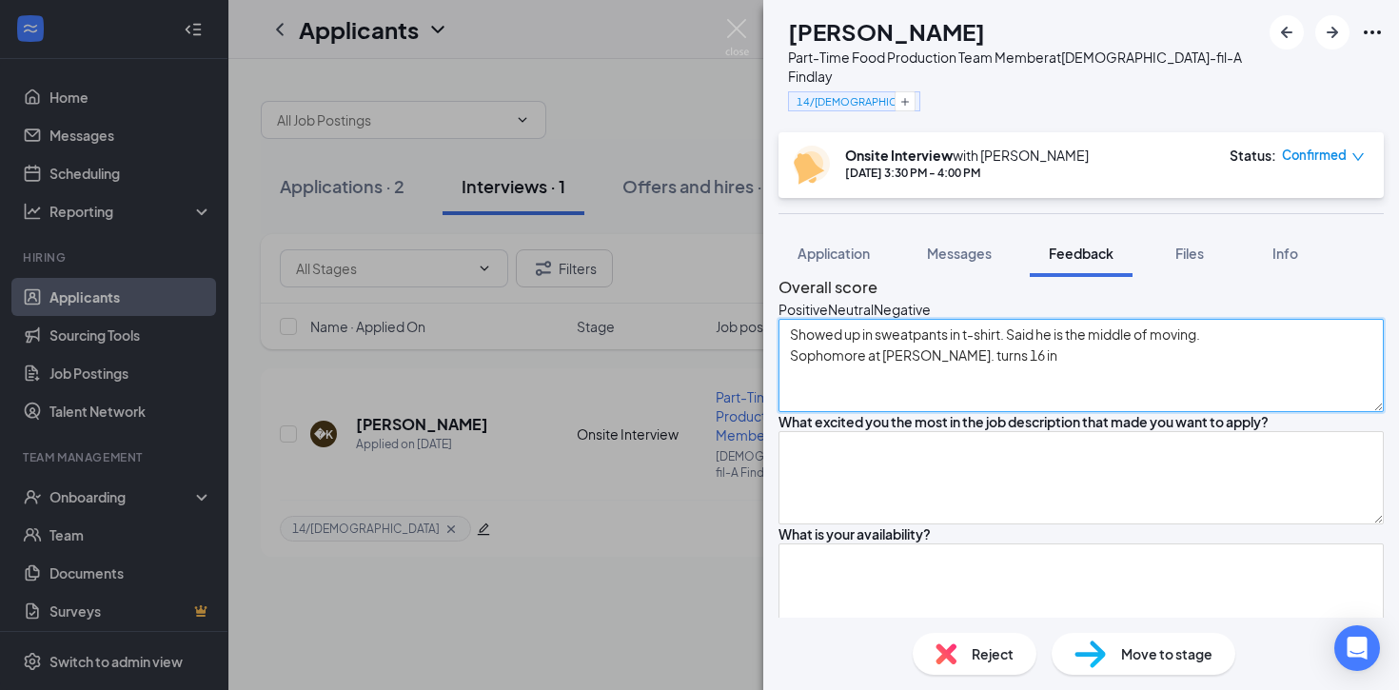
click at [1048, 376] on textarea "Showed up in sweatpants in t-shirt. Said he is the middle of moving. Sophomore …" at bounding box center [1080, 365] width 605 height 93
click at [1055, 380] on textarea "Showed up in sweatpants in t-shirt. Said he is the middle of moving. Sophomore …" at bounding box center [1080, 365] width 605 height 93
click at [1061, 380] on textarea "Showed up in sweatpants in t-shirt. Said he is the middle of moving. Sophomore …" at bounding box center [1080, 365] width 605 height 93
click at [1134, 385] on textarea "Showed up in sweatpants in t-shirt. Said he is the middle of moving. Sophomore …" at bounding box center [1080, 365] width 605 height 93
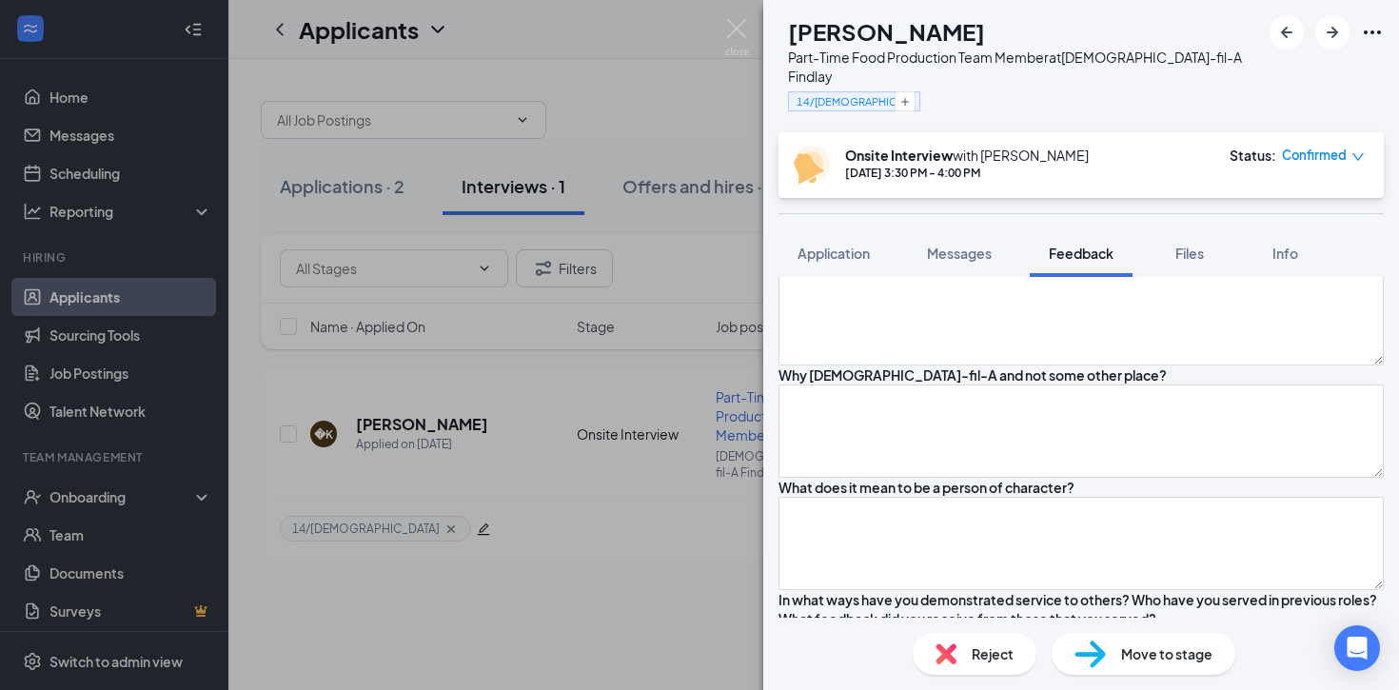
scroll to position [352, 0]
type textarea "Showed up in sweatpants in t-shirt. Said he is the middle of moving. Sophomore …"
click at [905, 476] on textarea at bounding box center [1080, 428] width 605 height 93
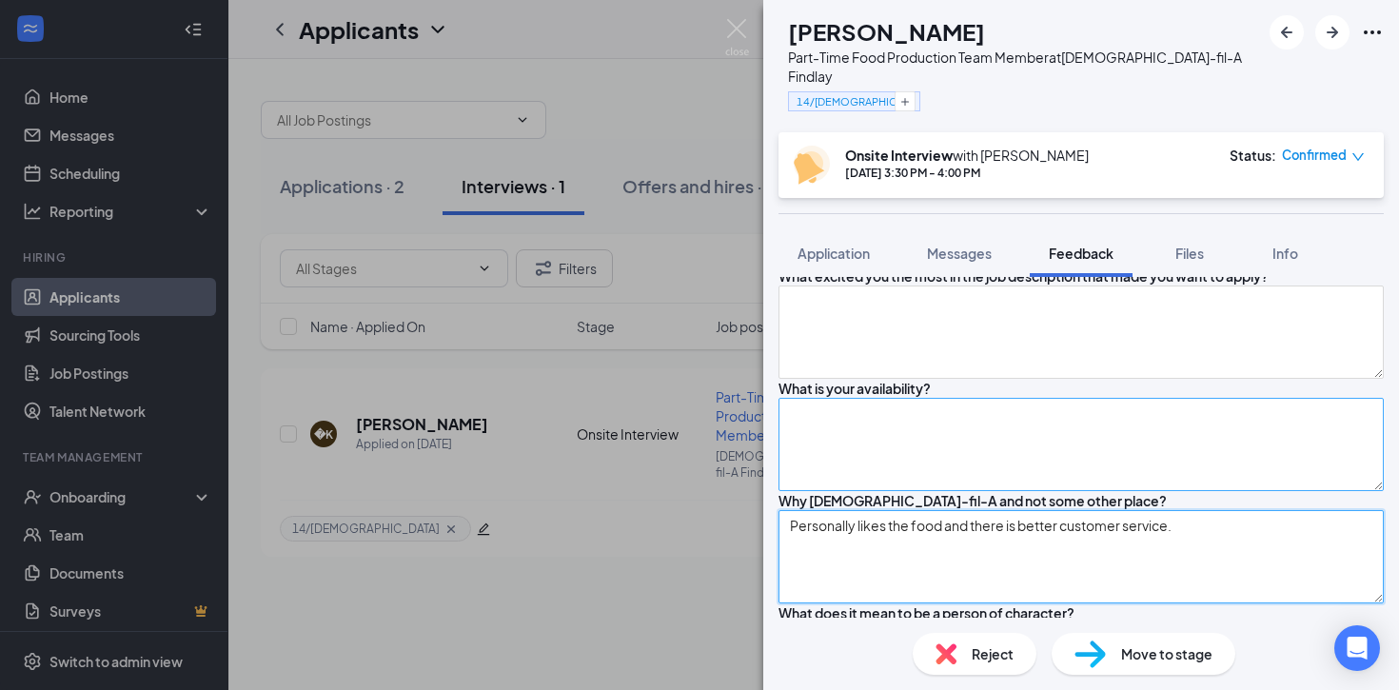
scroll to position [189, 0]
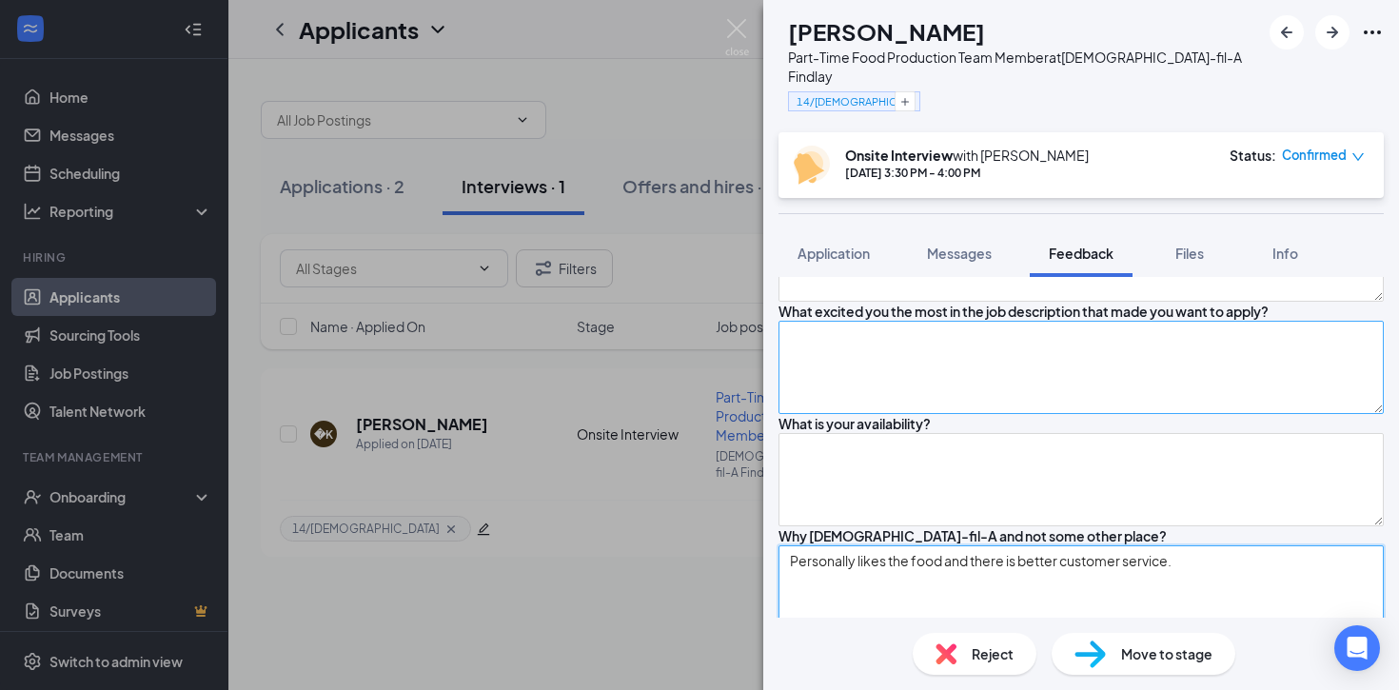
type textarea "Personally likes the food and there is better customer service."
click at [876, 414] on textarea at bounding box center [1080, 367] width 605 height 93
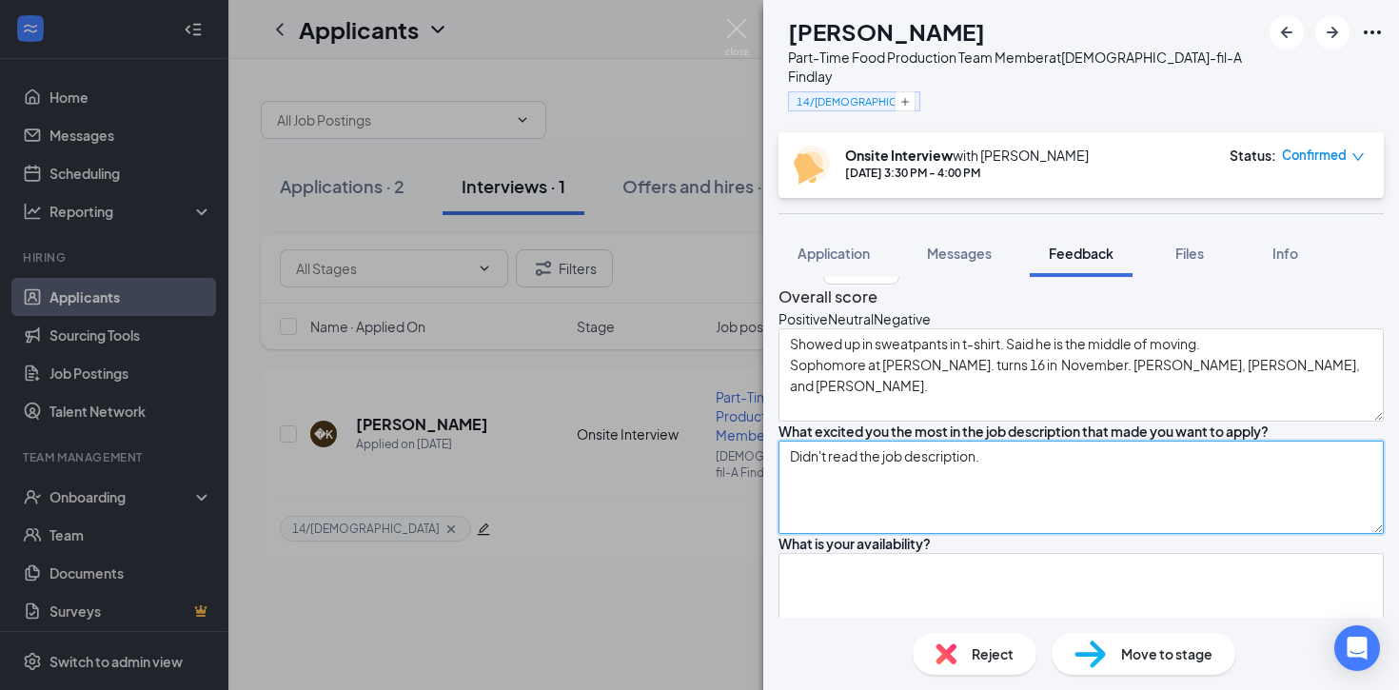
scroll to position [242, 0]
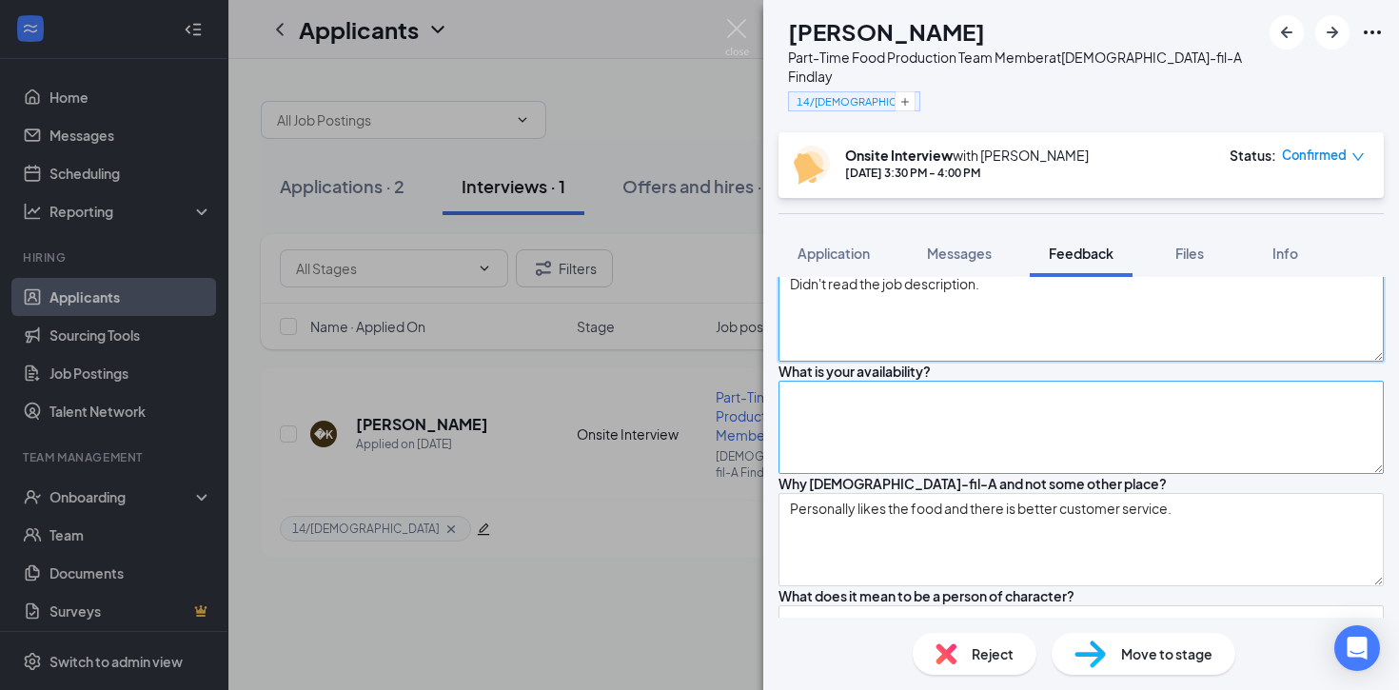
type textarea "Didn't read the job description."
click at [863, 474] on textarea at bounding box center [1080, 427] width 605 height 93
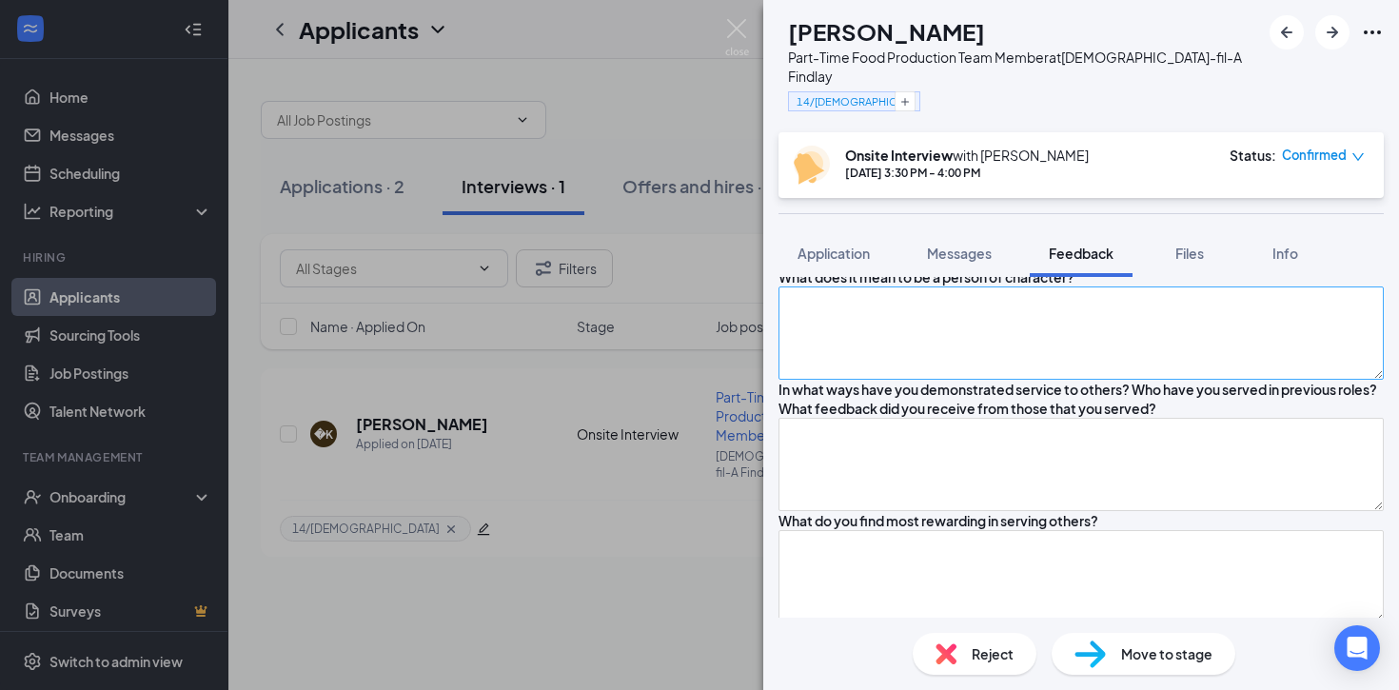
scroll to position [561, 0]
type textarea "Minor - limited."
click at [836, 379] on textarea at bounding box center [1080, 331] width 605 height 93
type textarea "W"
click at [959, 379] on textarea "Someone who takes responsibilty of their actions." at bounding box center [1080, 331] width 605 height 93
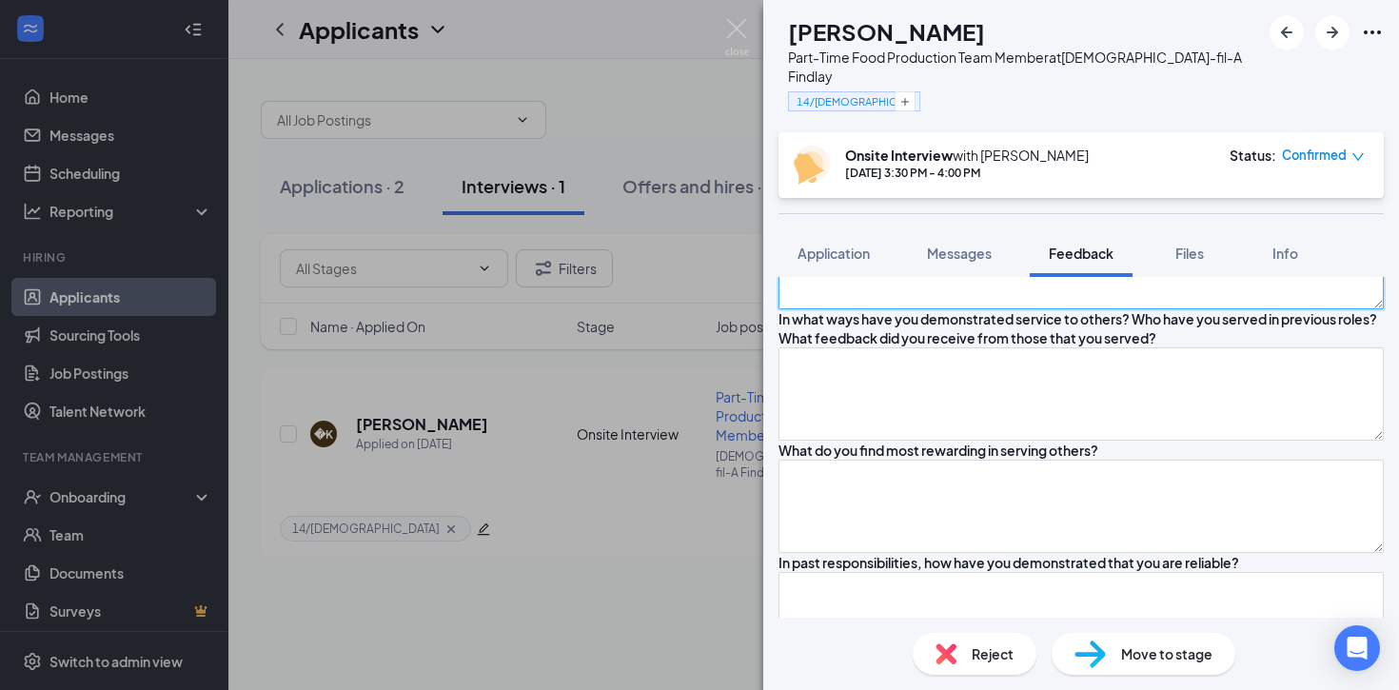
scroll to position [635, 0]
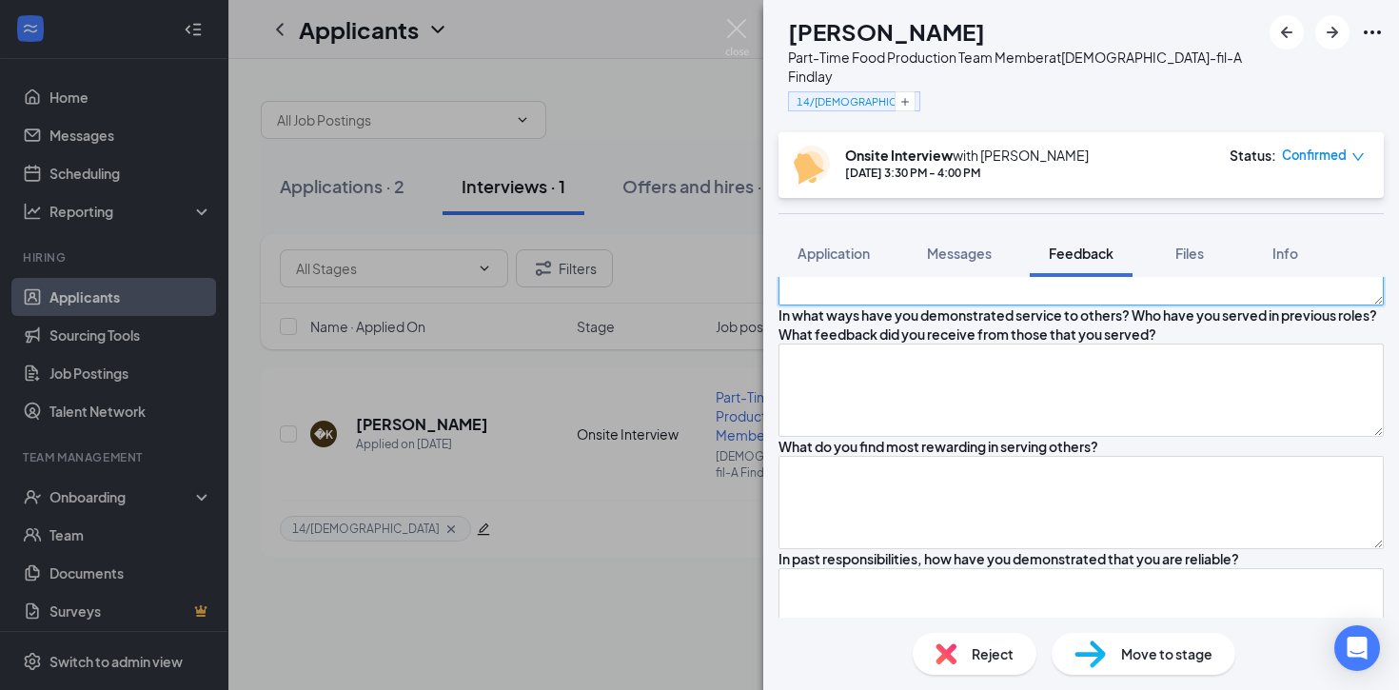
click at [1139, 305] on textarea "Someone who takes responsibility of their actions." at bounding box center [1080, 258] width 605 height 93
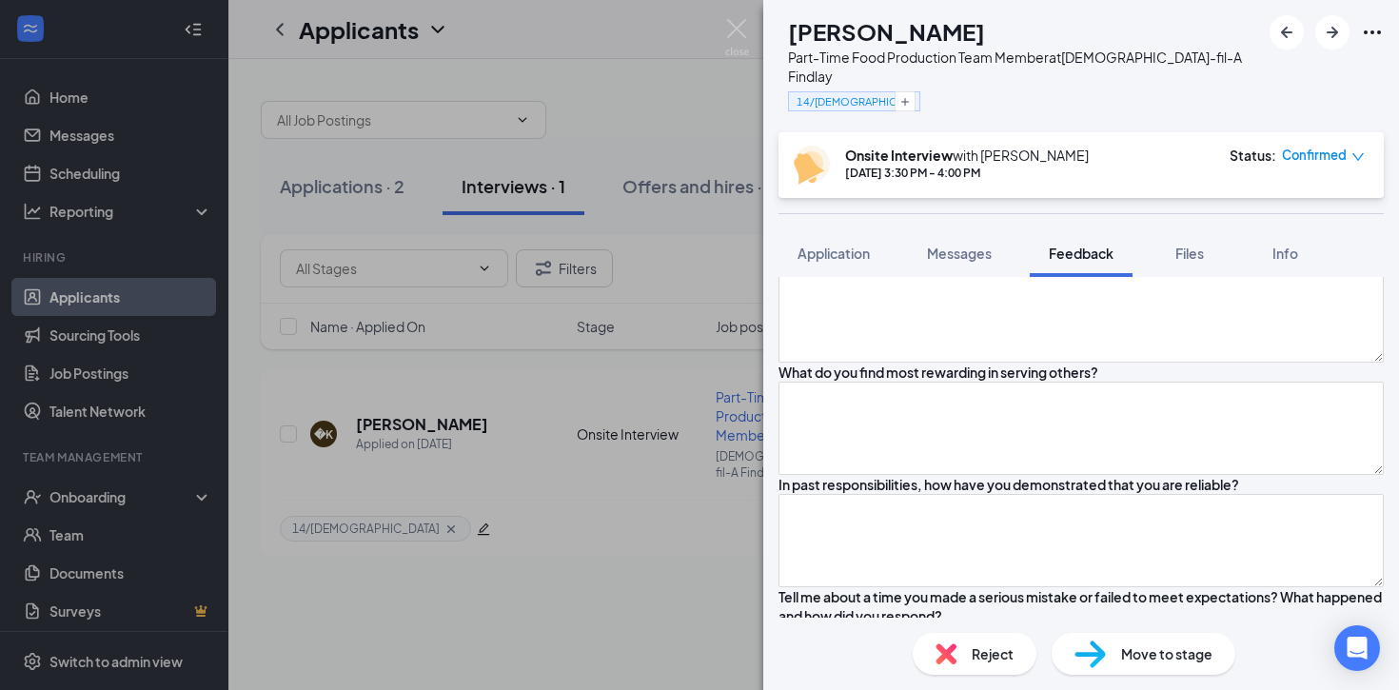
scroll to position [710, 0]
type textarea "Someone who takes responsibility of their actions."
click at [929, 362] on textarea at bounding box center [1080, 314] width 605 height 93
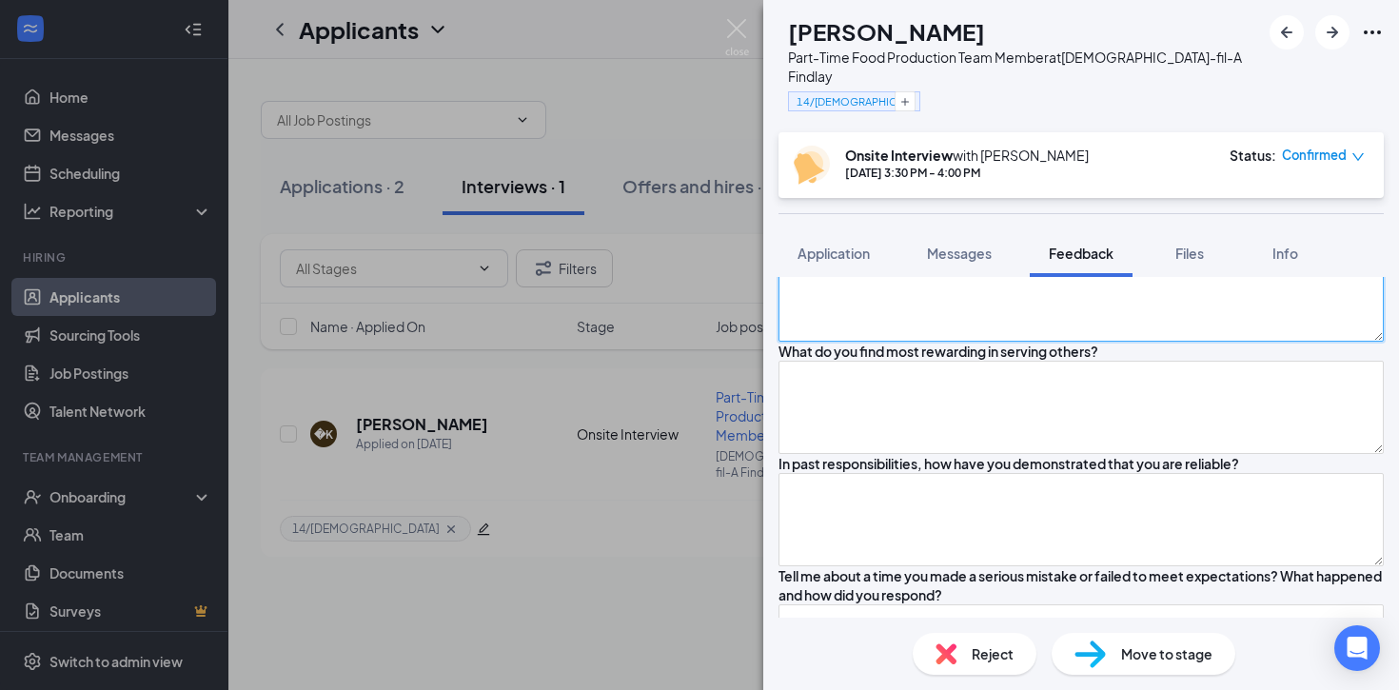
scroll to position [734, 0]
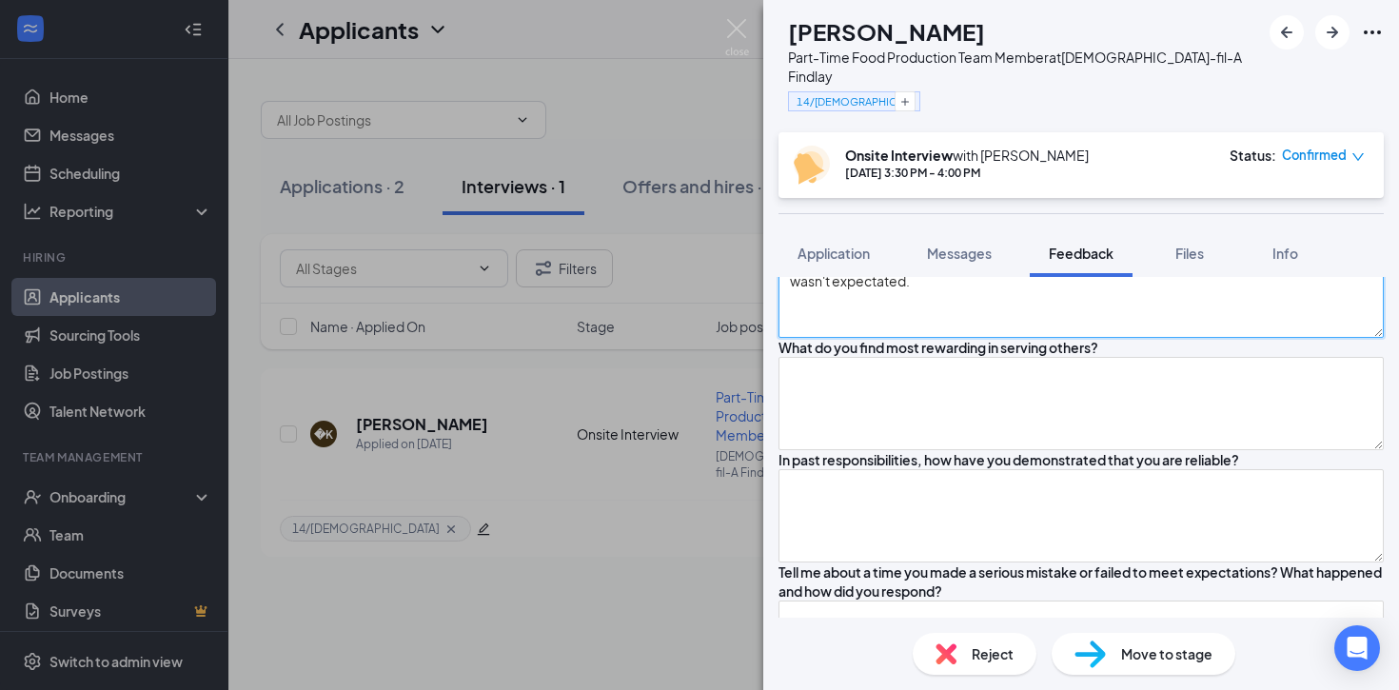
click at [951, 338] on textarea "Used to work hotheads (3 months - left due to lack of hours) - Would do table c…" at bounding box center [1080, 291] width 605 height 93
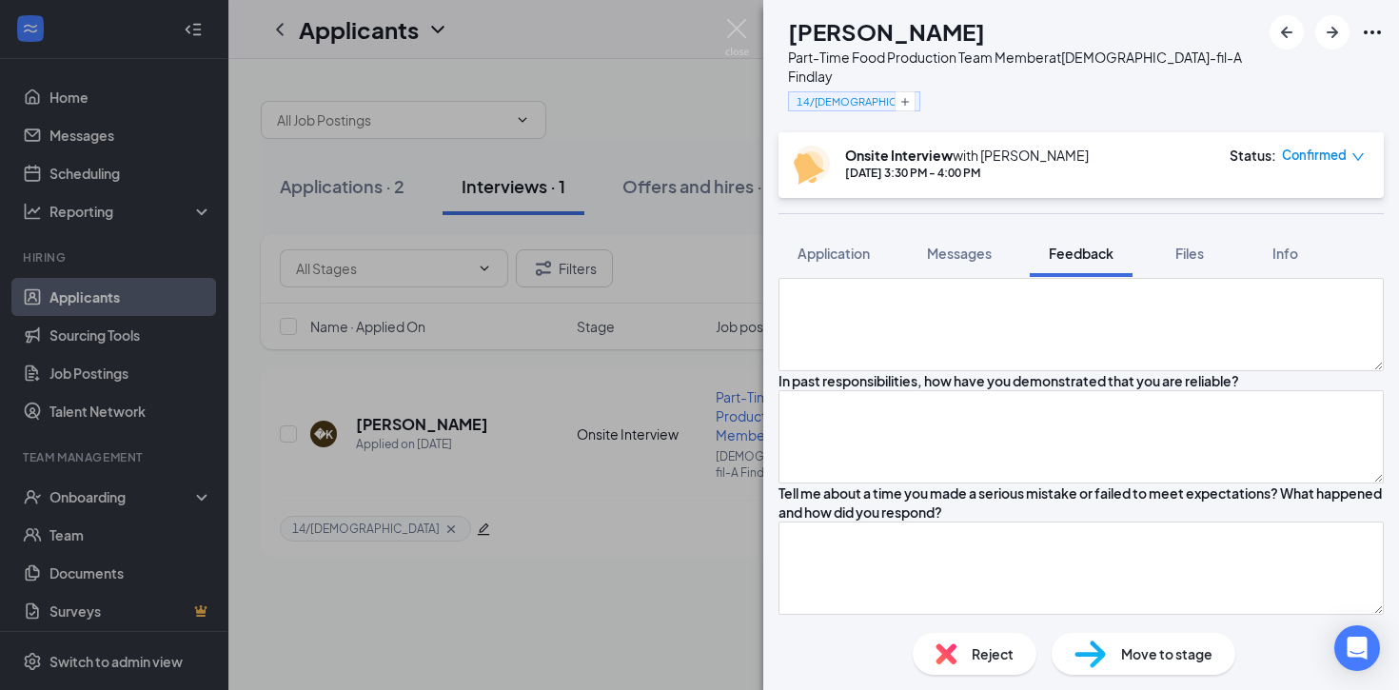
scroll to position [815, 0]
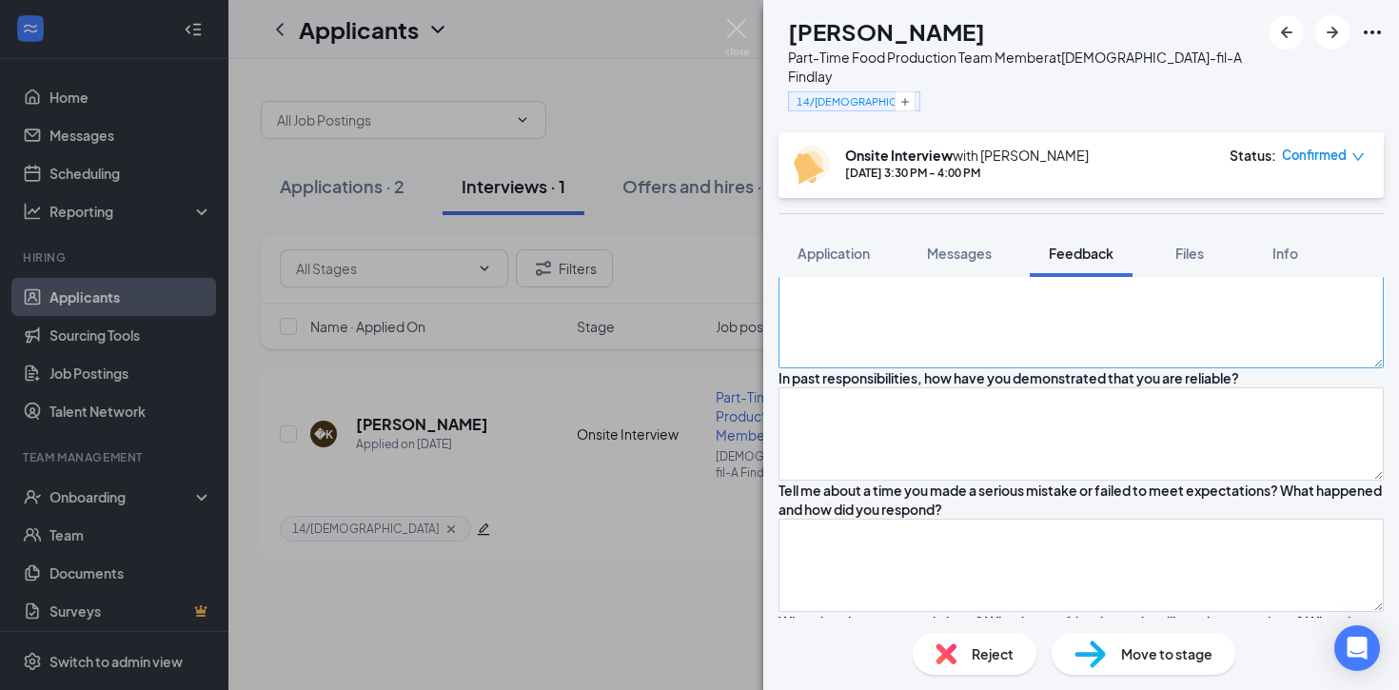
type textarea "Used to work hotheads (3 months - left due to lack of hours) - Would do table c…"
click at [876, 368] on textarea at bounding box center [1080, 321] width 605 height 93
click at [914, 368] on textarea "Seeing others satisifed." at bounding box center [1080, 321] width 605 height 93
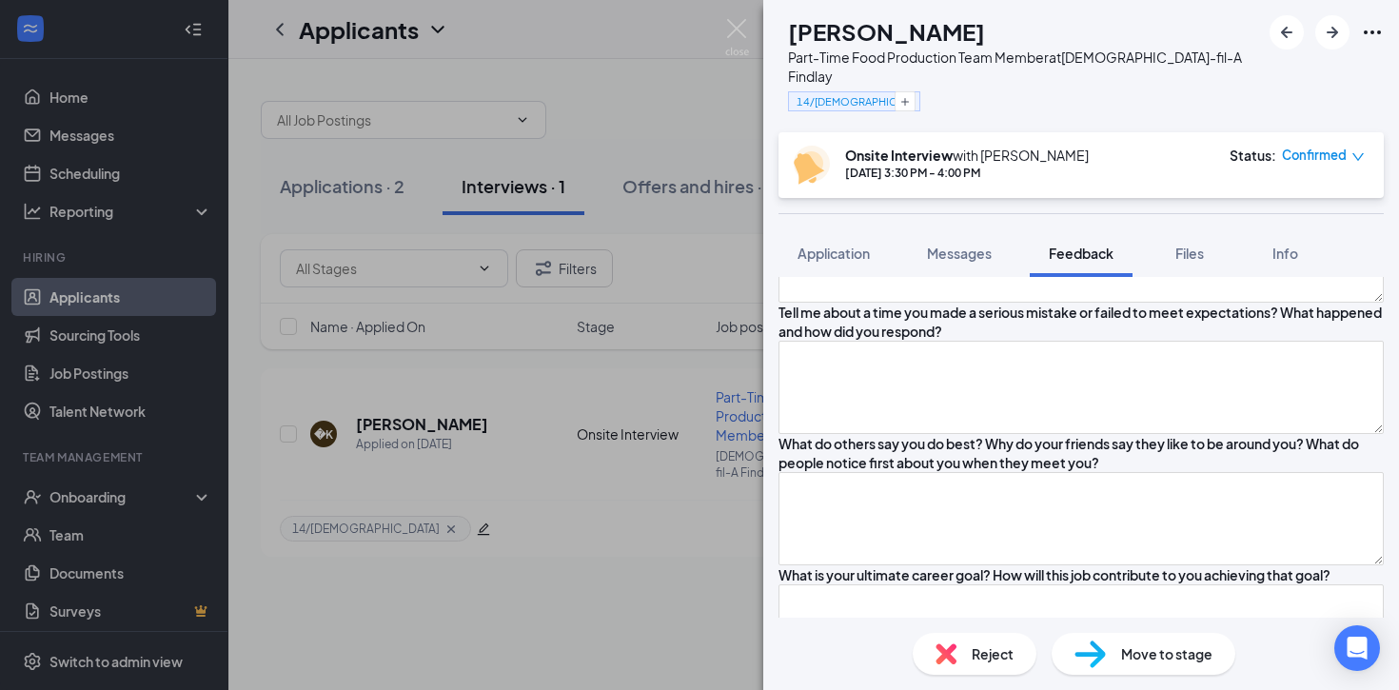
scroll to position [997, 0]
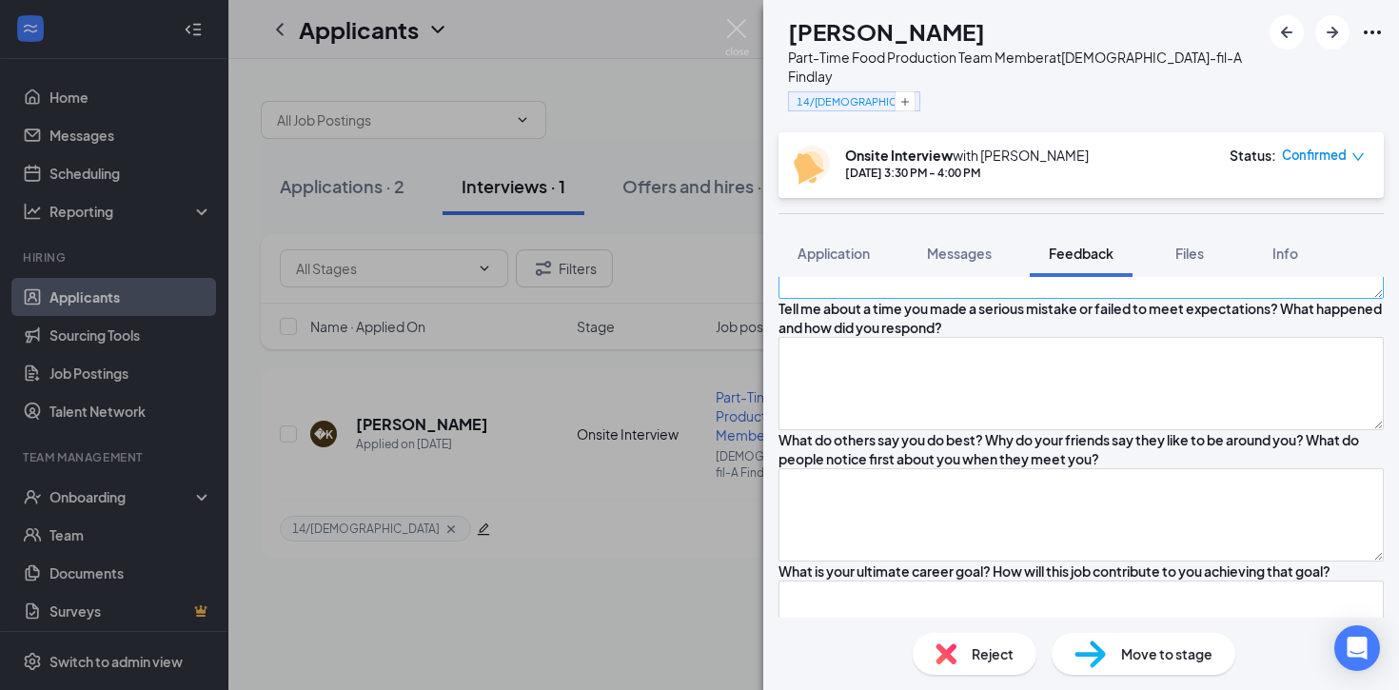
type textarea "Seeing others satisfied."
click at [891, 299] on textarea at bounding box center [1080, 252] width 605 height 93
type textarea "N"
type textarea "L"
click at [1193, 299] on textarea "Made a deal with teacher that he wouldn't get any school suspenions and maintai…" at bounding box center [1080, 252] width 605 height 93
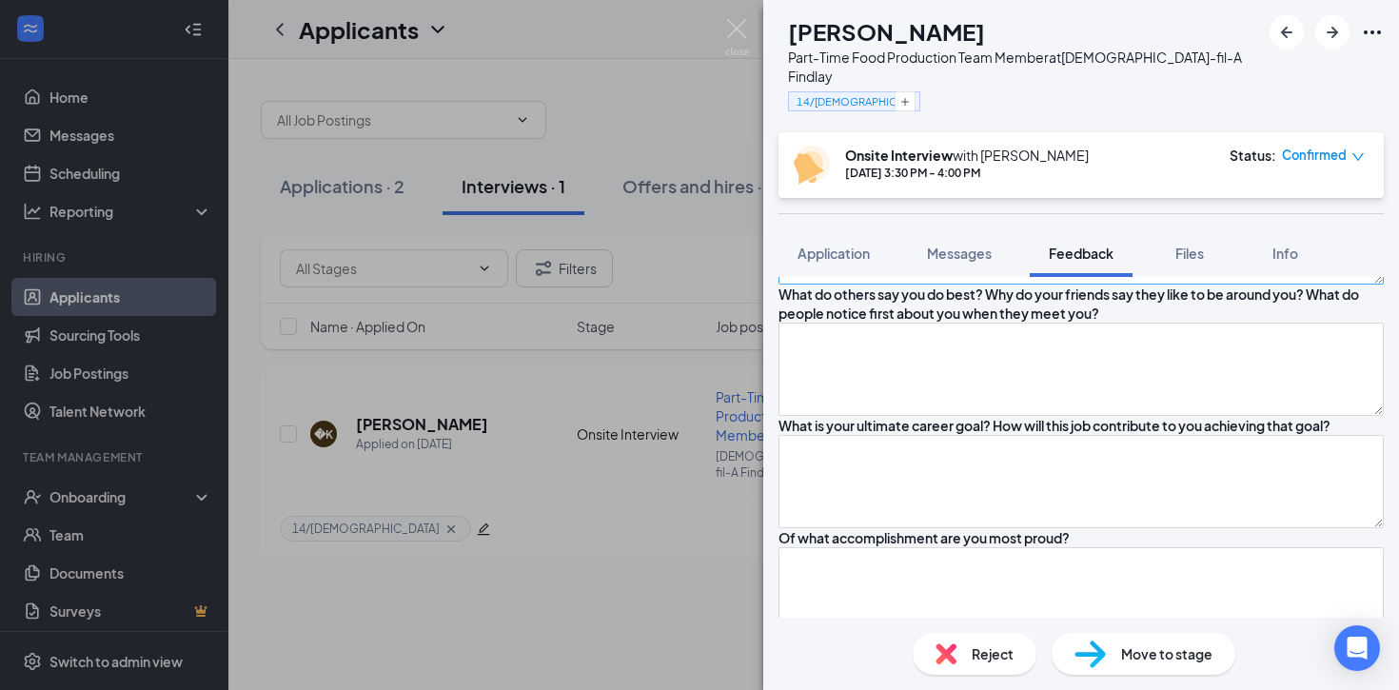
scroll to position [1147, 0]
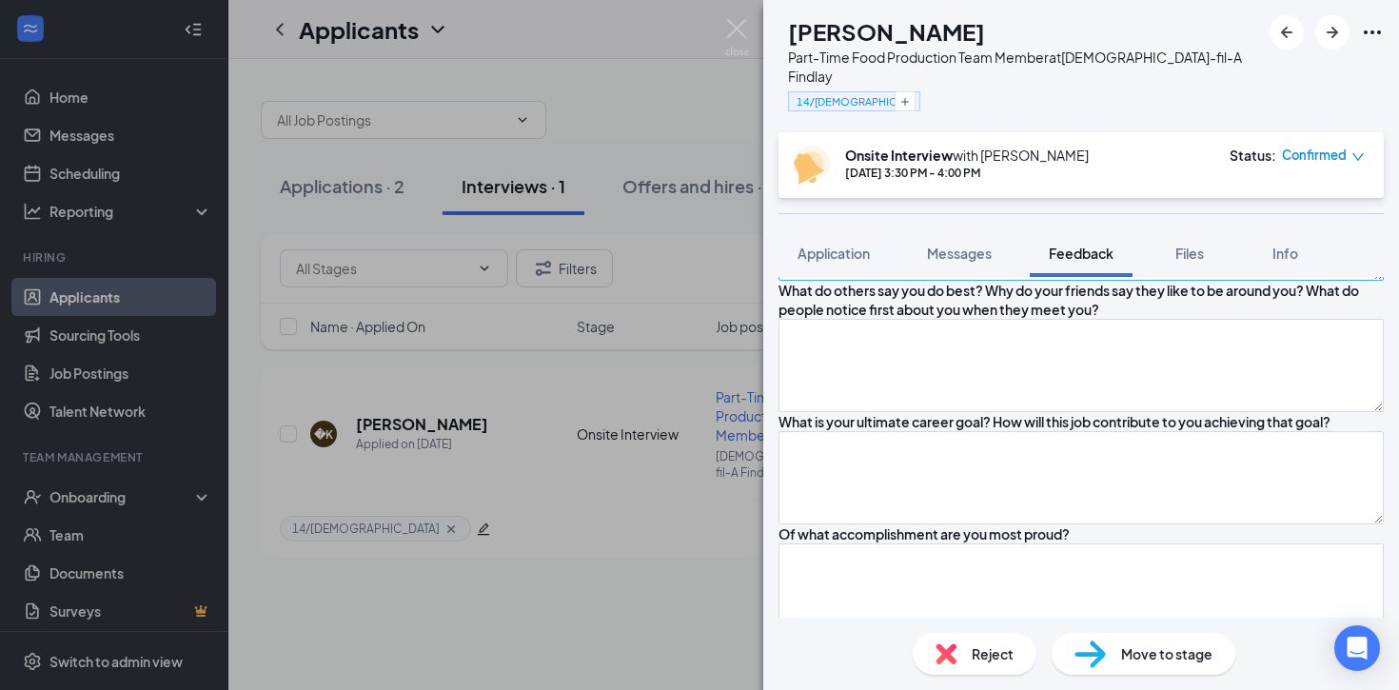
type textarea "Made a deal with teacher that he wouldn't get any school suspensions and mainta…"
click at [948, 281] on textarea at bounding box center [1080, 233] width 605 height 93
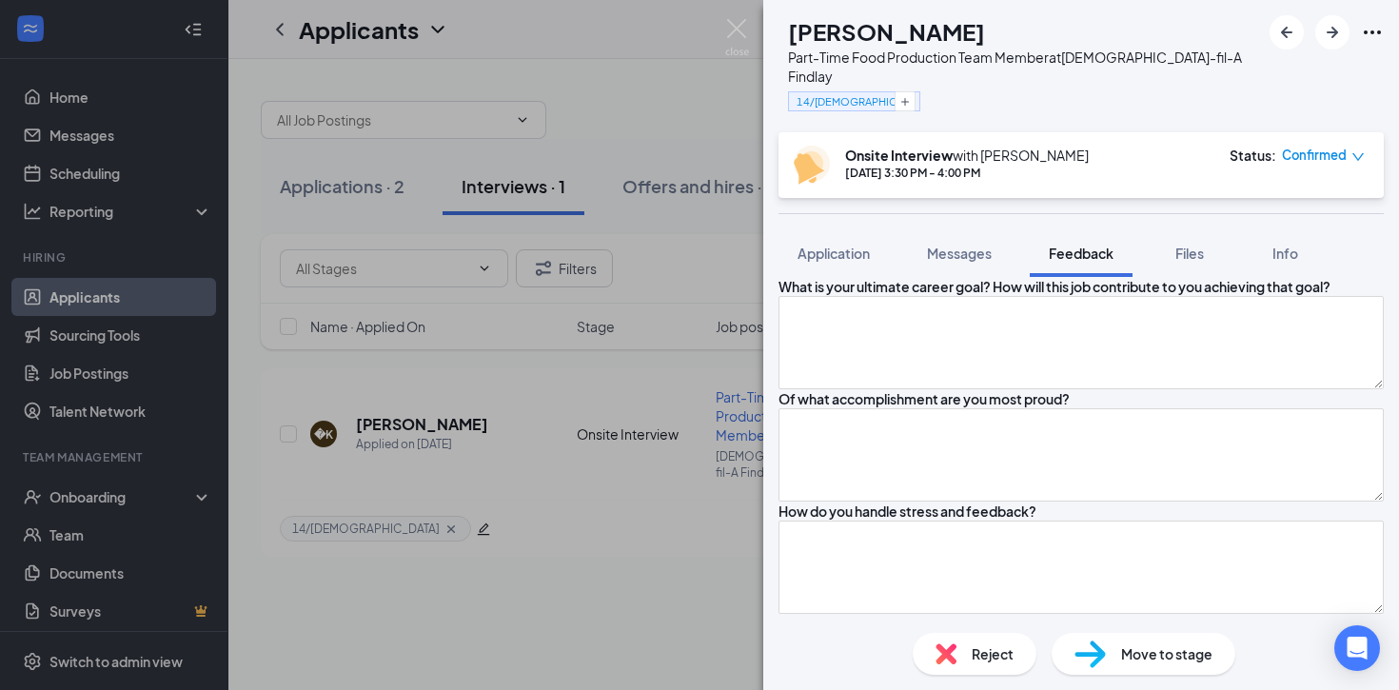
scroll to position [1283, 0]
type textarea "Used to get suspended from school and because of that he has learned to stay aw…"
click at [943, 276] on textarea at bounding box center [1080, 229] width 605 height 93
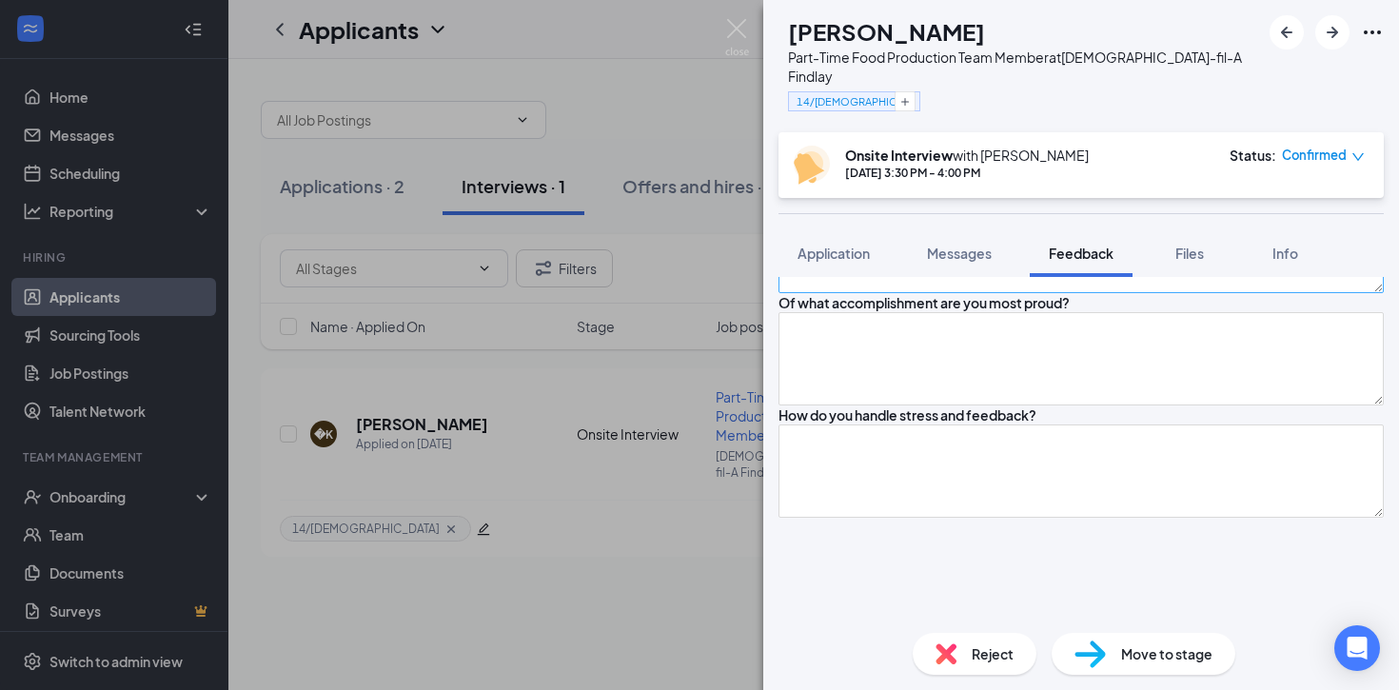
type textarea "Geometry and numbers."
click at [949, 293] on textarea at bounding box center [1080, 246] width 605 height 93
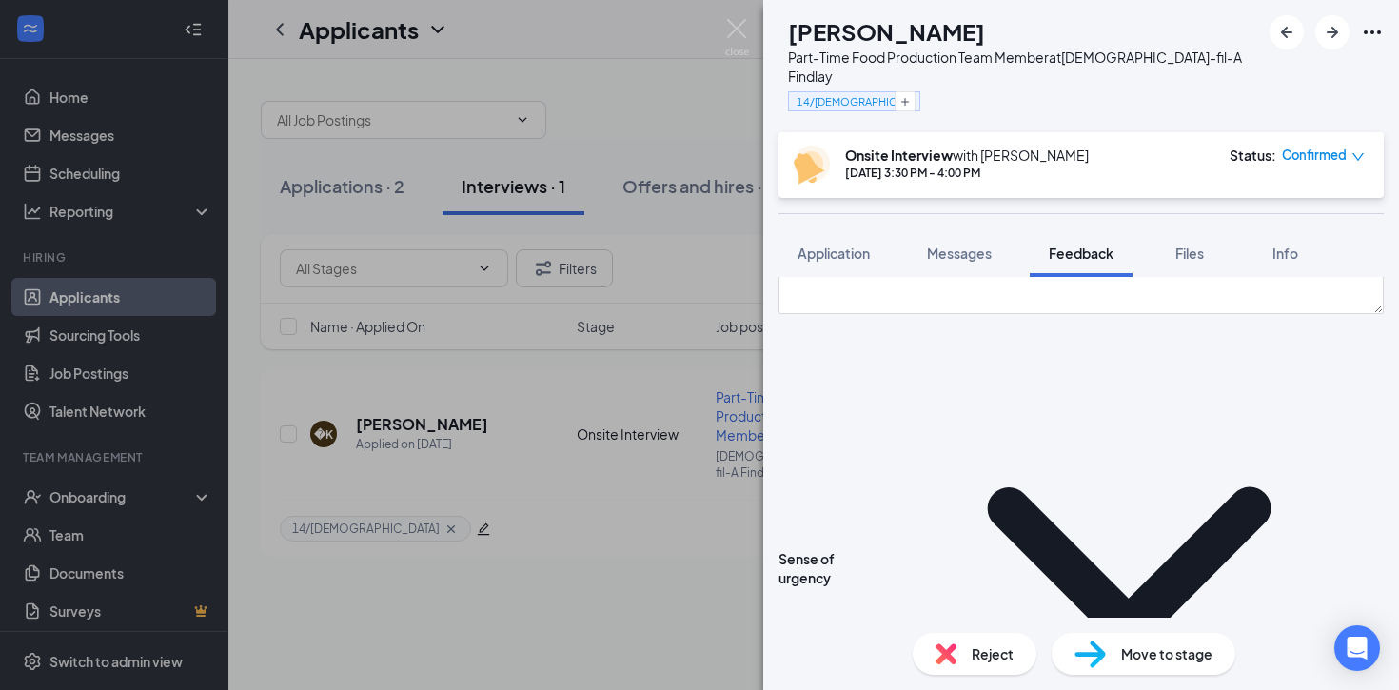
scroll to position [1582, 0]
type textarea "Graduating HS and becoming an electrician. It really just helps him stay out of…"
click at [896, 201] on textarea at bounding box center [1080, 154] width 605 height 93
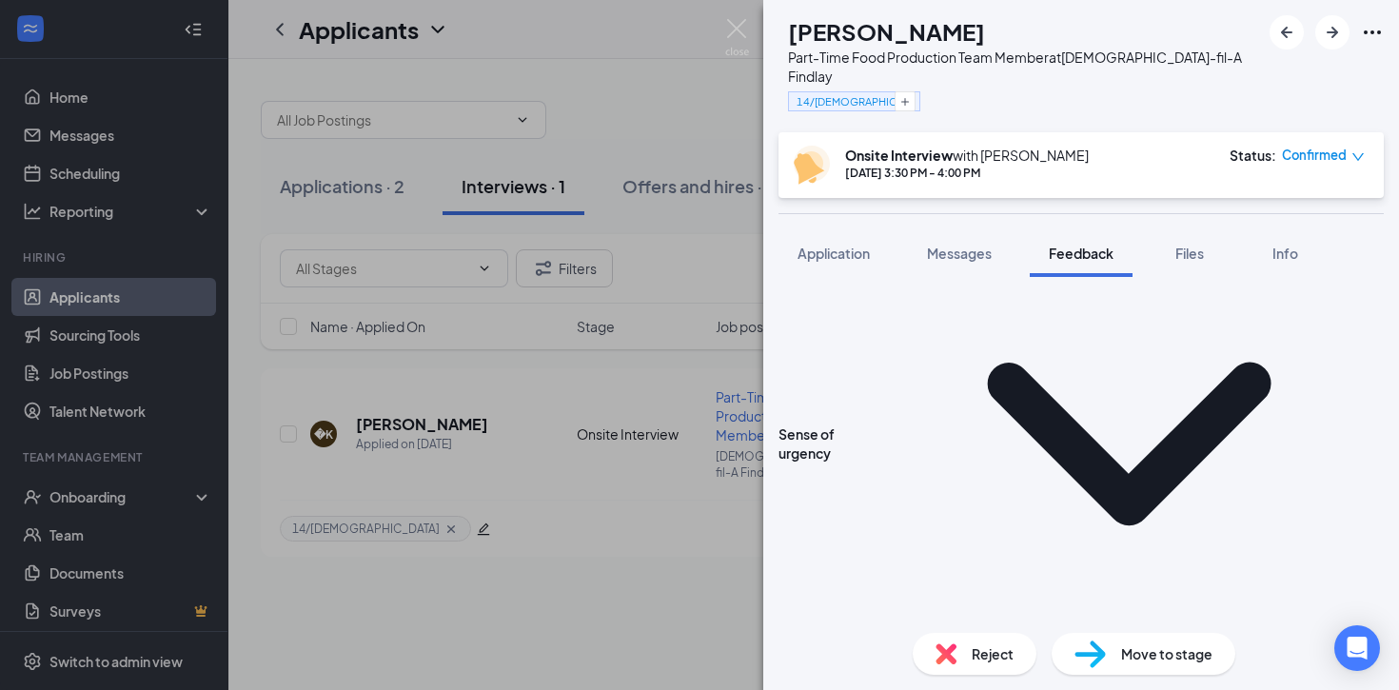
scroll to position [1724, 0]
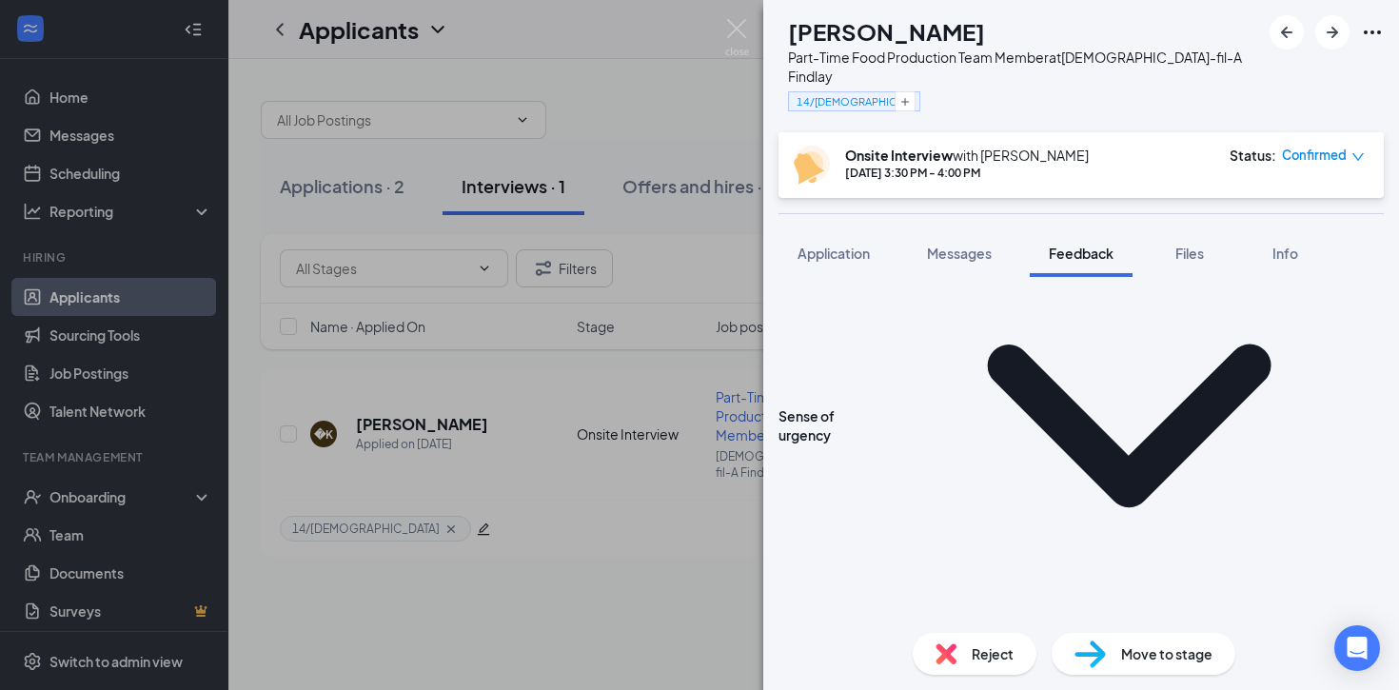
type textarea "Couldn't think of any."
click at [887, 171] on div "How do you handle stress and feedback?" at bounding box center [1080, 115] width 605 height 112
click at [826, 171] on textarea at bounding box center [1080, 124] width 605 height 93
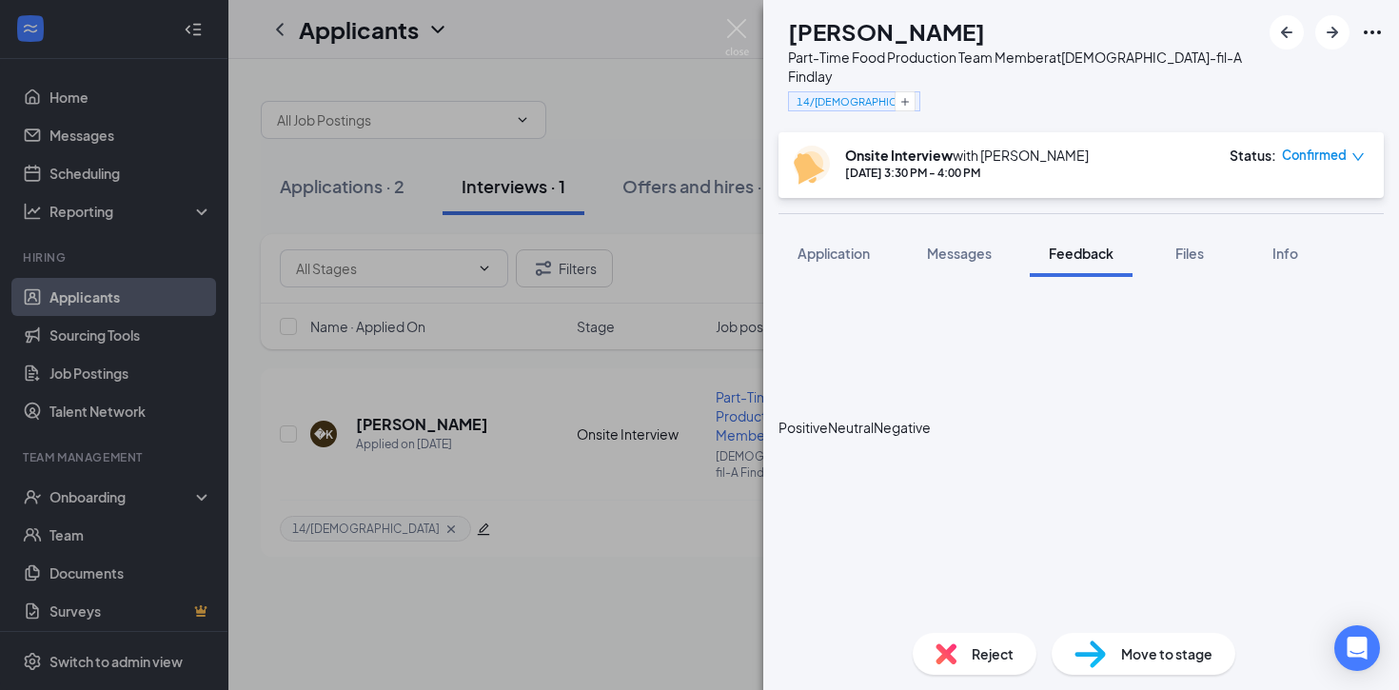
scroll to position [1963, 0]
type textarea "Stress: doesn't get stressed out. Not easily overwhelmed. Feedback: Tries to im…"
click at [873, 441] on icon "SadFace" at bounding box center [873, 450] width 0 height 19
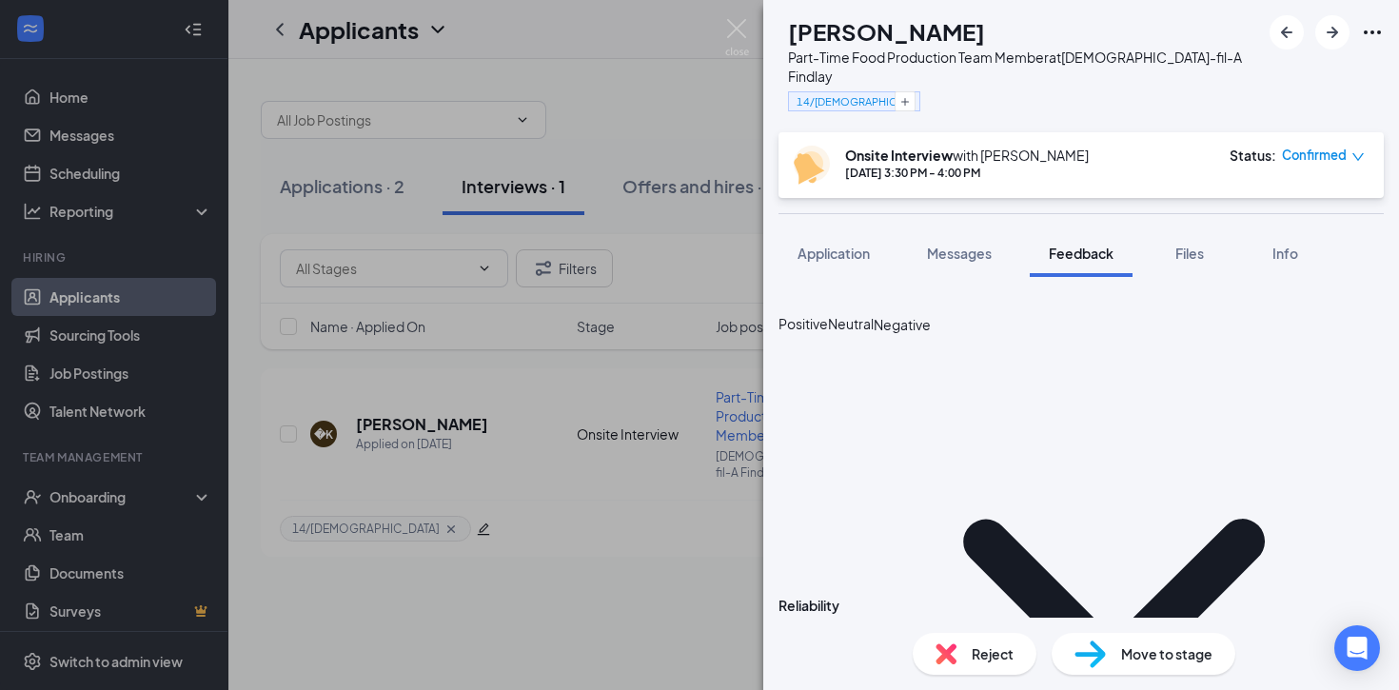
scroll to position [2091, 0]
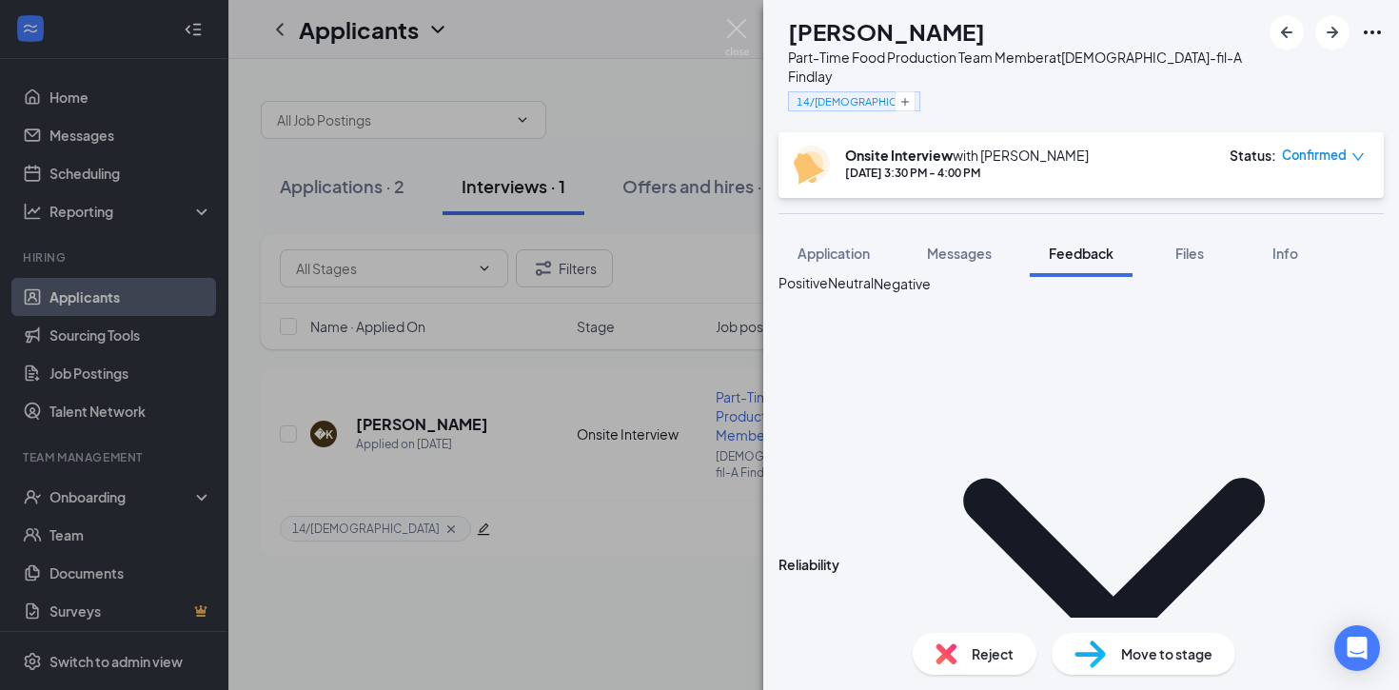
scroll to position [2132, 0]
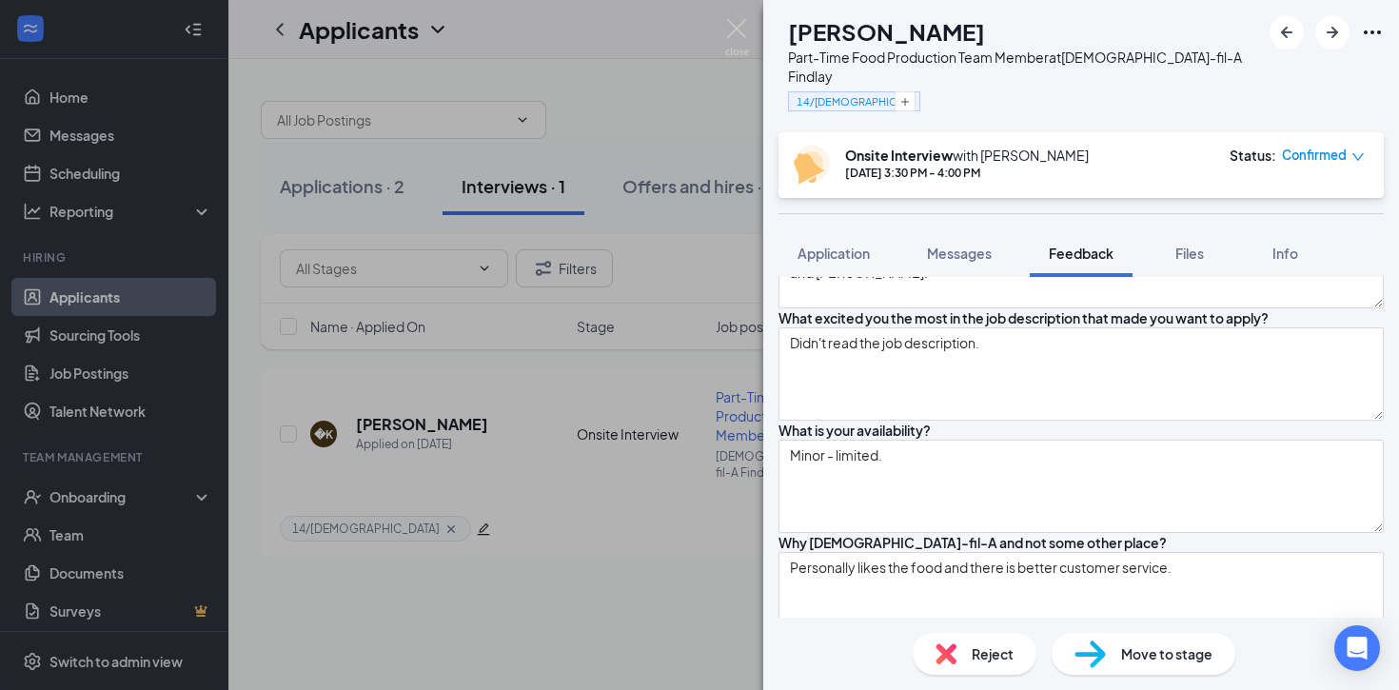
scroll to position [0, 0]
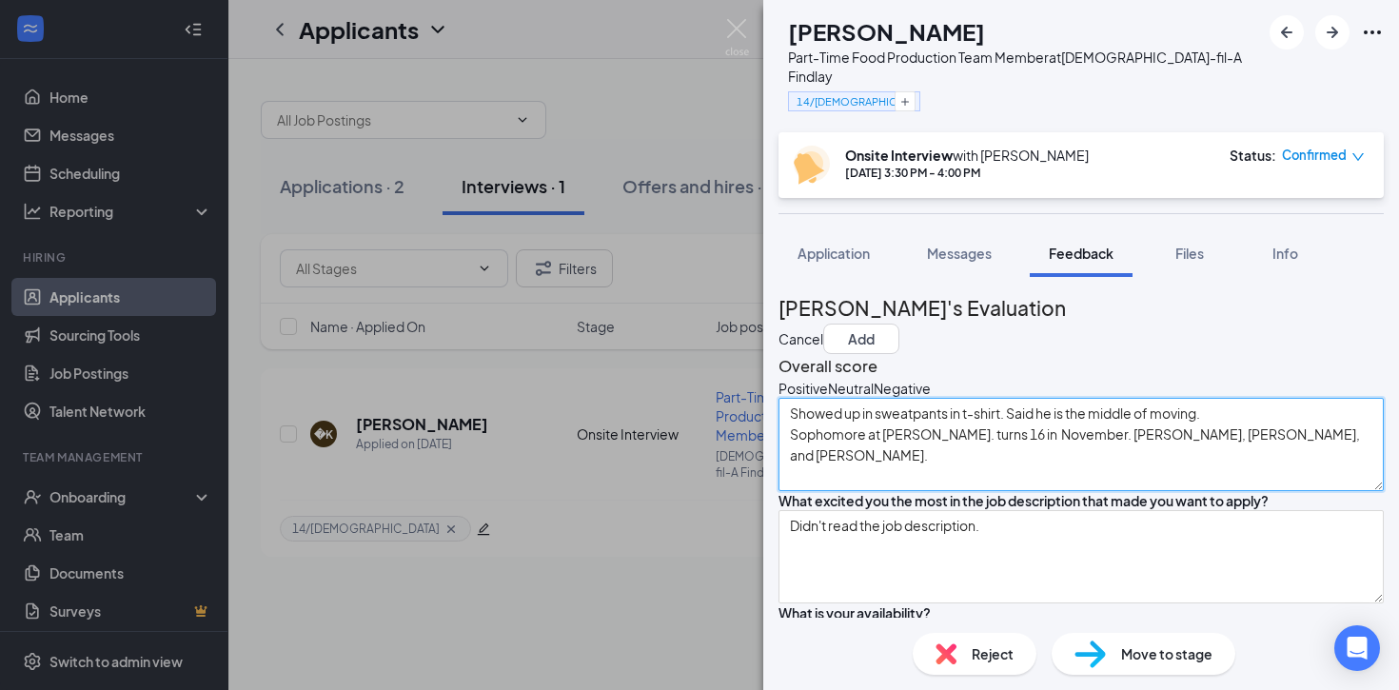
click at [1096, 491] on textarea "Showed up in sweatpants in t-shirt. Said he is the middle of moving. Sophomore …" at bounding box center [1080, 444] width 605 height 93
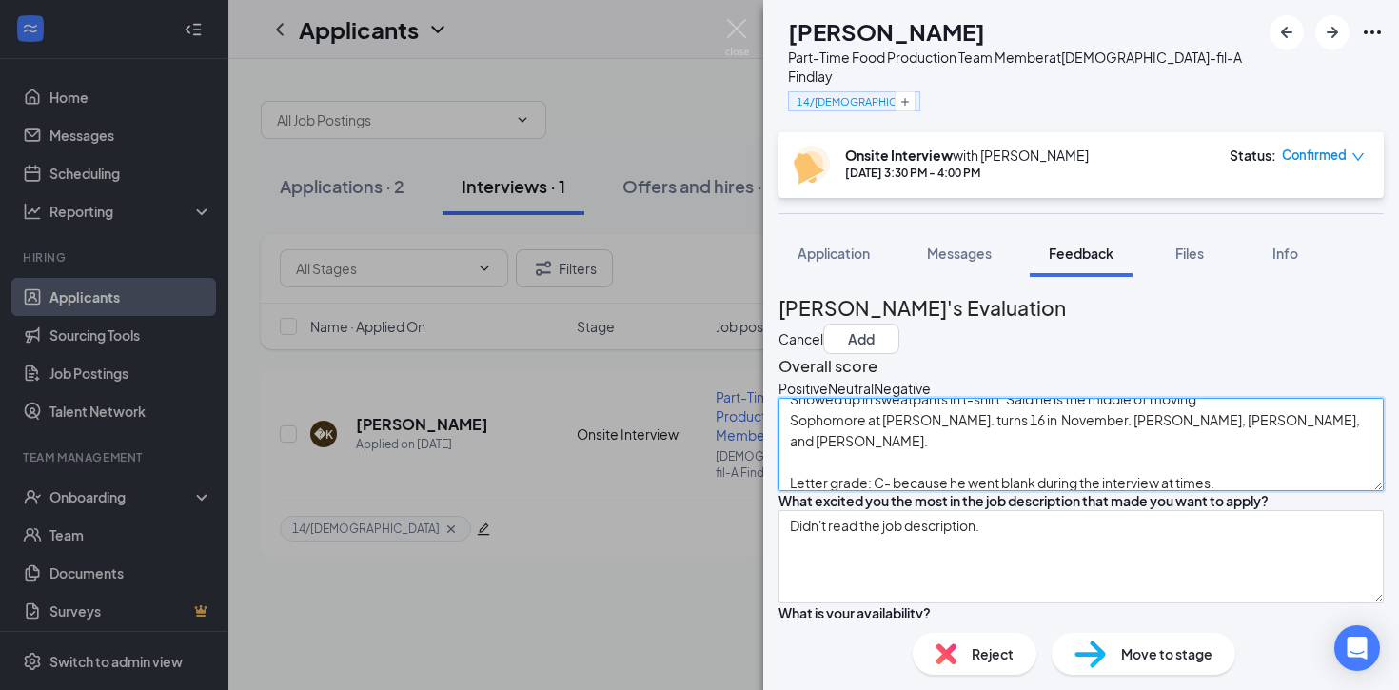
scroll to position [35, 0]
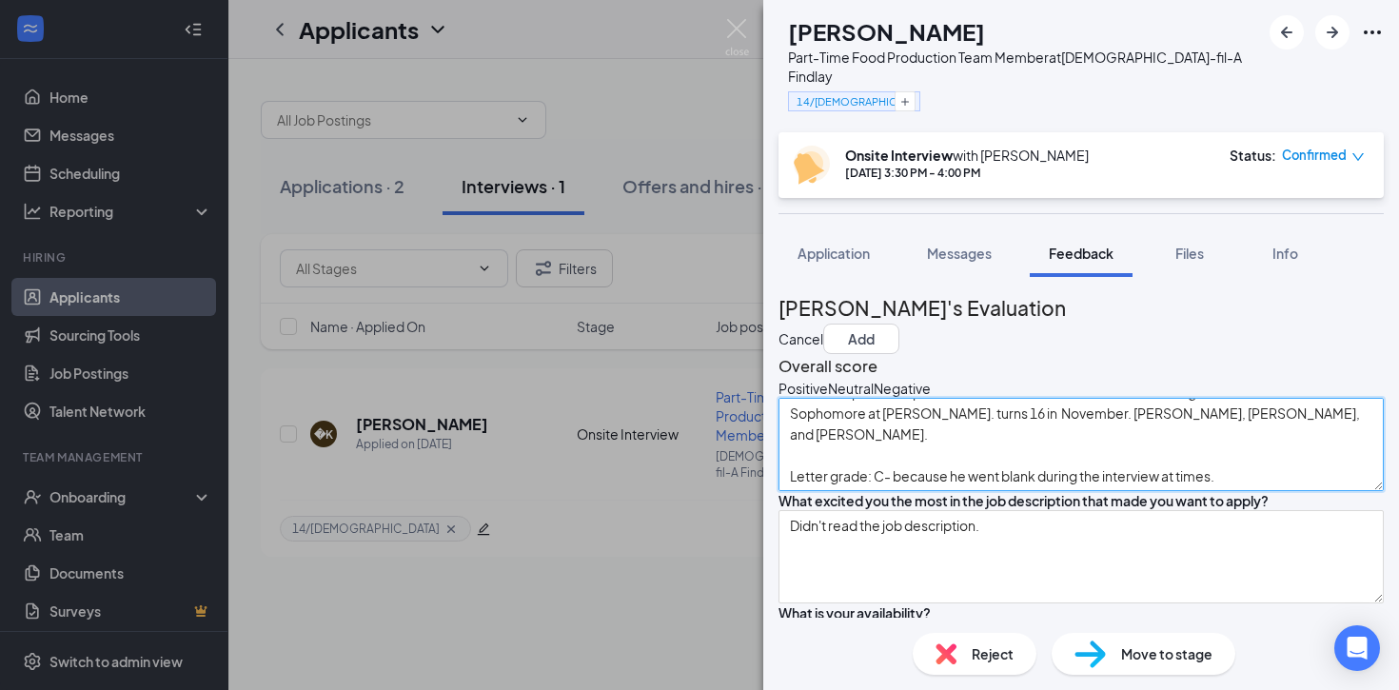
click at [848, 491] on textarea "Showed up in sweatpants in t-shirt. Said he is the middle of moving. Sophomore …" at bounding box center [1080, 444] width 605 height 93
click at [813, 491] on textarea "Showed up in sweatpants in t-shirt. Said he is the middle of moving. Sophomore …" at bounding box center [1080, 444] width 605 height 93
type textarea "Showed up in sweatpants in t-shirt. Said he is the middle of moving. Sophomore …"
click at [828, 398] on icon "NeutralFace" at bounding box center [828, 388] width 0 height 19
click at [823, 493] on textarea "Showed up in sweatpants in t-shirt. Said he is the middle of moving. Sophomore …" at bounding box center [1080, 446] width 605 height 93
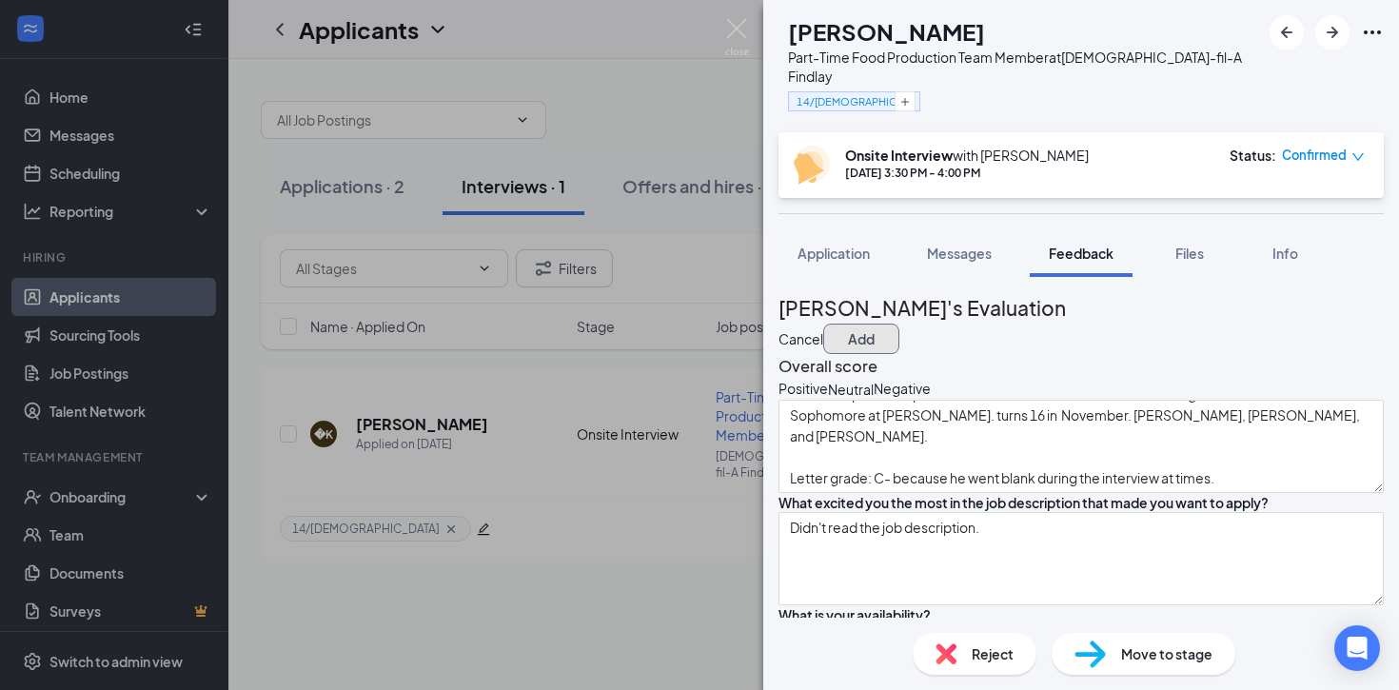
click at [899, 323] on button "Add" at bounding box center [861, 338] width 76 height 30
